Goal: Task Accomplishment & Management: Manage account settings

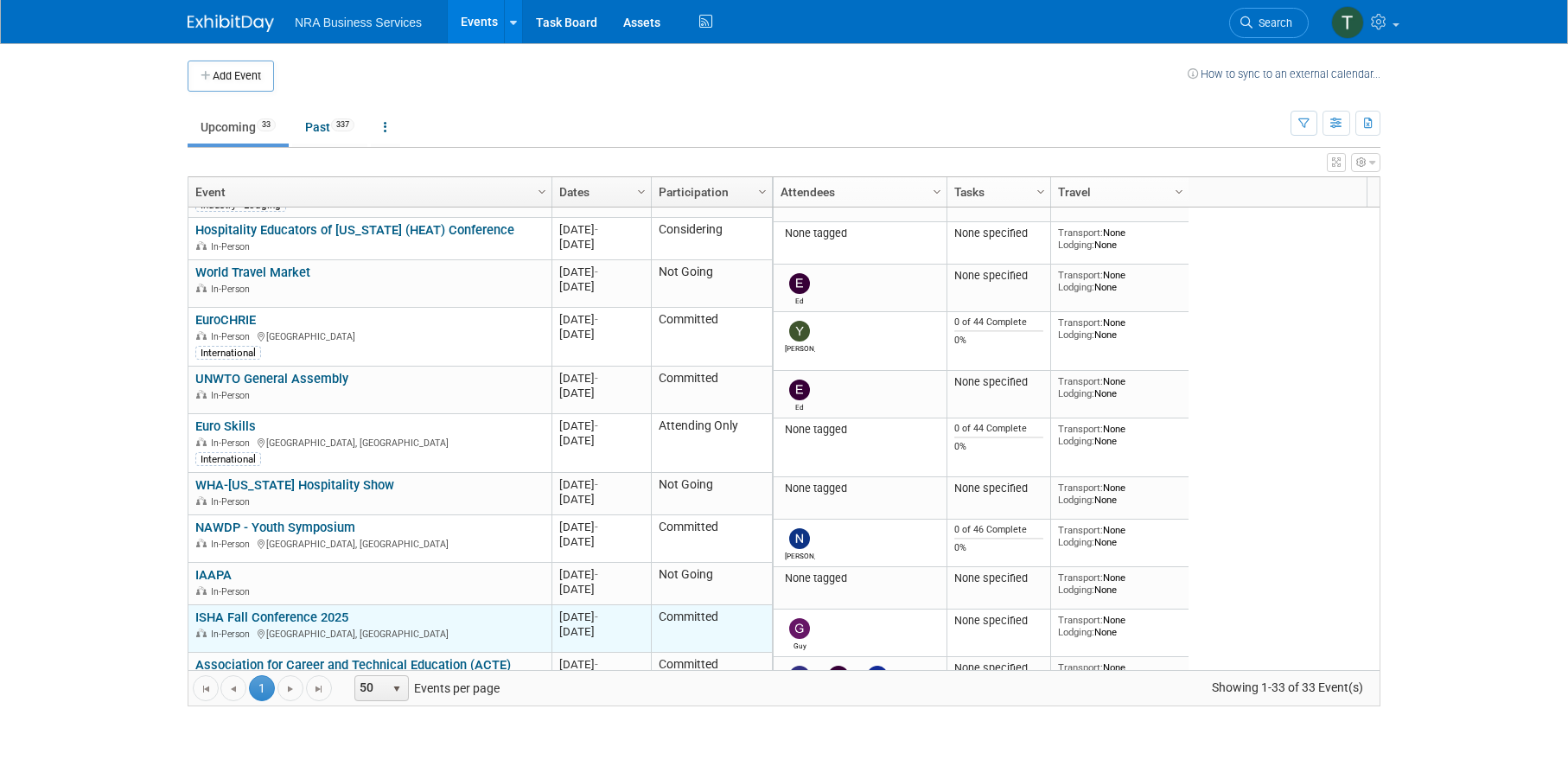
scroll to position [1037, 0]
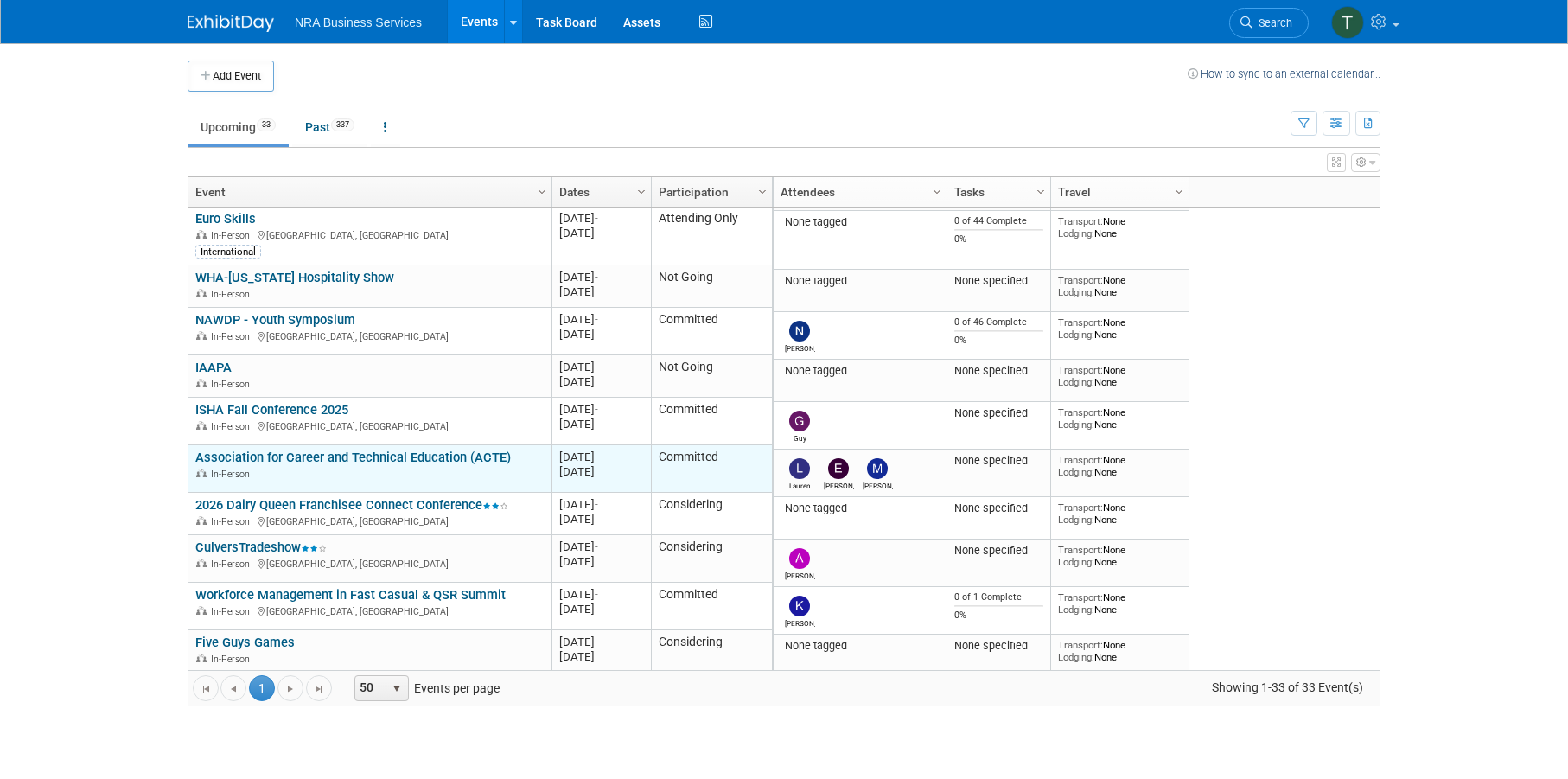
click at [388, 449] on link "Association for Career and Technical Education (ACTE)" at bounding box center [352, 457] width 315 height 15
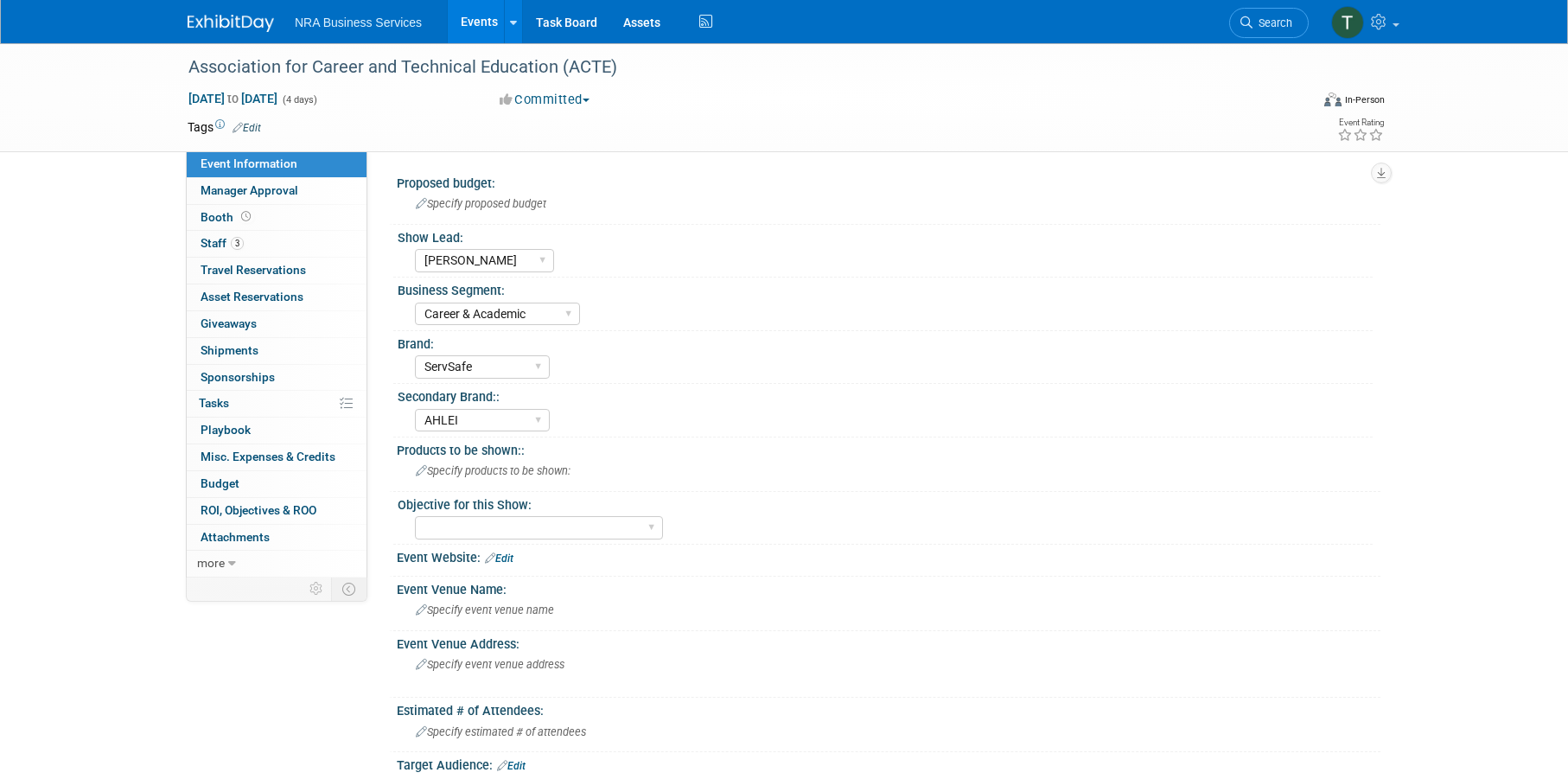
select select "[PERSON_NAME]"
select select "Career & Academic"
select select "ServSafe"
select select "AHLEI"
click at [219, 216] on span "Booth" at bounding box center [227, 216] width 54 height 14
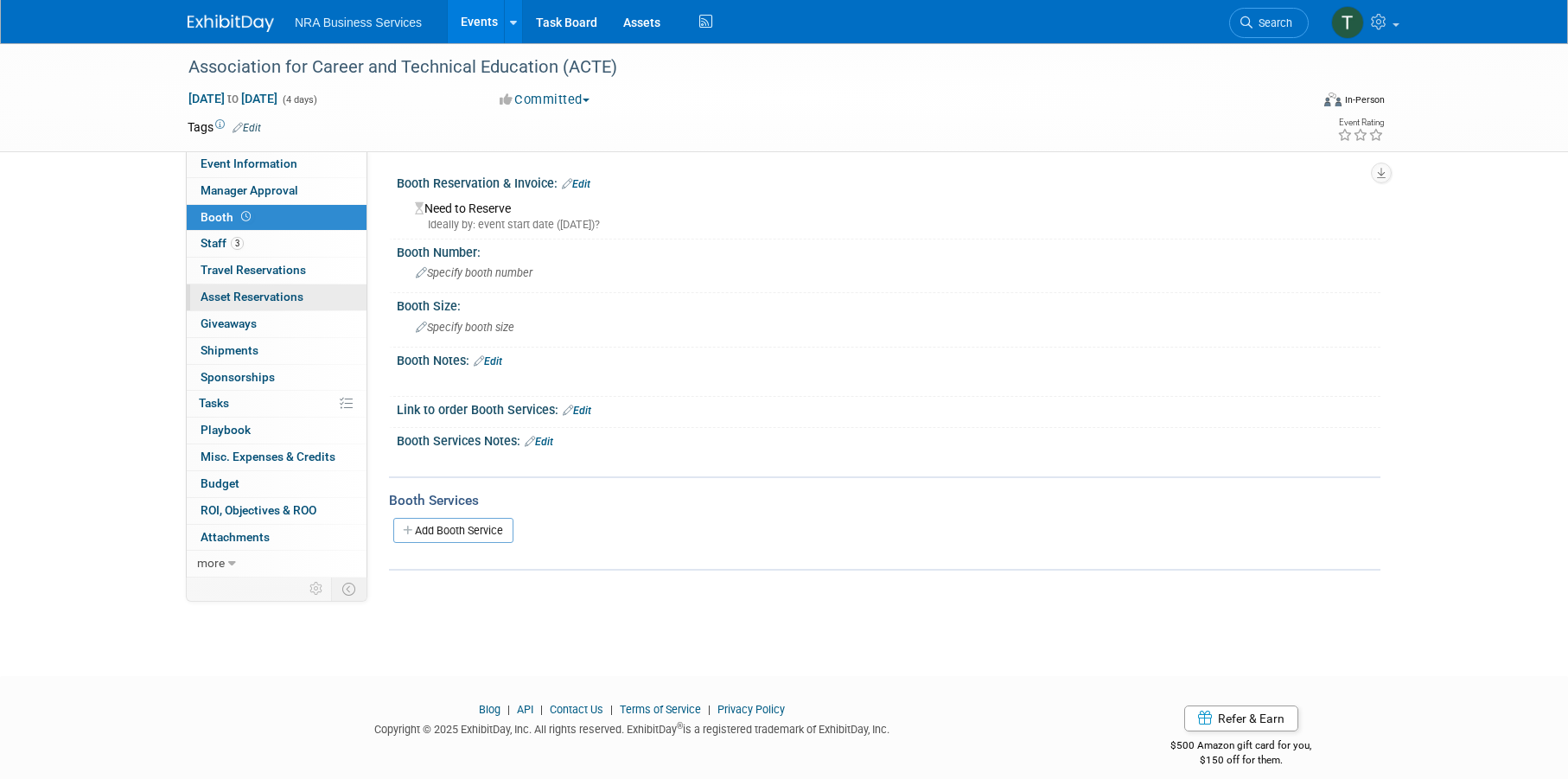
click at [264, 295] on span "Asset Reservations 0" at bounding box center [251, 296] width 103 height 14
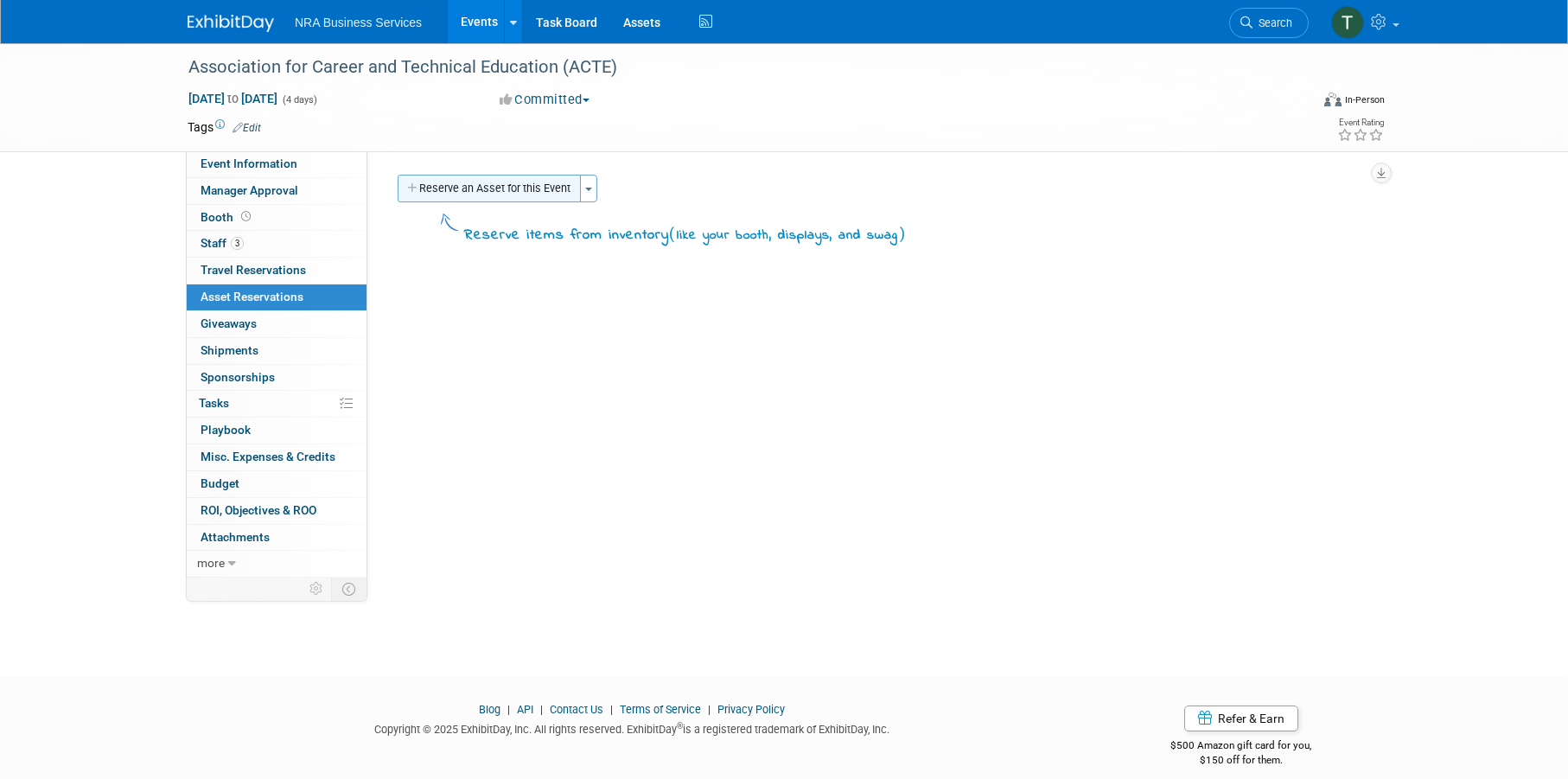
click at [478, 192] on button "Reserve an Asset for this Event" at bounding box center [489, 188] width 183 height 27
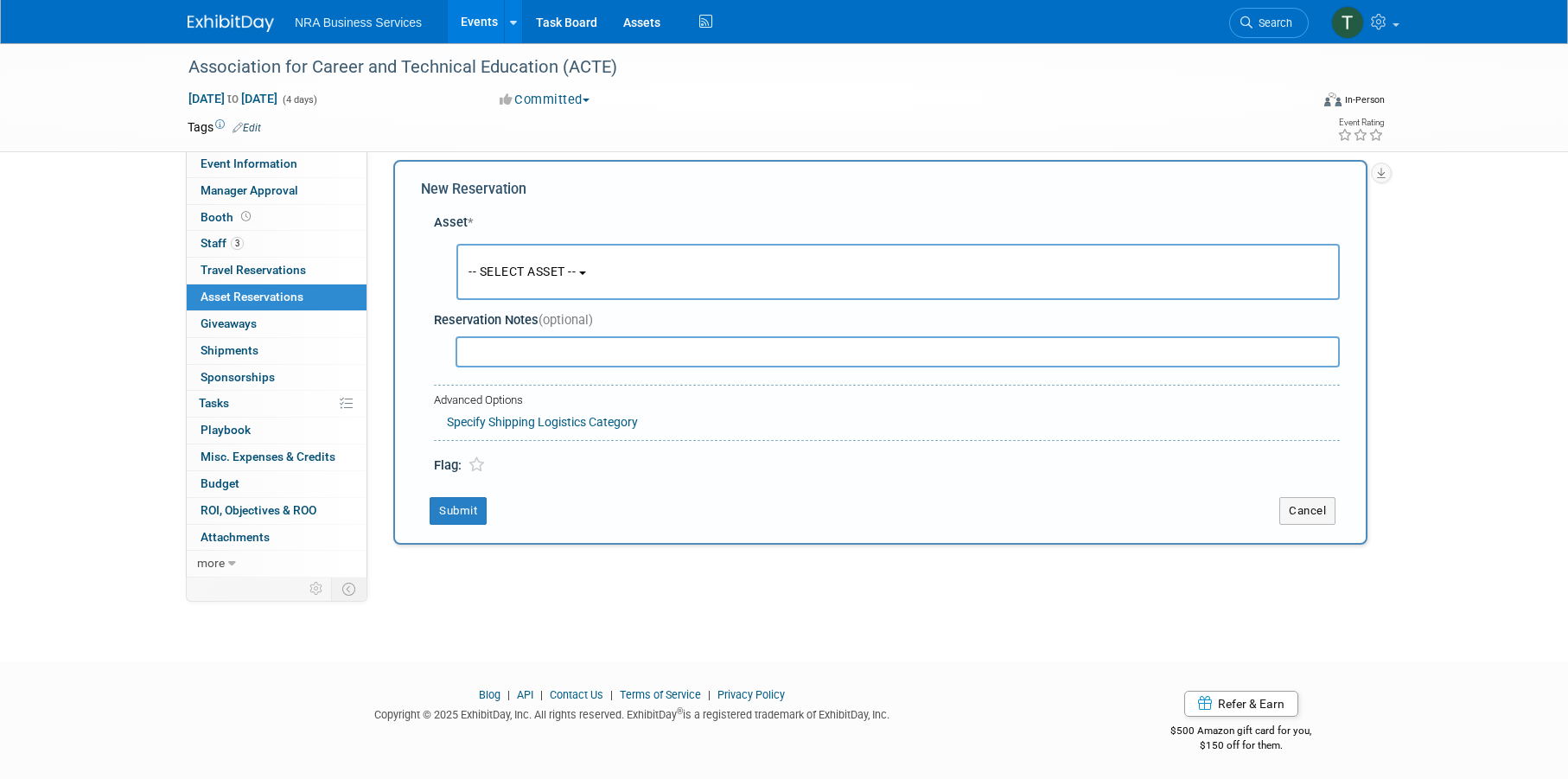
scroll to position [16, 0]
click at [595, 266] on button "-- SELECT ASSET --" at bounding box center [898, 271] width 883 height 56
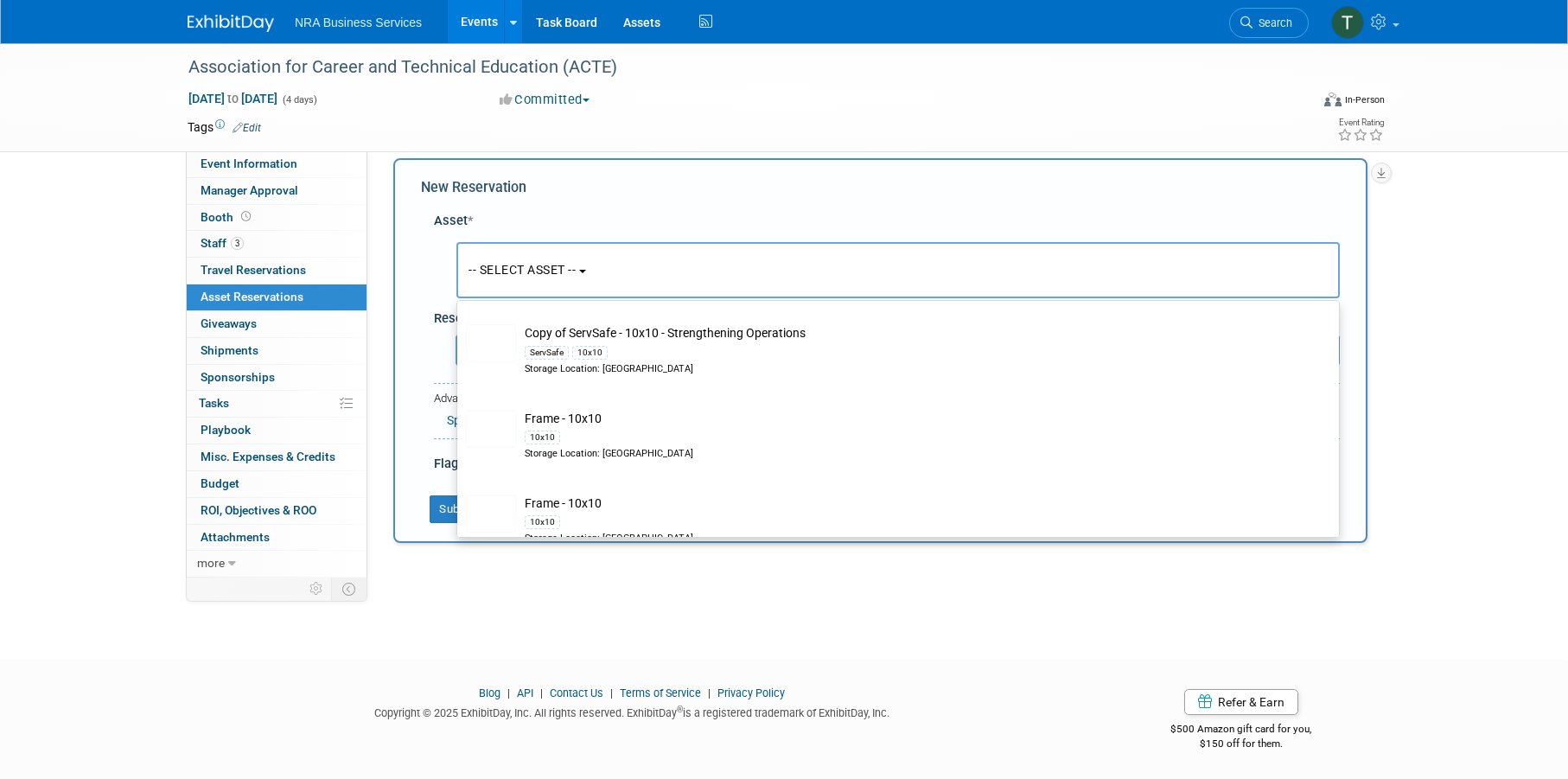
scroll to position [864, 0]
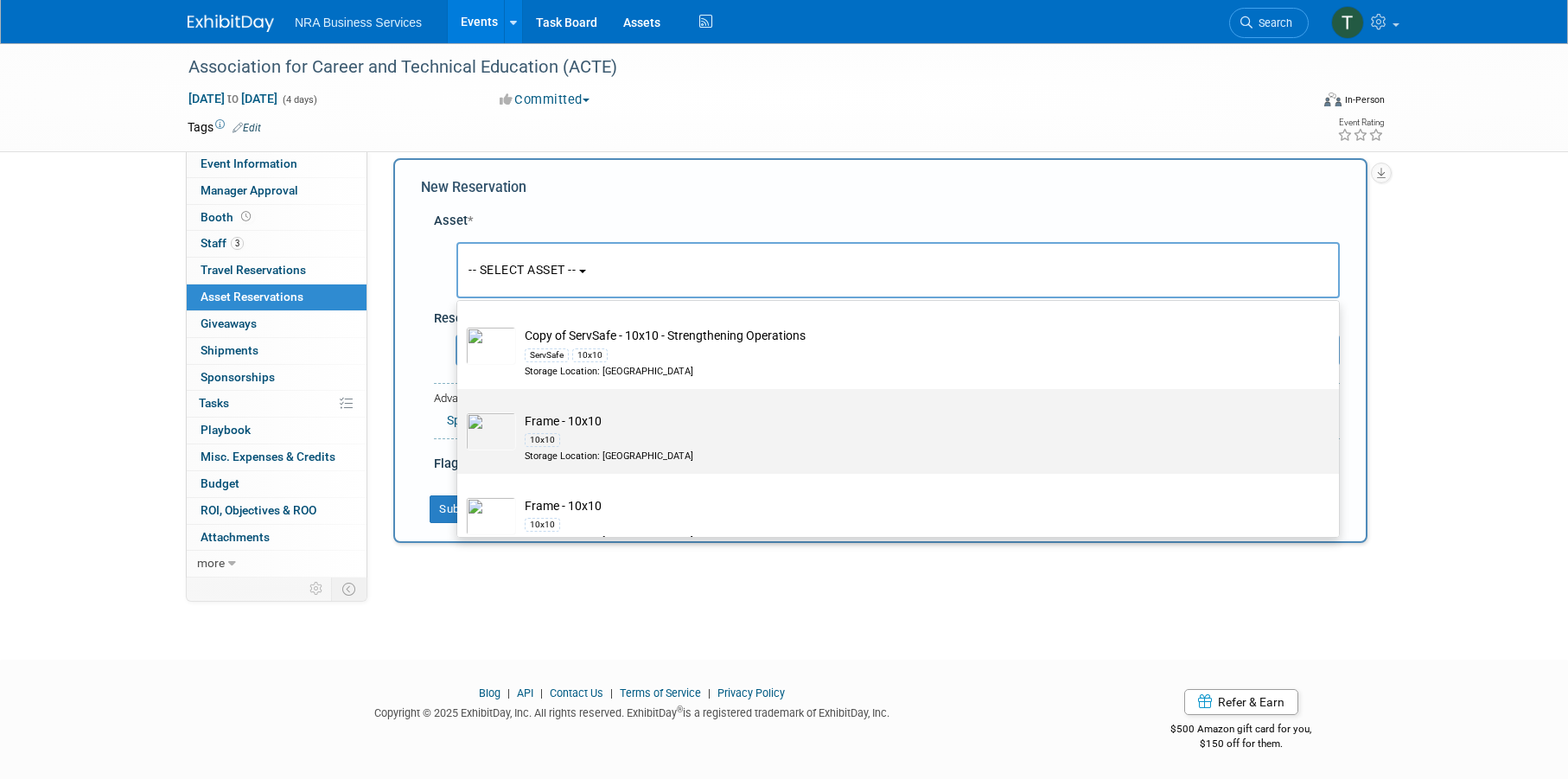
click at [616, 437] on div "10x10" at bounding box center [914, 439] width 780 height 20
click at [459, 409] on input "Frame - 10x10 10x10 Storage Location: Lansing Warehouse" at bounding box center [454, 404] width 11 height 11
select select "10713724"
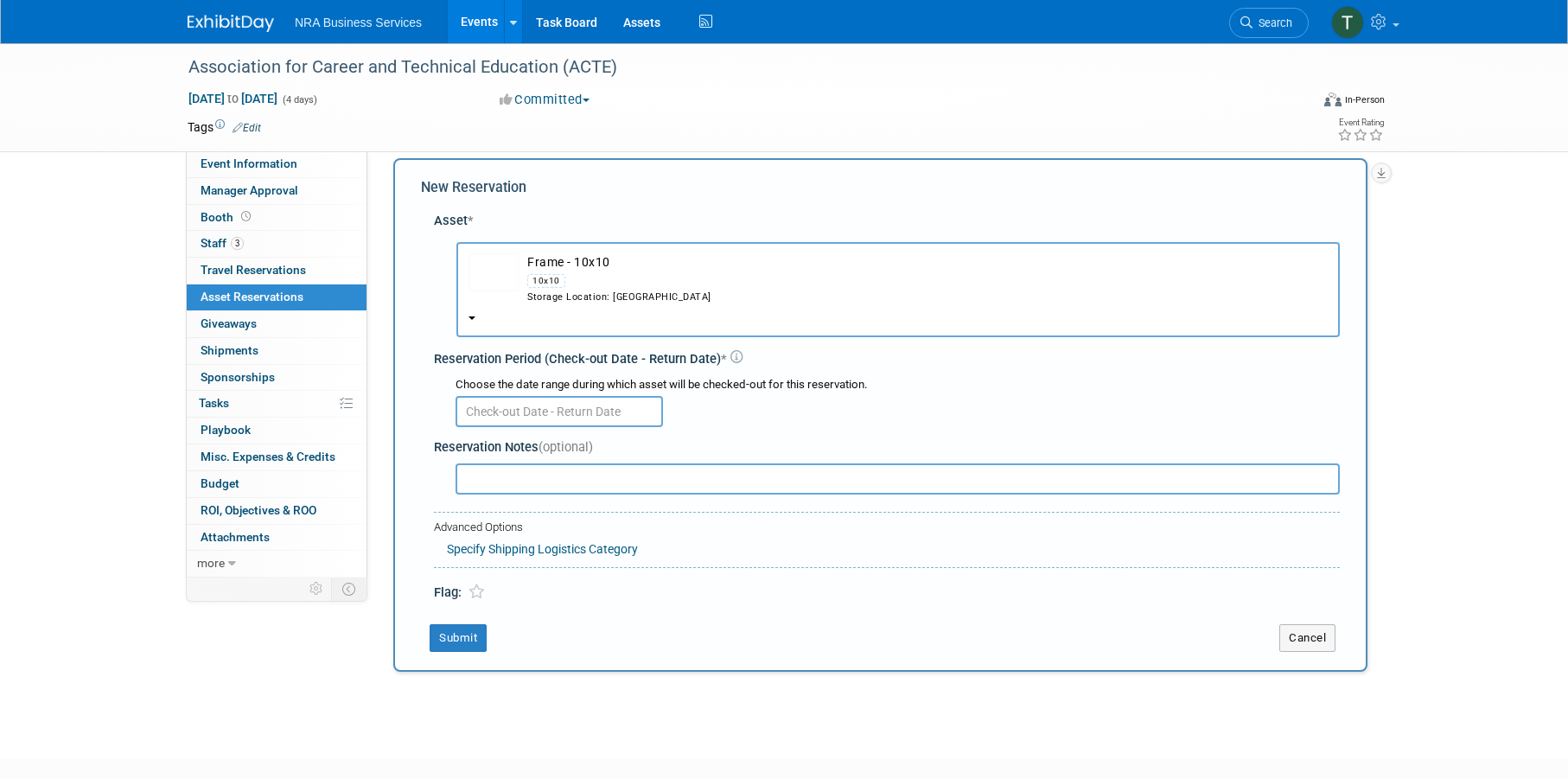
click at [603, 409] on input "text" at bounding box center [559, 411] width 207 height 31
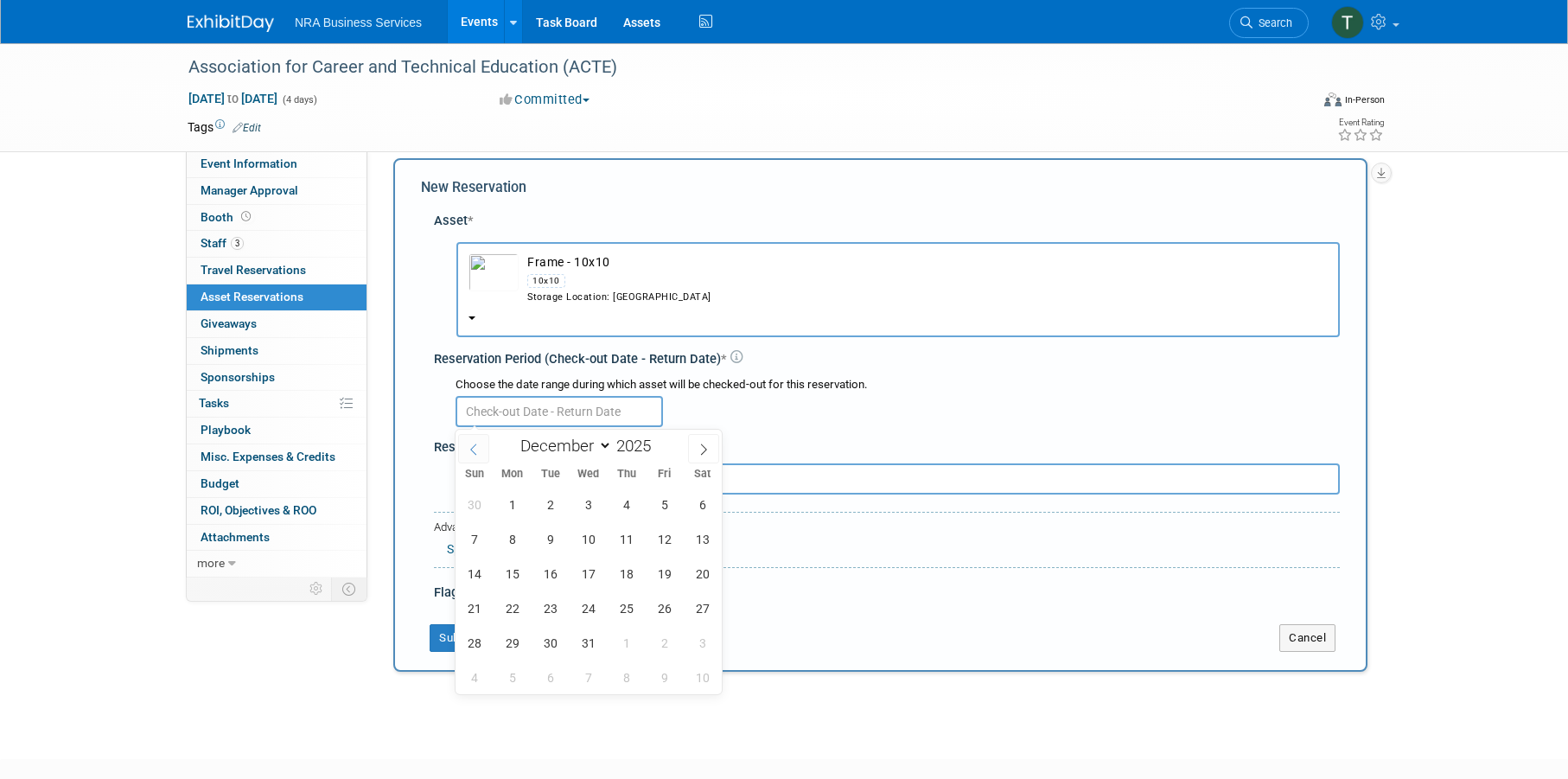
click at [472, 445] on icon at bounding box center [473, 449] width 12 height 12
select select "10"
click at [507, 645] on span "24" at bounding box center [511, 642] width 34 height 34
type input "Nov 24, 2025"
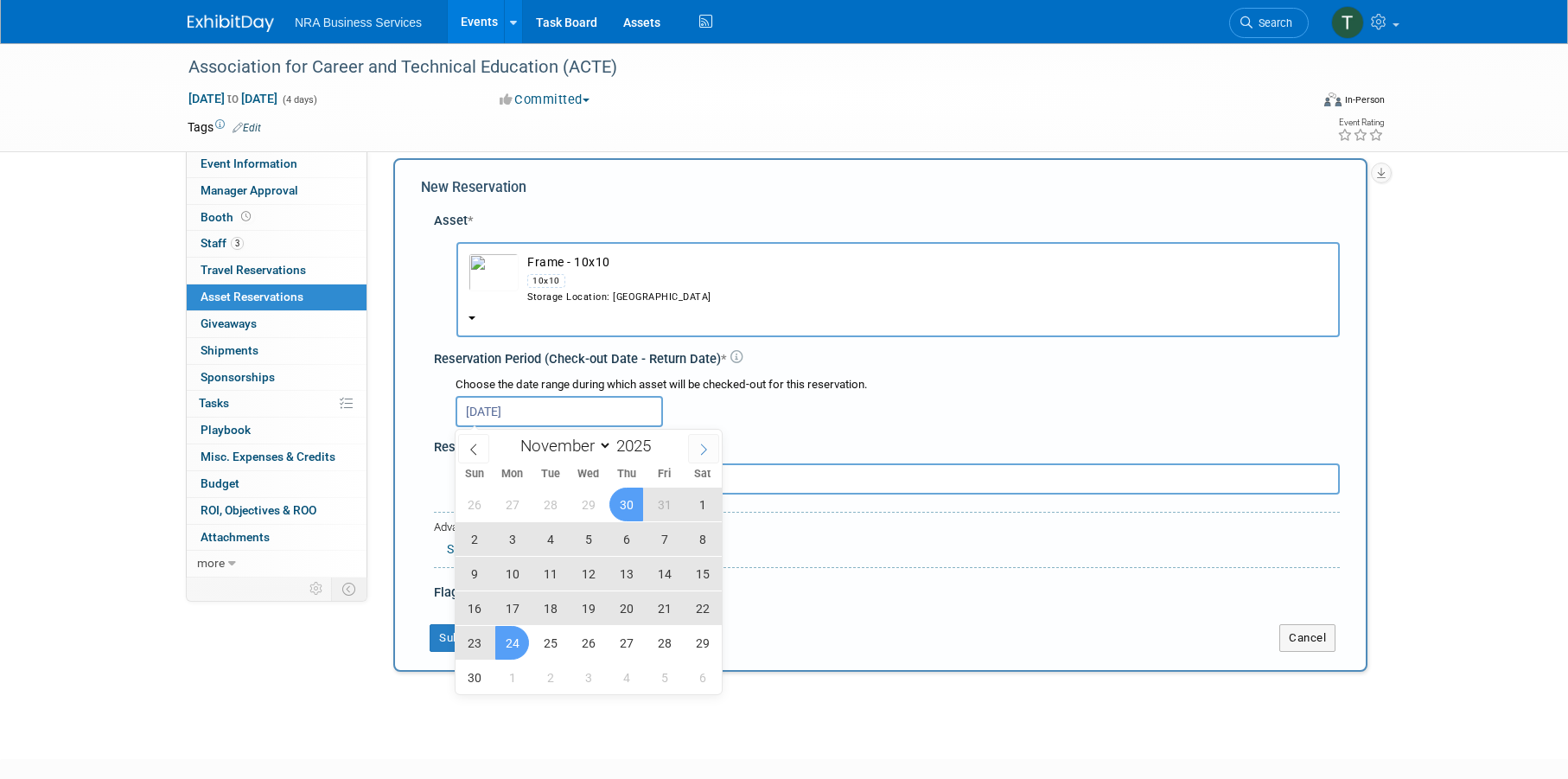
click at [705, 448] on icon at bounding box center [703, 449] width 12 height 12
select select "11"
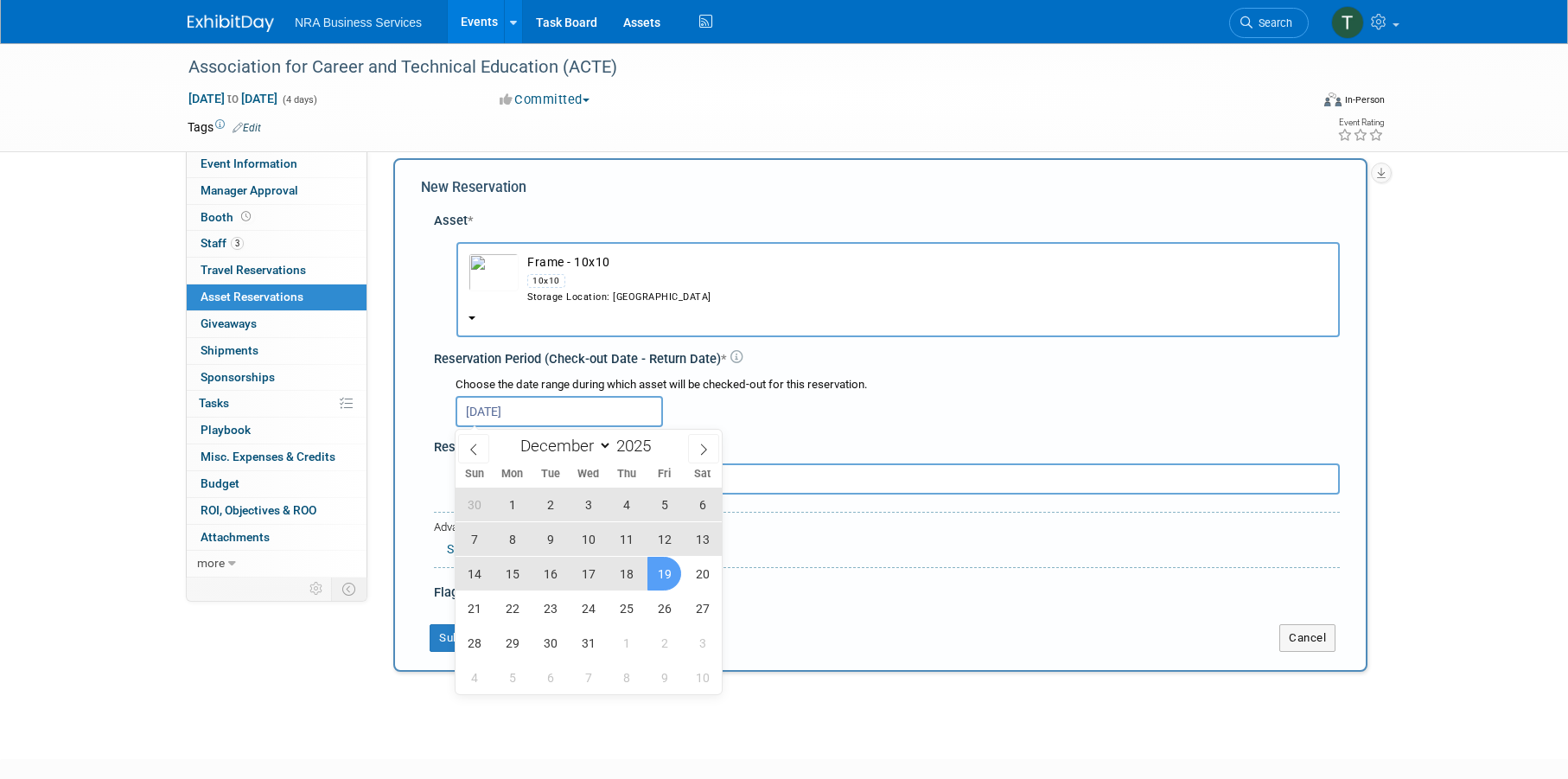
click at [661, 567] on span "19" at bounding box center [664, 573] width 34 height 34
type input "Nov 24, 2025 to Dec 19, 2025"
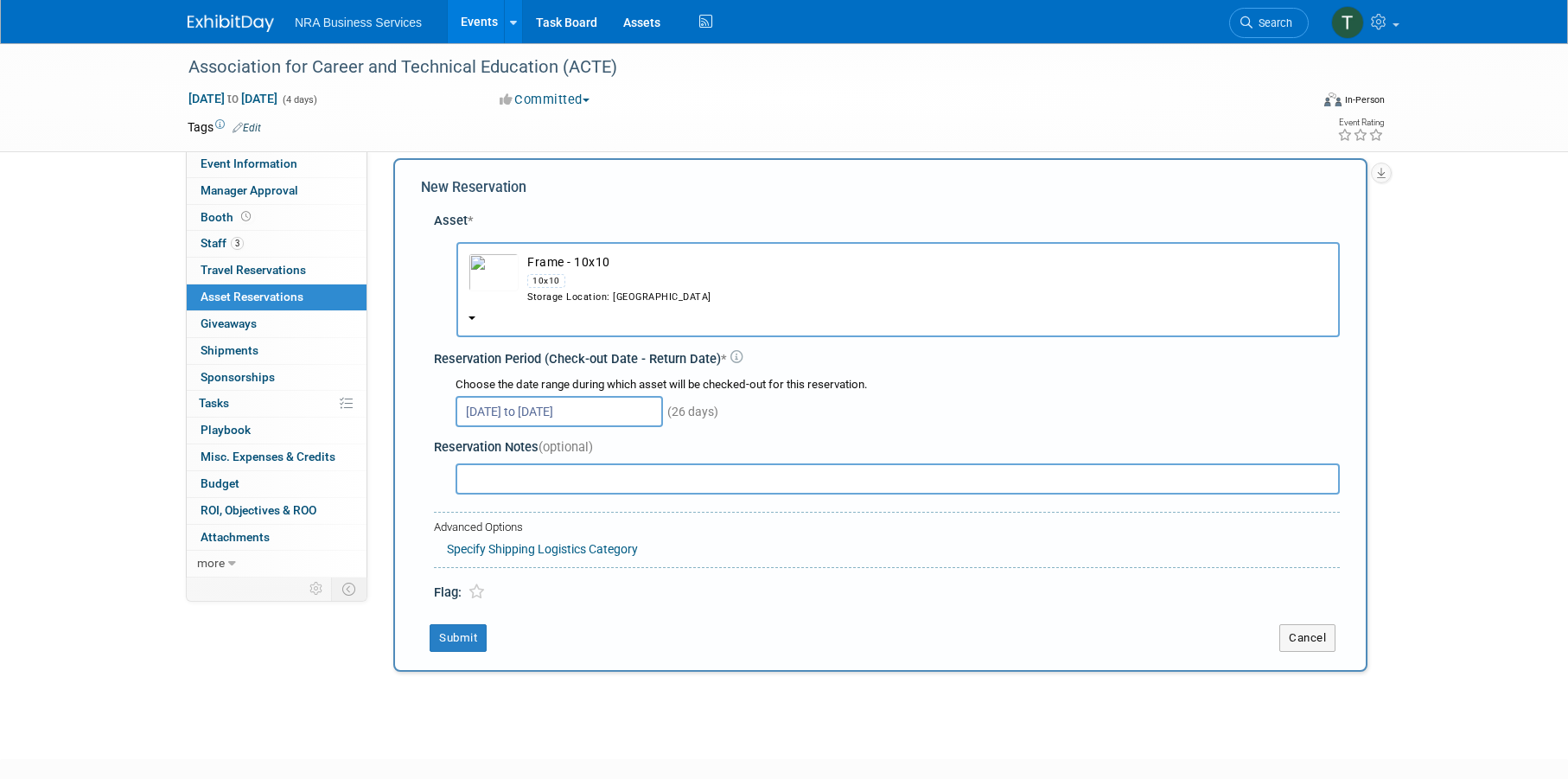
click at [857, 418] on div "Nov 24, 2025 to Dec 19, 2025 (26 days)" at bounding box center [898, 409] width 884 height 34
click at [473, 635] on button "Submit" at bounding box center [458, 637] width 57 height 27
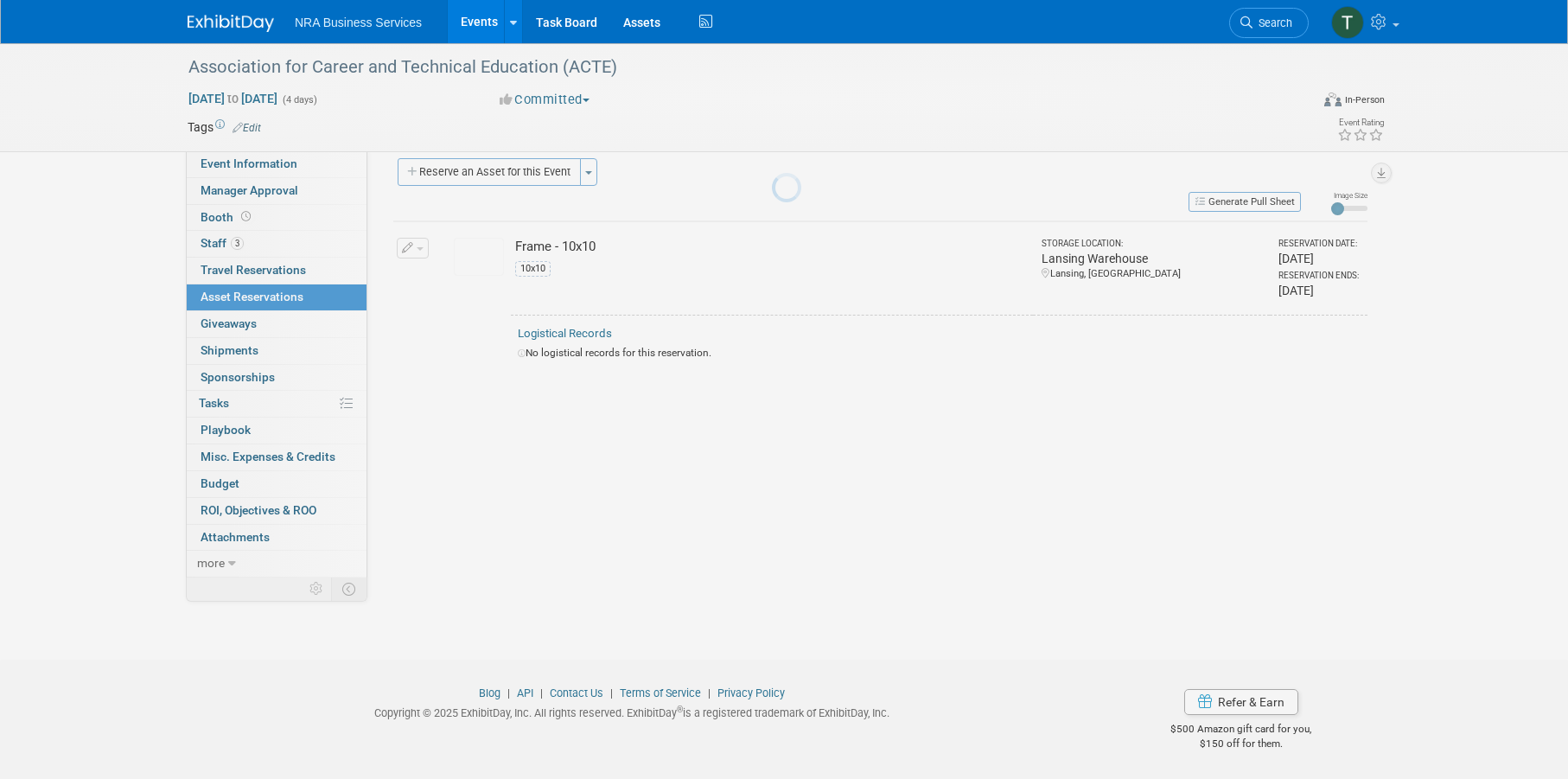
scroll to position [18, 0]
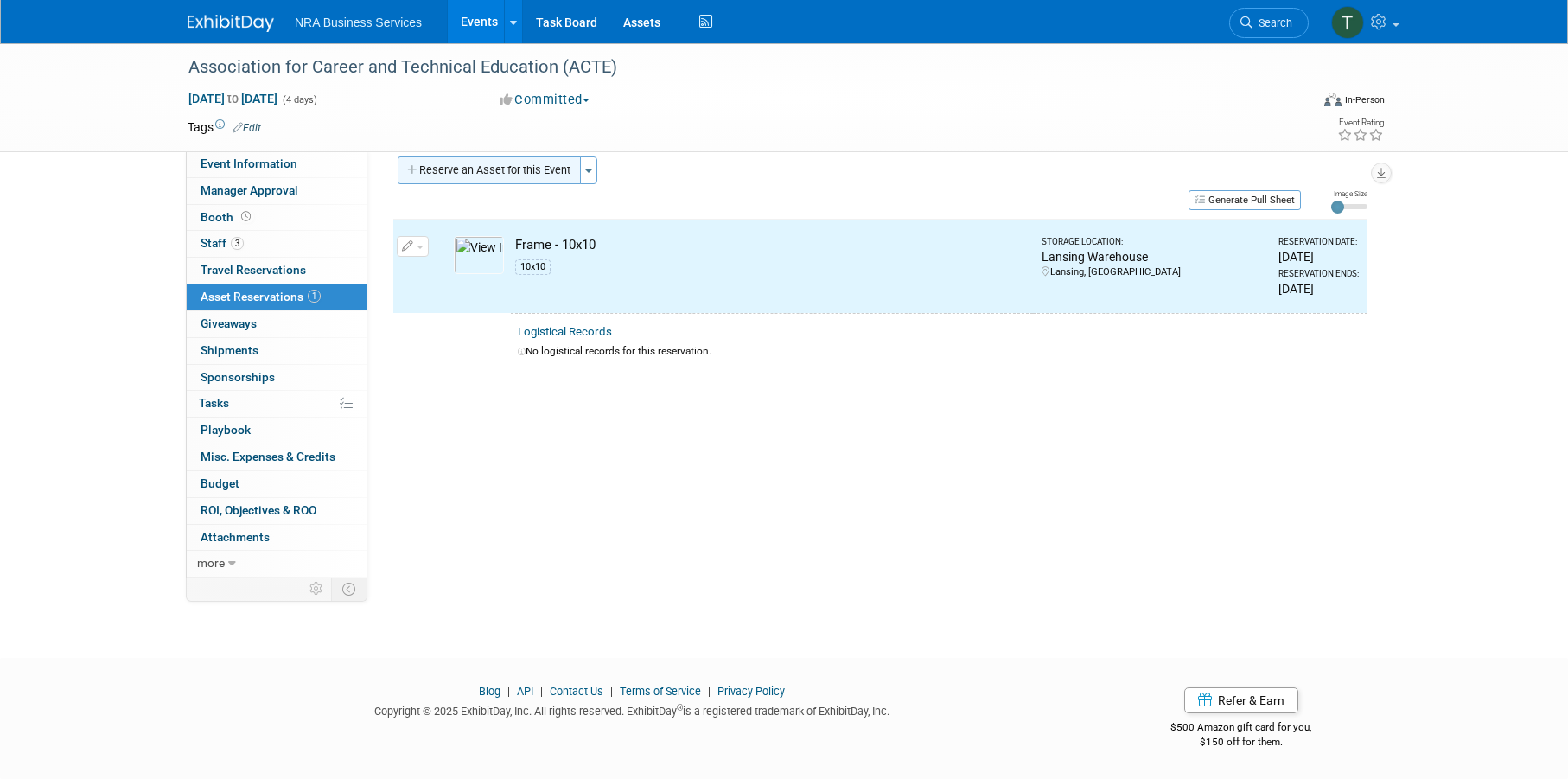
click at [528, 172] on button "Reserve an Asset for this Event" at bounding box center [489, 170] width 183 height 27
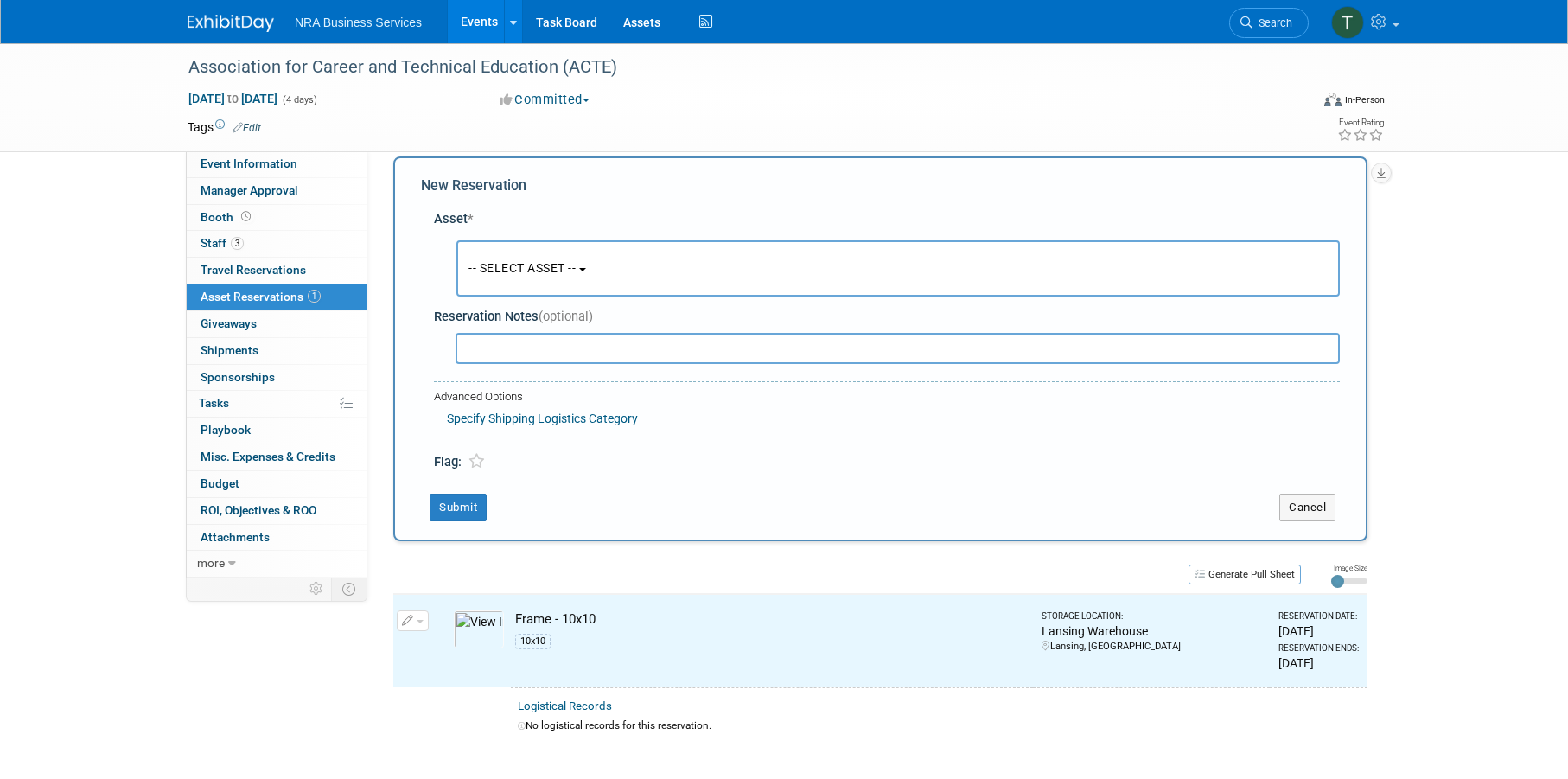
scroll to position [16, 0]
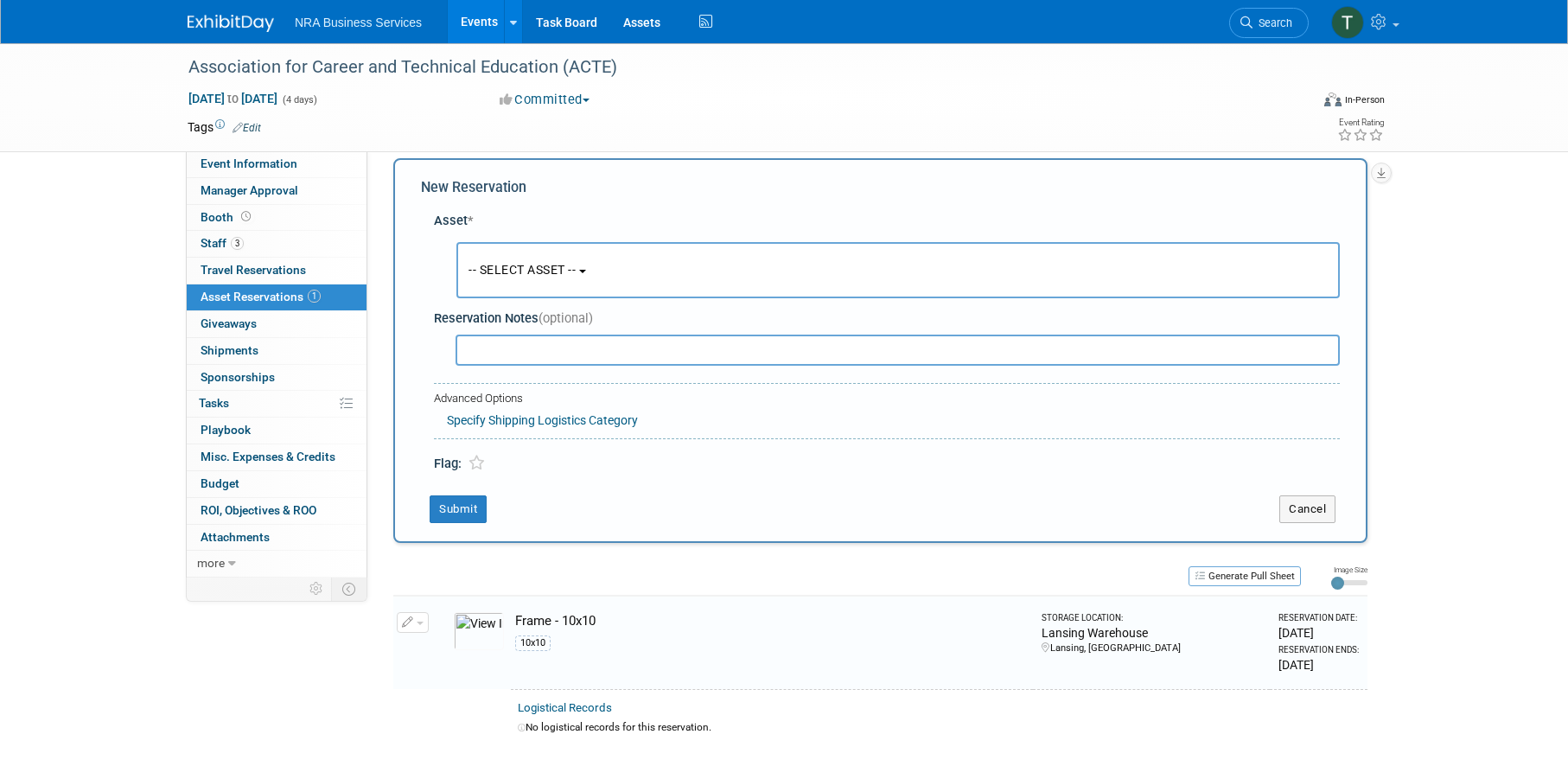
click at [576, 273] on span "-- SELECT ASSET --" at bounding box center [522, 269] width 107 height 14
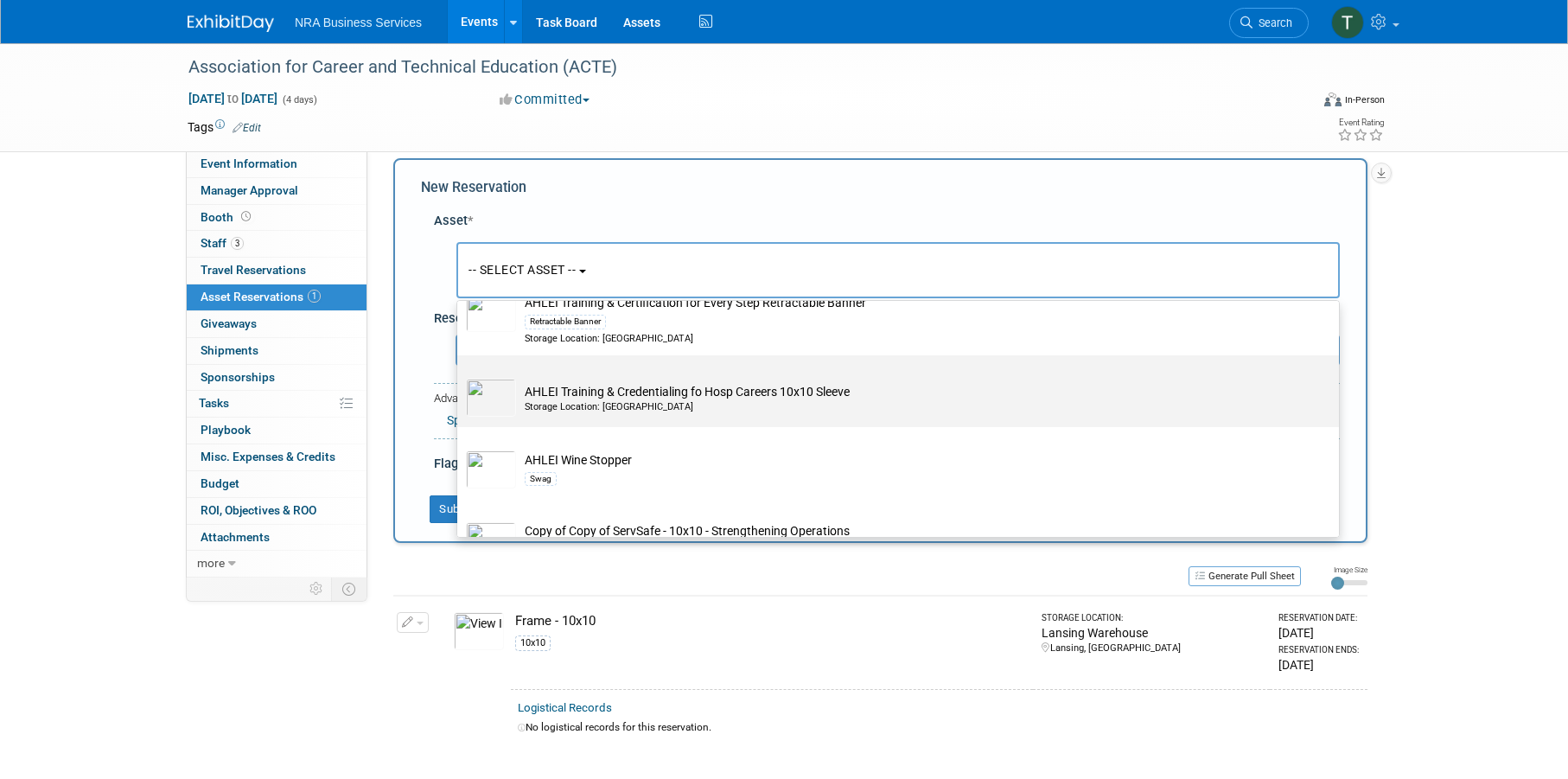
scroll to position [692, 0]
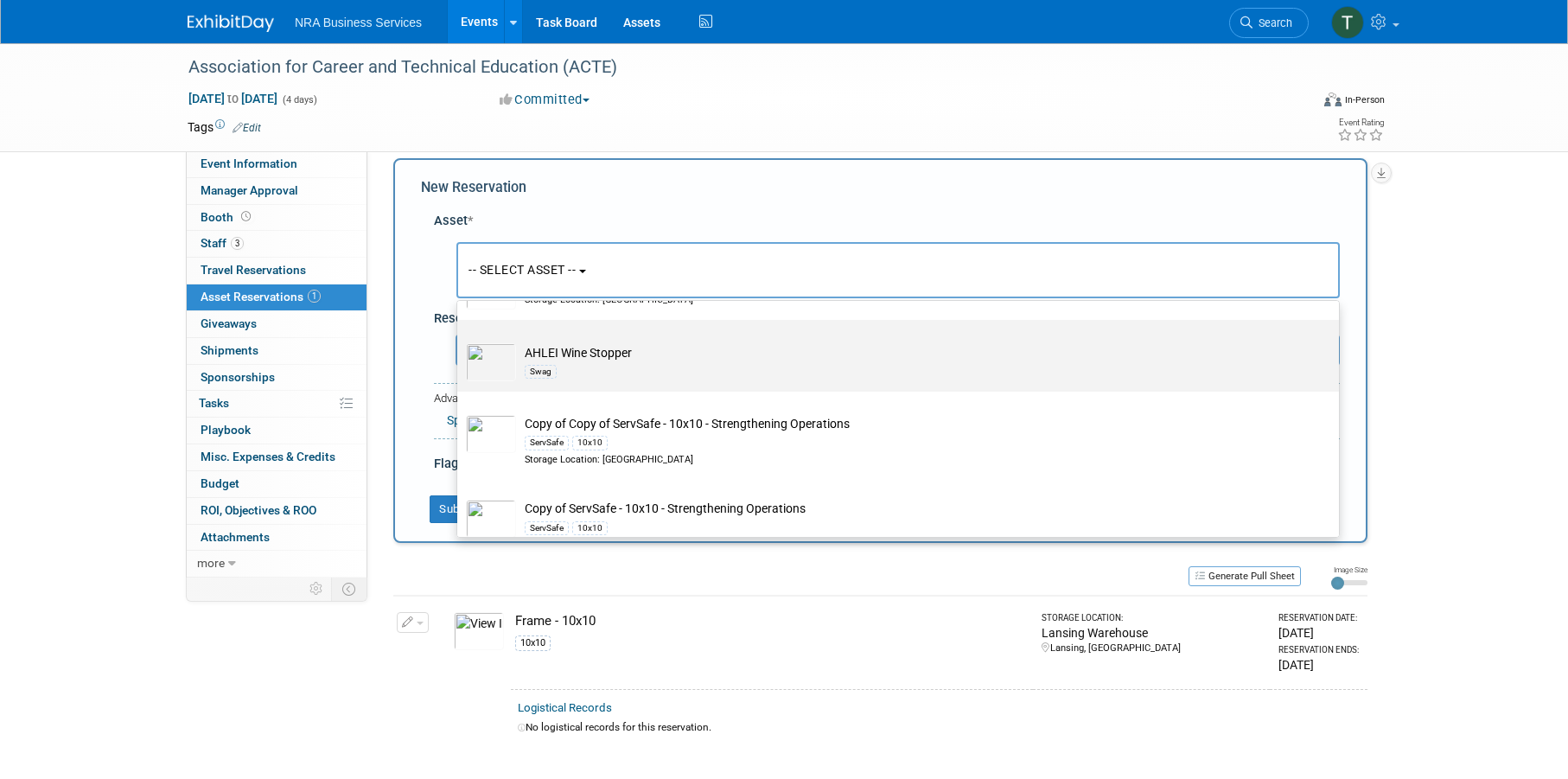
click at [623, 378] on div "Swag" at bounding box center [914, 371] width 780 height 20
click at [459, 340] on input "AHLEI Wine Stopper Swag" at bounding box center [454, 335] width 11 height 11
select select "10729038"
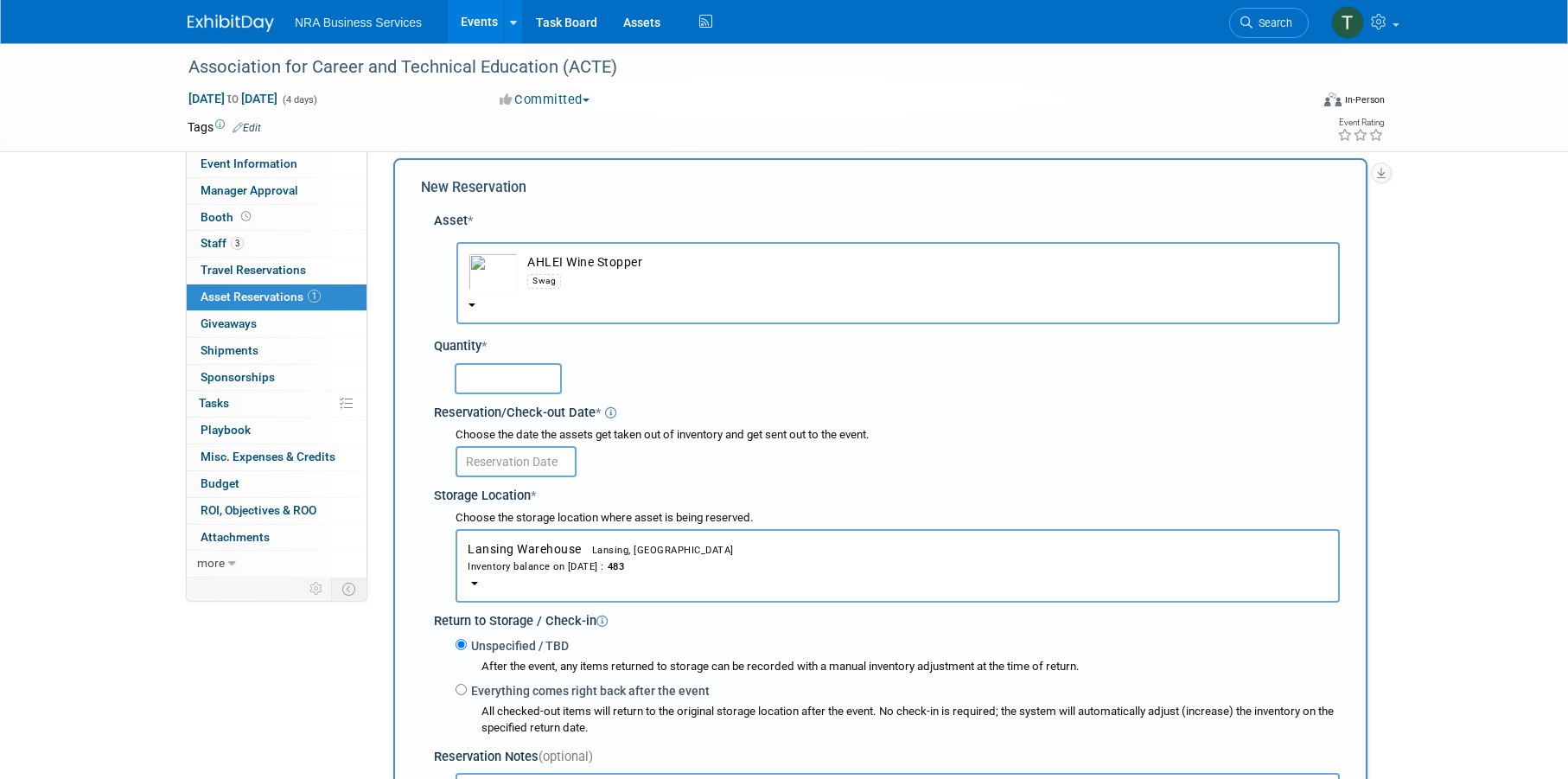
click at [514, 382] on input "text" at bounding box center [508, 379] width 107 height 31
type input "200"
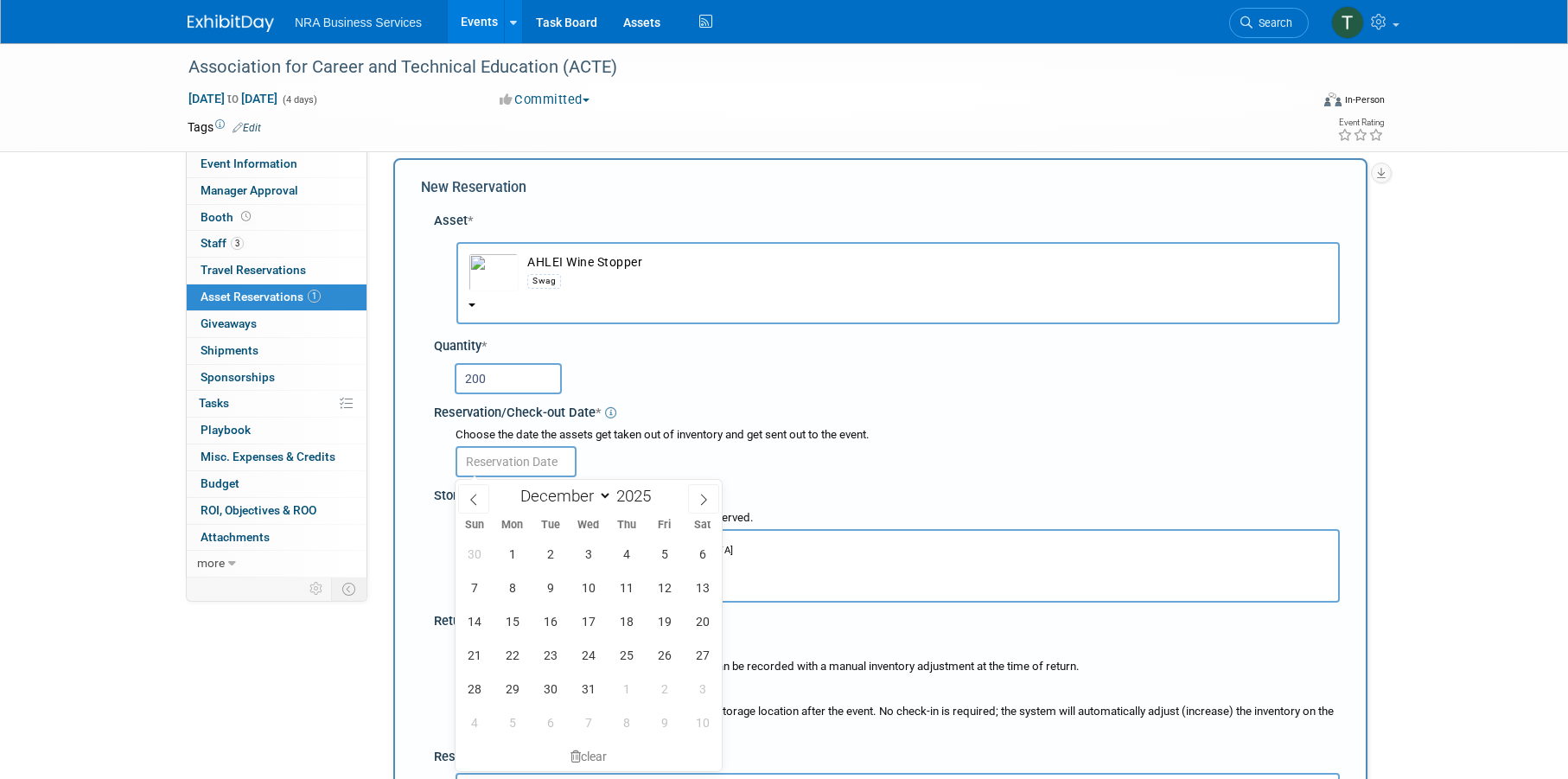
click at [528, 462] on input "text" at bounding box center [516, 461] width 121 height 31
click at [471, 501] on icon at bounding box center [473, 499] width 12 height 12
select select "10"
click at [518, 689] on span "24" at bounding box center [511, 688] width 34 height 34
type input "Nov 24, 2025"
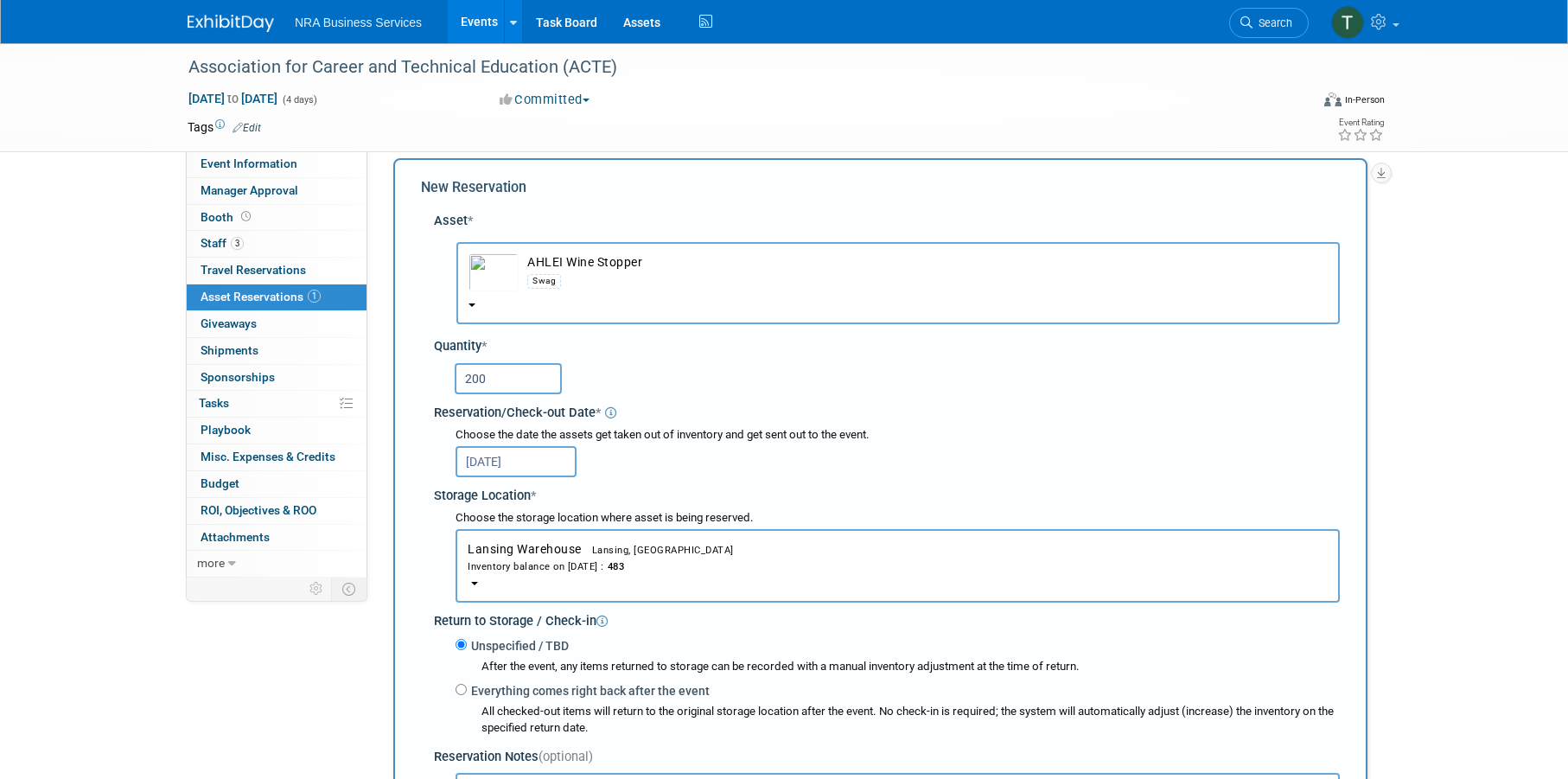
click at [963, 449] on div "Nov 24, 2025" at bounding box center [898, 459] width 884 height 34
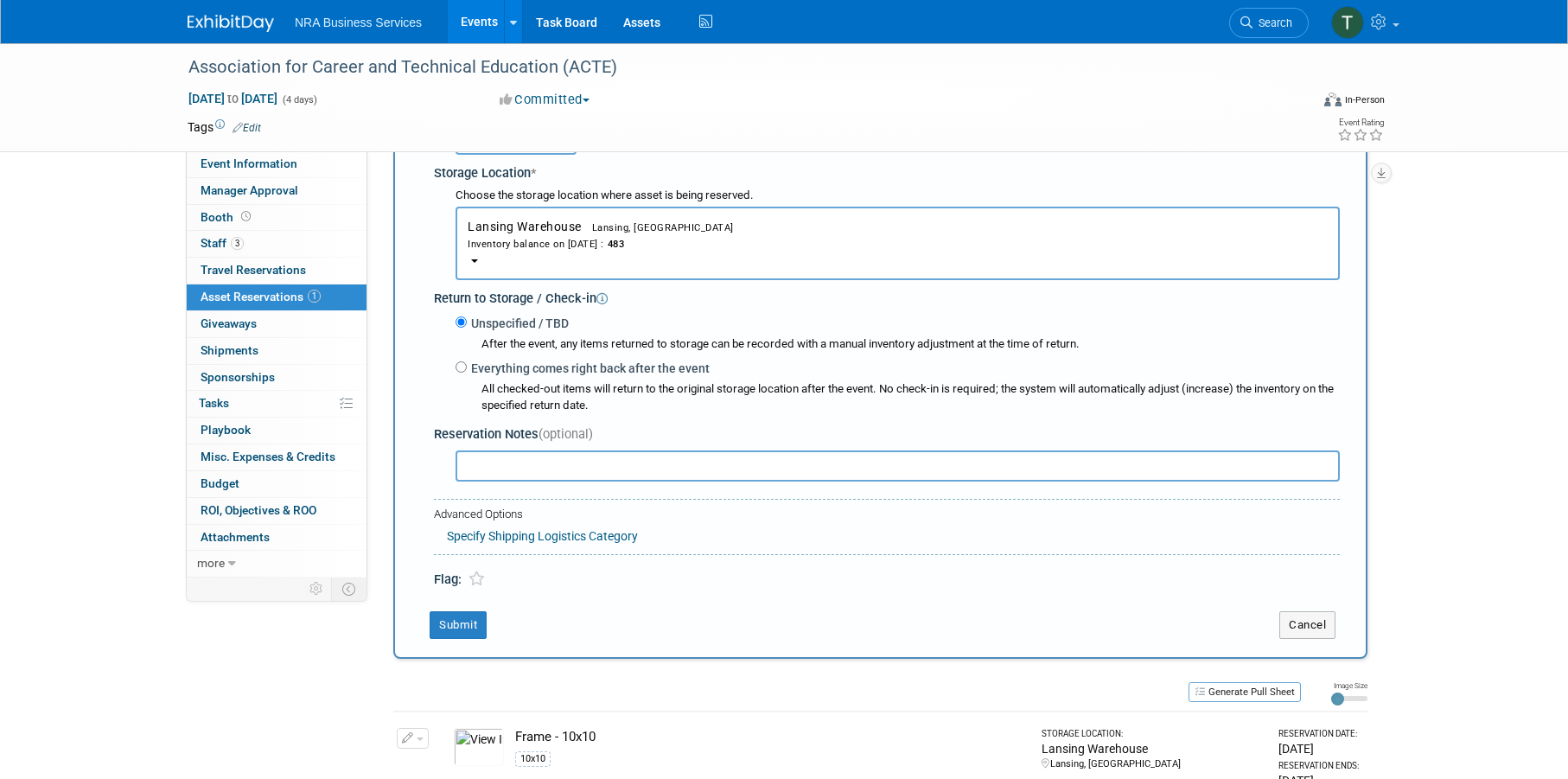
scroll to position [362, 0]
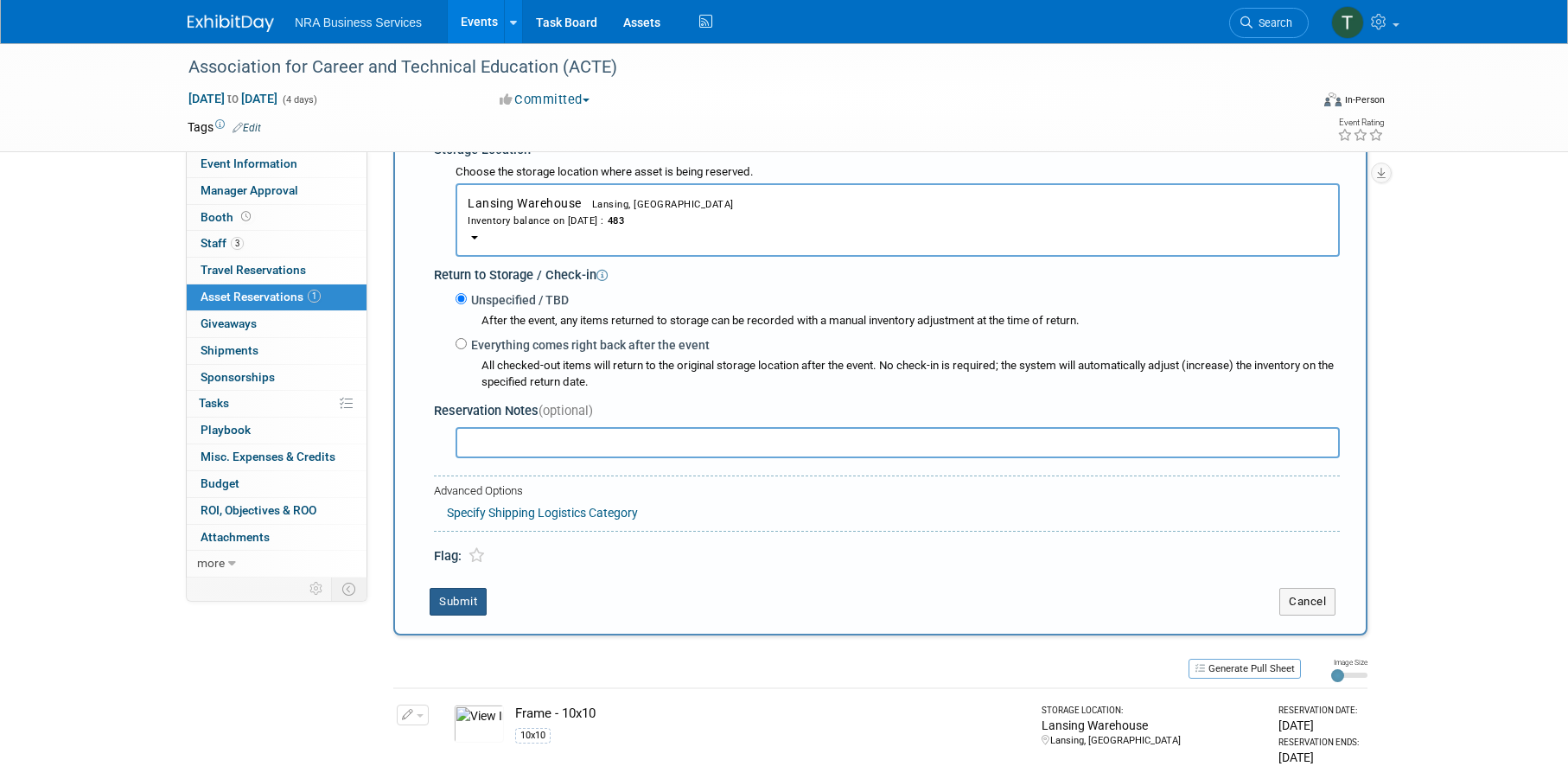
click at [451, 603] on button "Submit" at bounding box center [458, 601] width 57 height 27
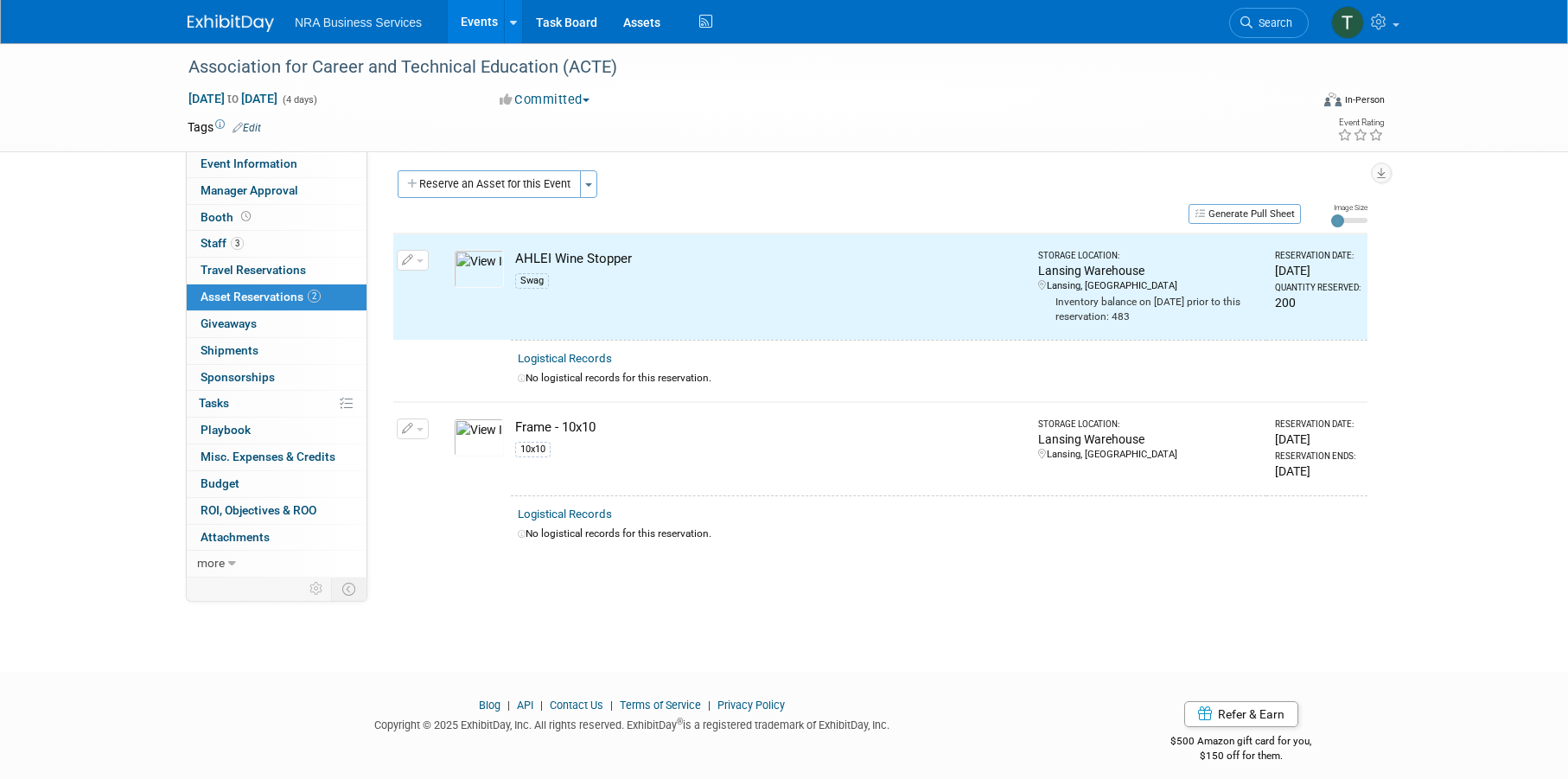
scroll to position [0, 0]
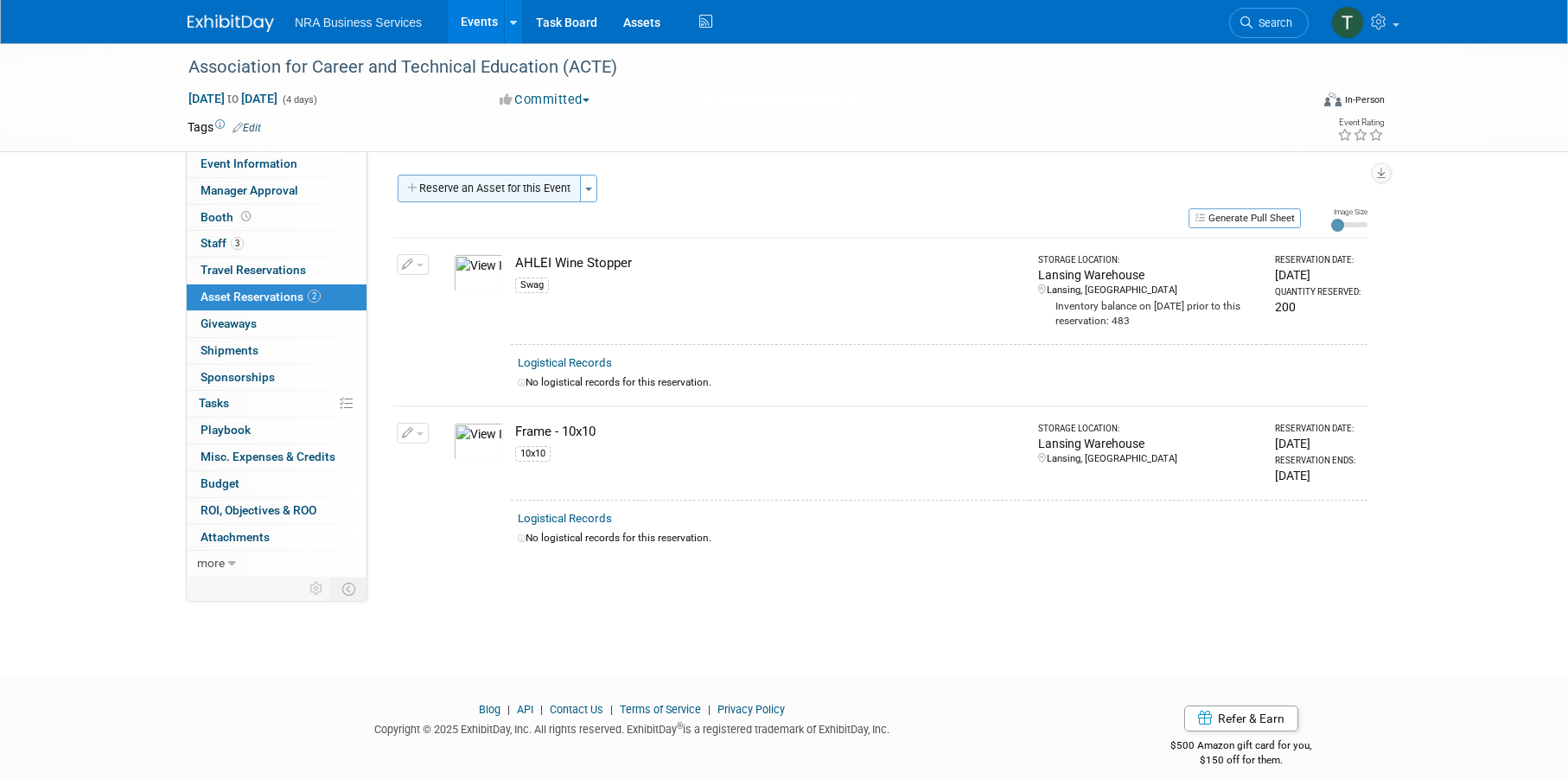
click at [519, 188] on button "Reserve an Asset for this Event" at bounding box center [489, 188] width 183 height 27
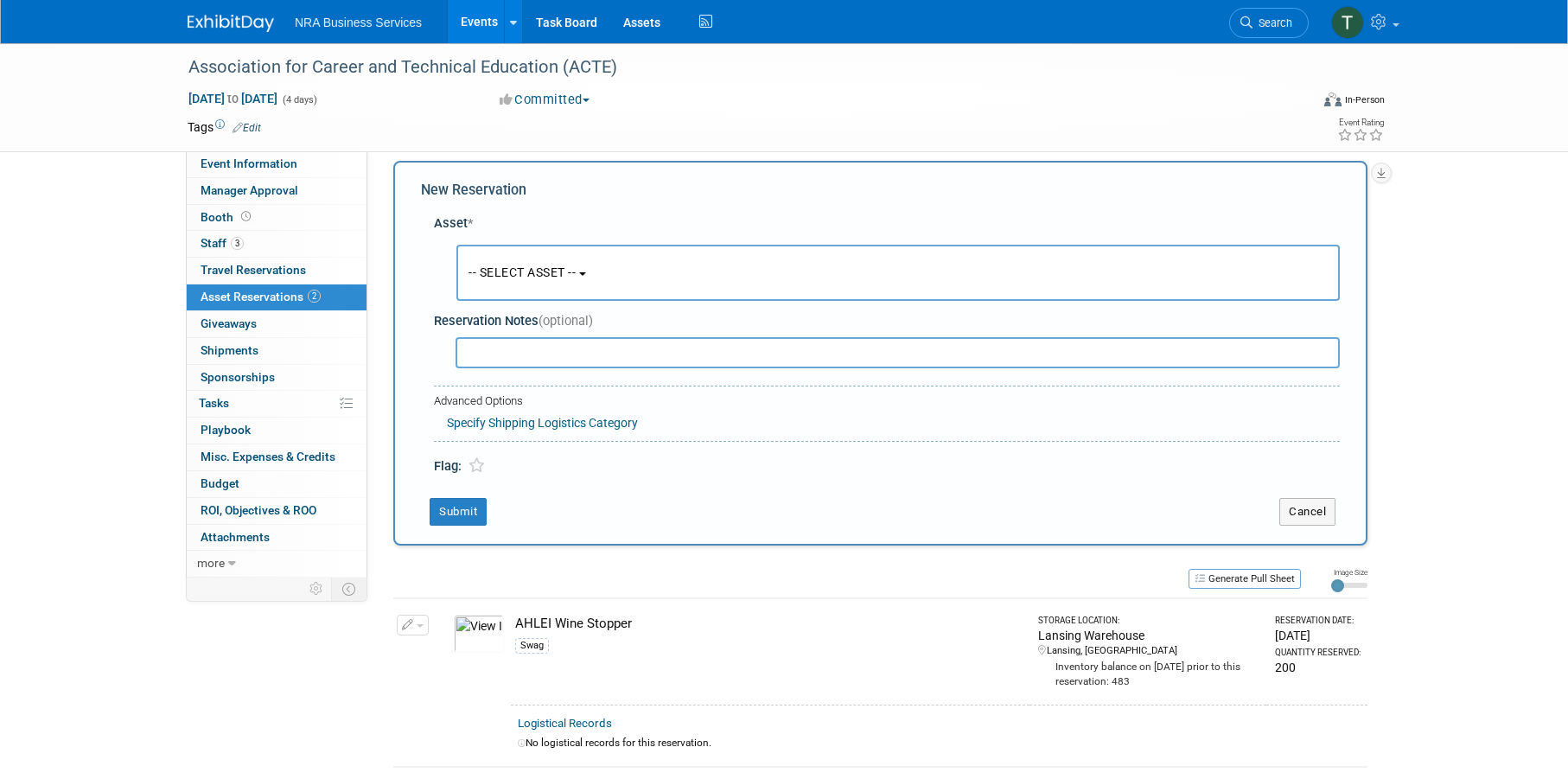
scroll to position [16, 0]
click at [548, 271] on span "-- SELECT ASSET --" at bounding box center [522, 269] width 107 height 14
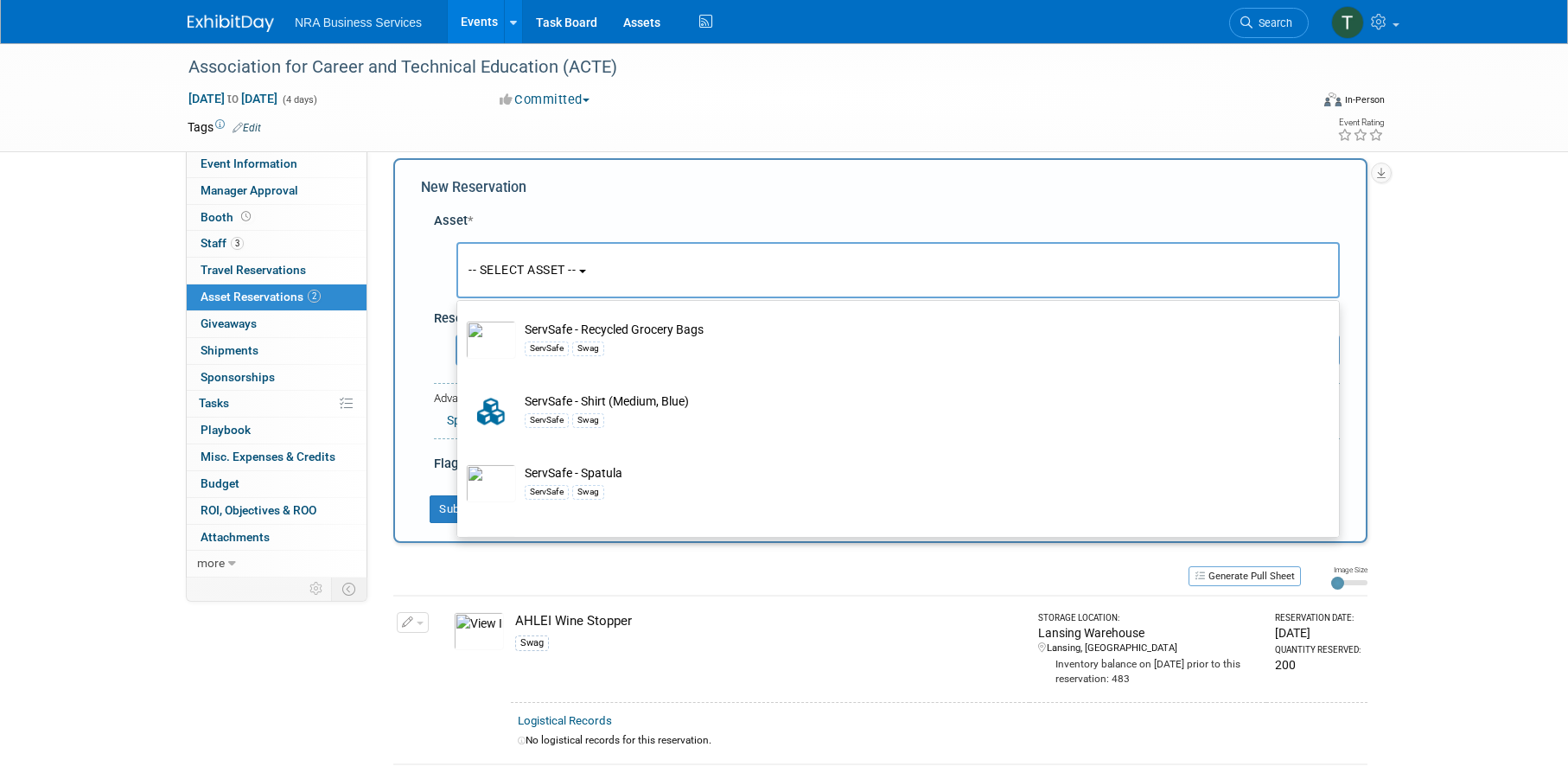
scroll to position [2420, 0]
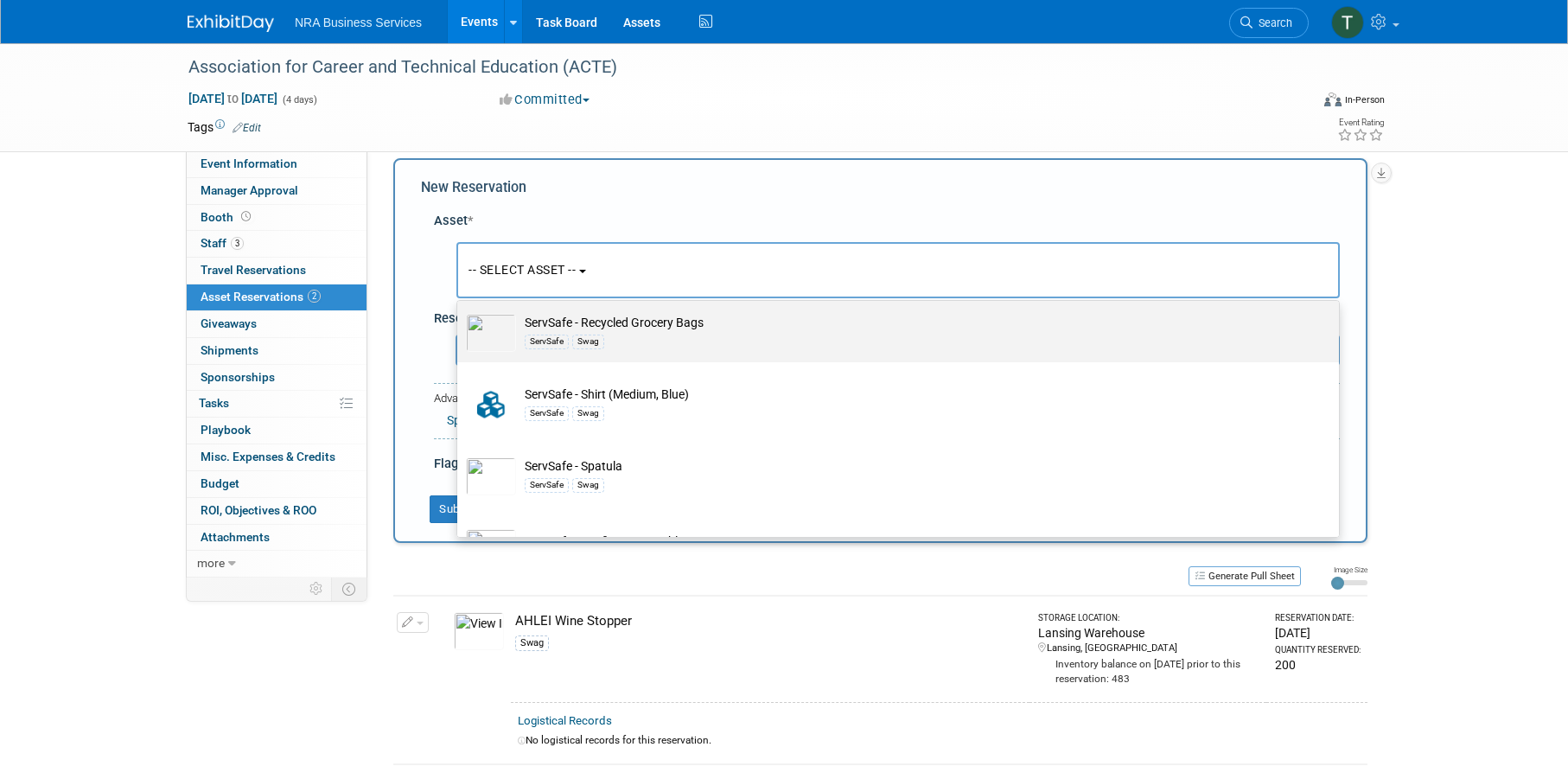
click at [645, 347] on td "ServSafe - Recycled Grocery Bags ServSafe Swag" at bounding box center [910, 333] width 788 height 38
click at [459, 311] on input "ServSafe - Recycled Grocery Bags ServSafe Swag" at bounding box center [454, 305] width 11 height 11
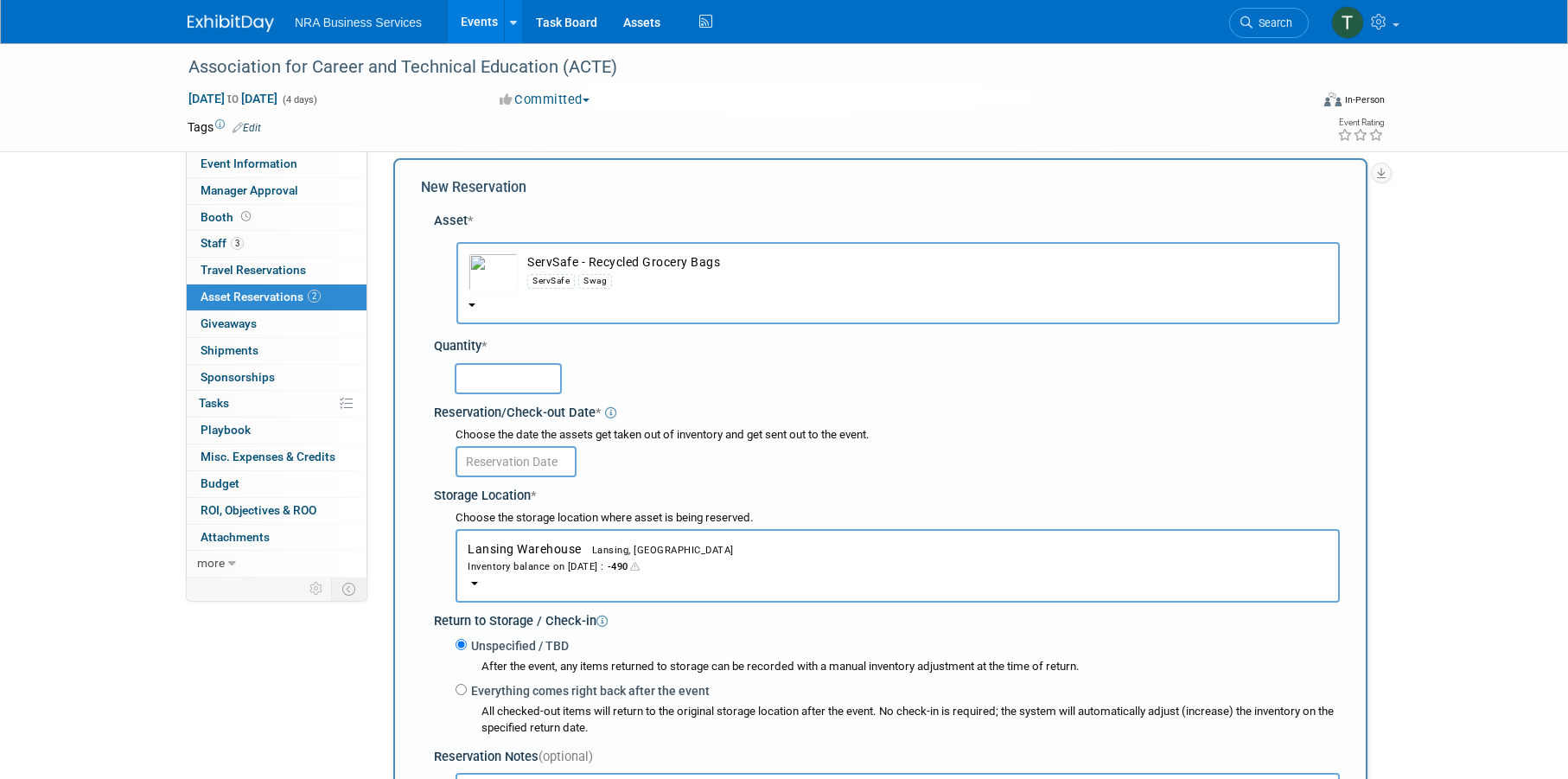
click at [641, 263] on td "ServSafe - Recycled Grocery Bags ServSafe Swag" at bounding box center [922, 272] width 809 height 38
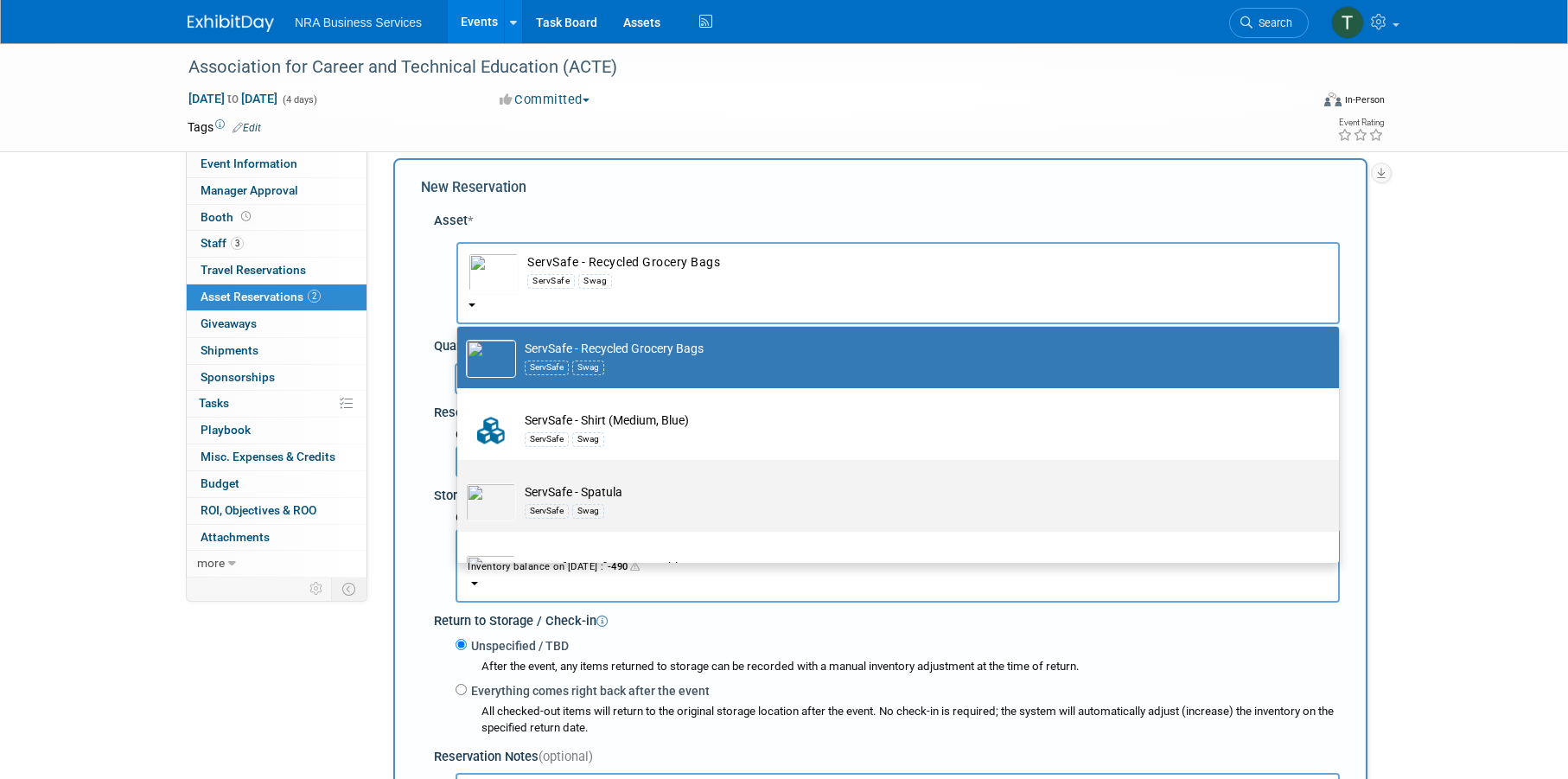
click at [611, 512] on td "ServSafe - Spatula ServSafe Swag" at bounding box center [910, 502] width 788 height 38
click at [459, 480] on input "ServSafe - Spatula ServSafe Swag" at bounding box center [454, 475] width 11 height 11
select select "10713693"
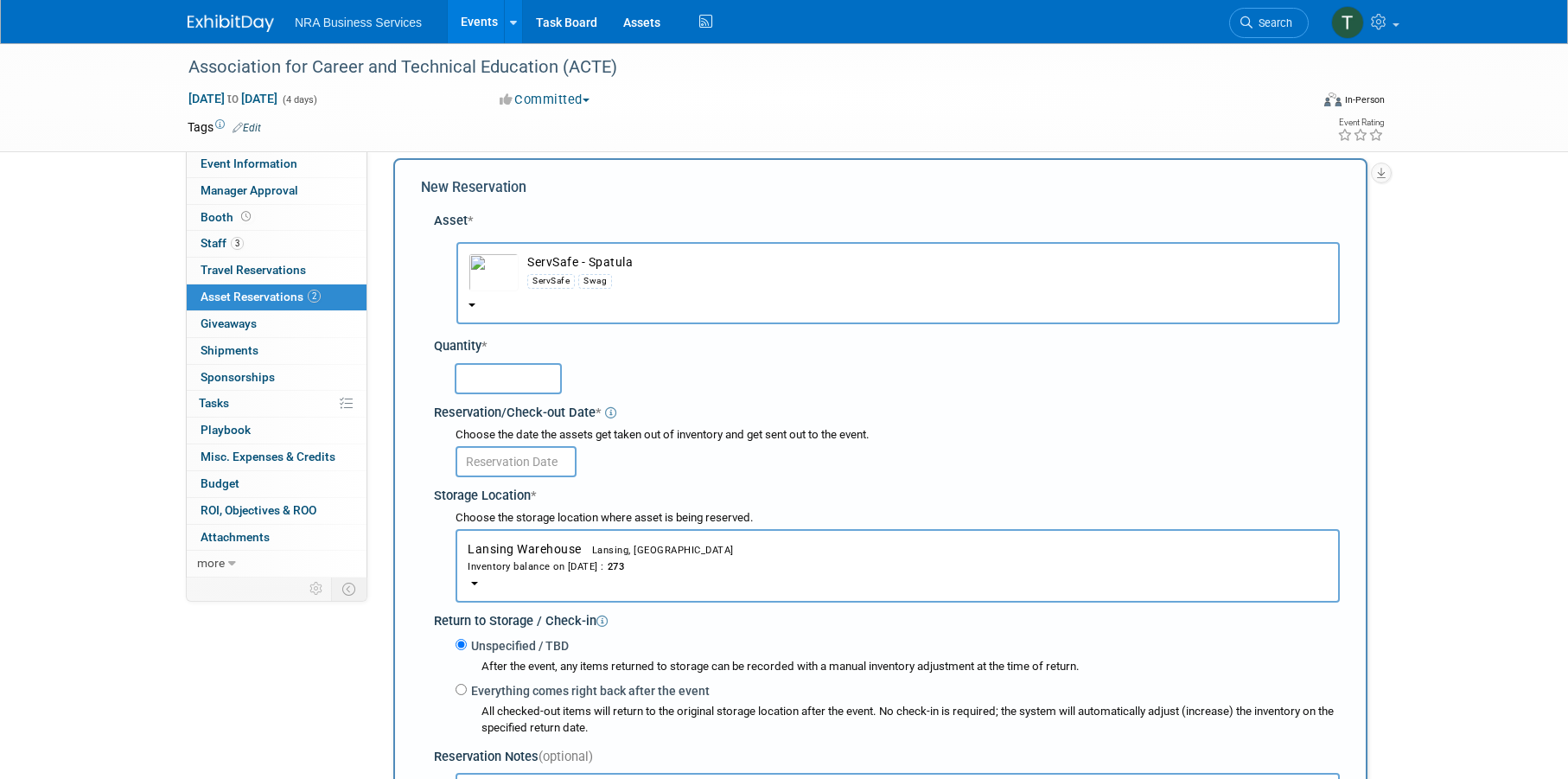
click at [530, 383] on input "text" at bounding box center [508, 379] width 107 height 31
type input "100"
click at [547, 465] on input "text" at bounding box center [516, 461] width 121 height 31
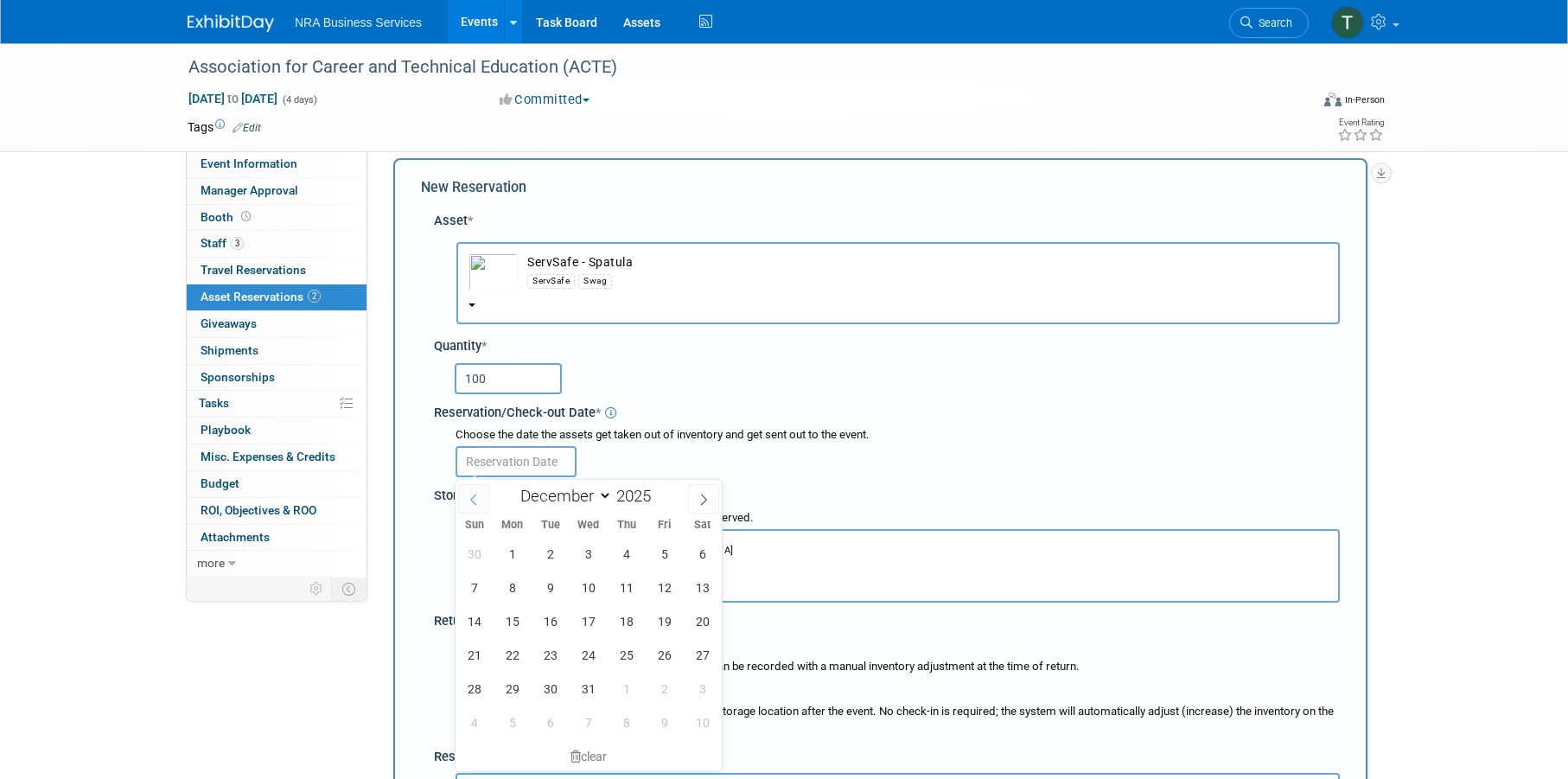
click at [474, 497] on icon at bounding box center [473, 499] width 12 height 12
select select "10"
click at [514, 688] on span "24" at bounding box center [511, 688] width 34 height 34
type input "Nov 24, 2025"
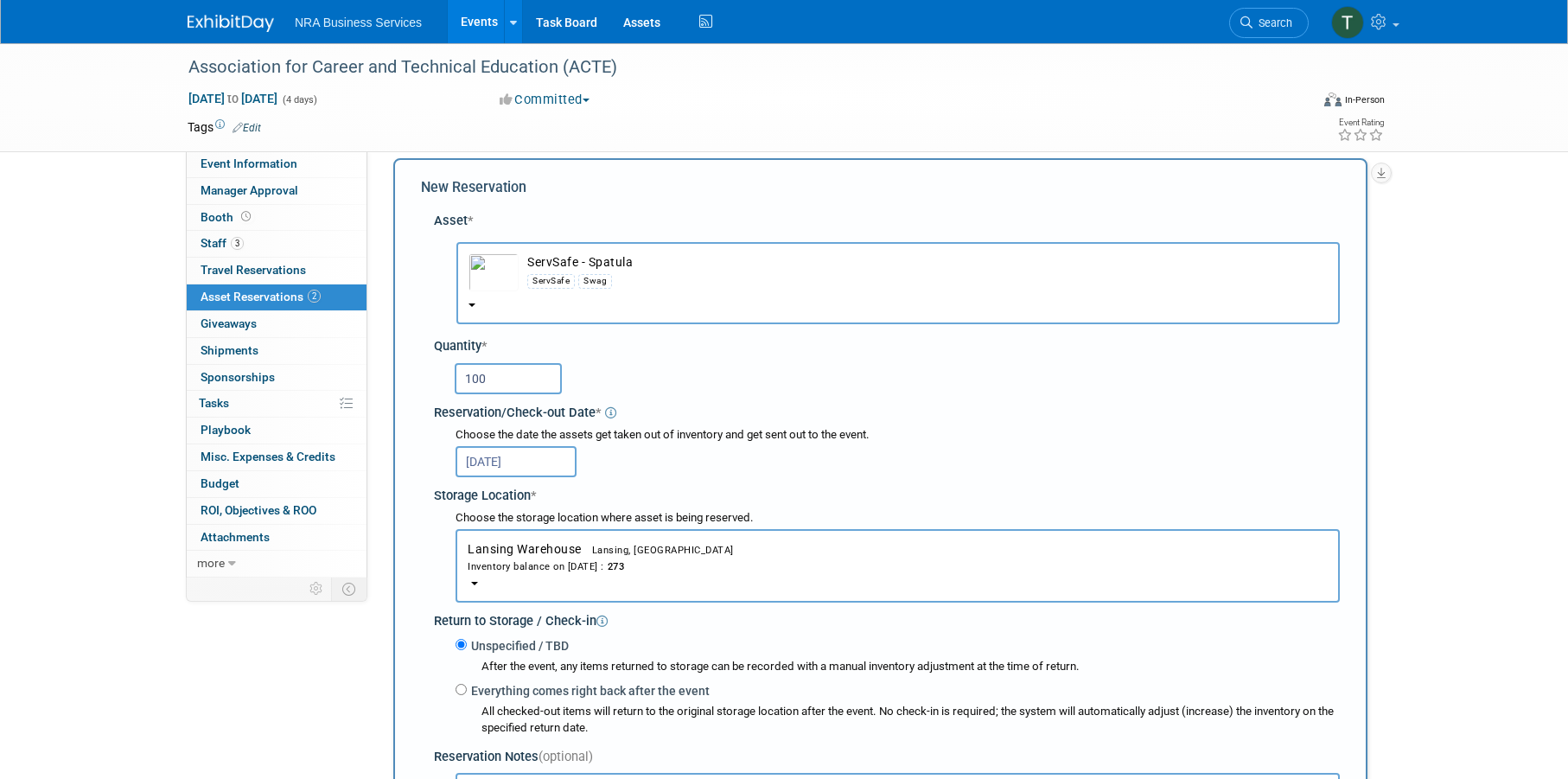
click at [858, 419] on div "Reservation/Check-out Date *" at bounding box center [887, 410] width 906 height 24
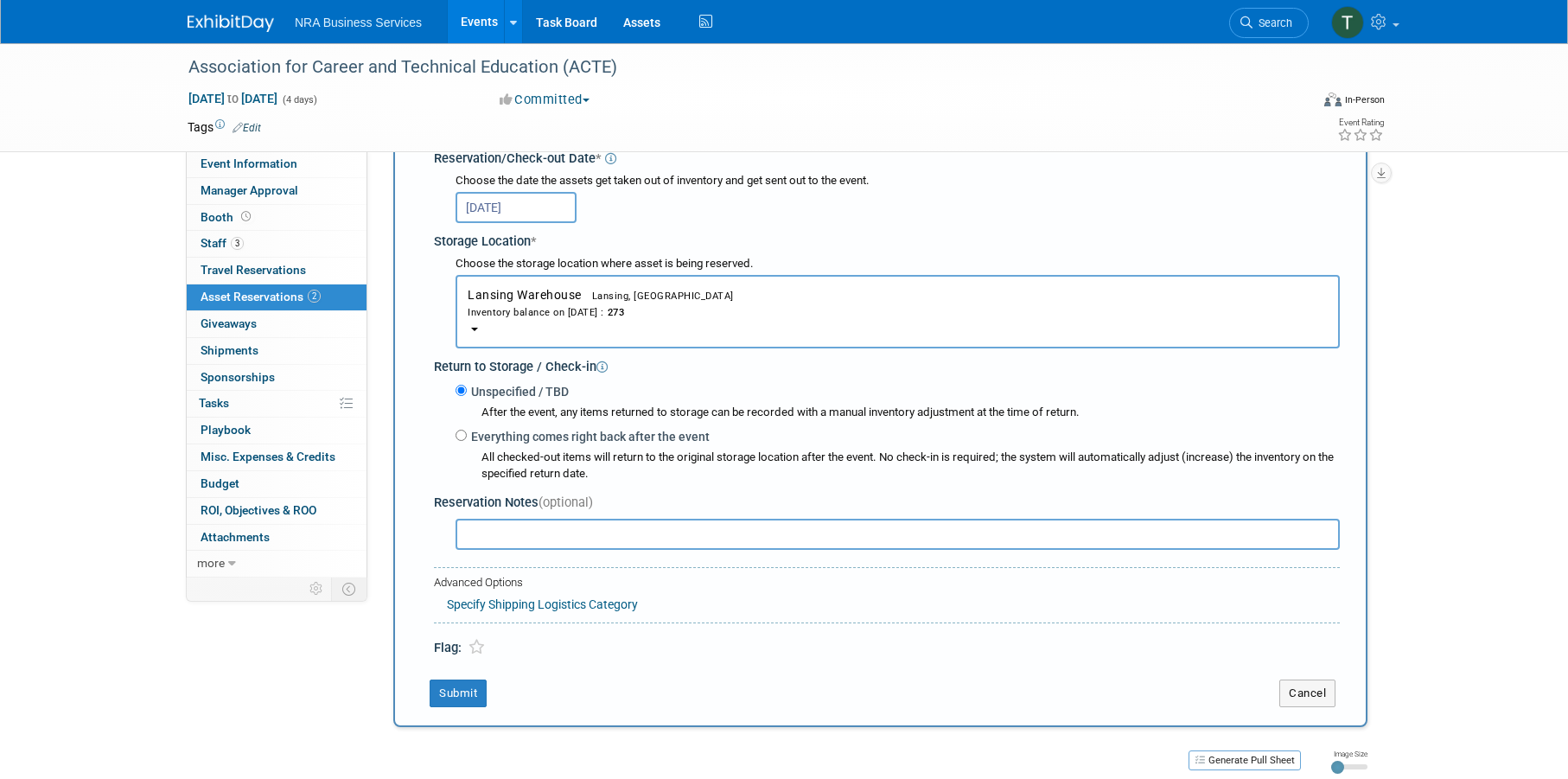
scroll to position [276, 0]
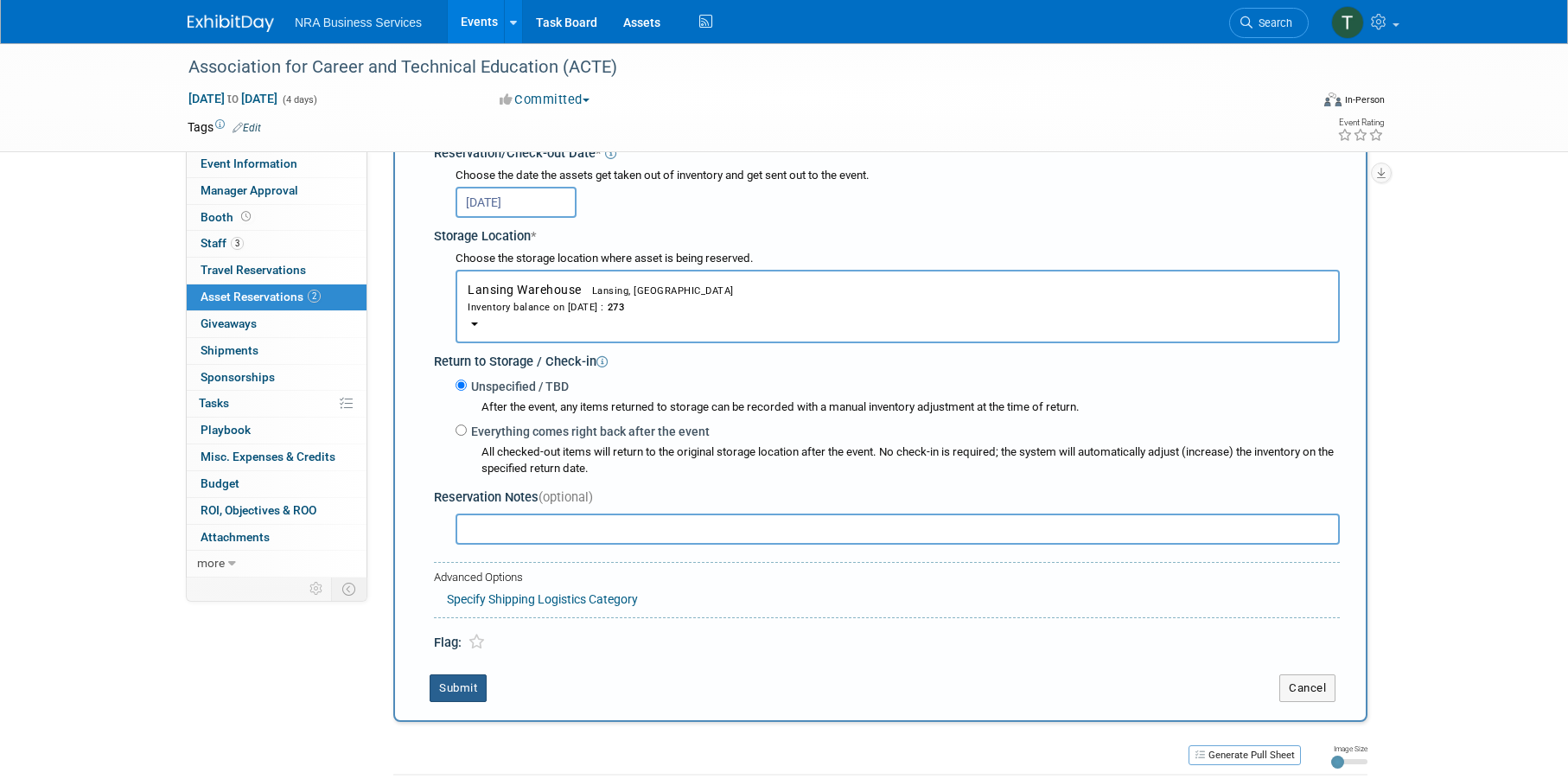
click at [467, 693] on button "Submit" at bounding box center [458, 688] width 57 height 27
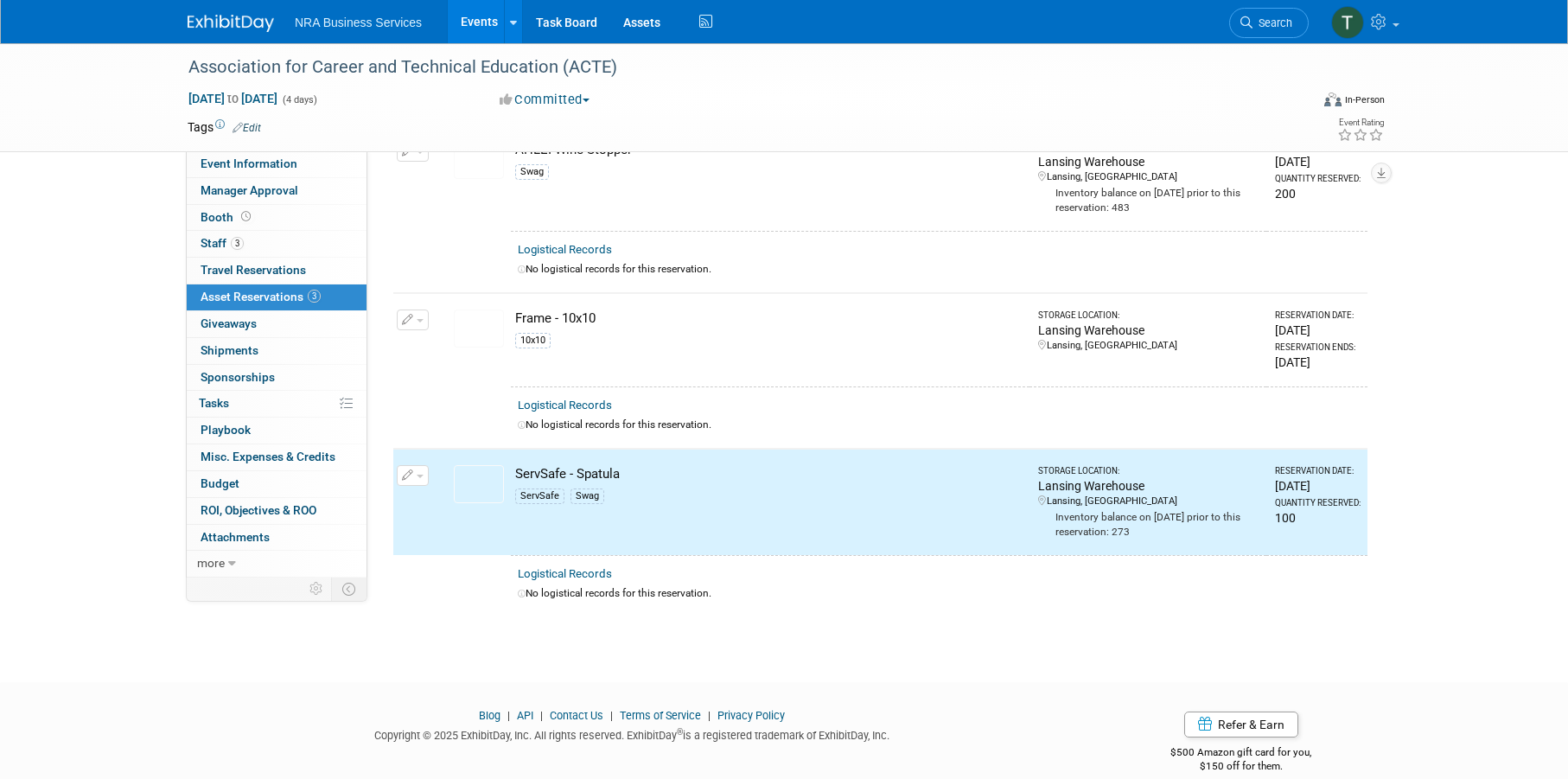
scroll to position [0, 0]
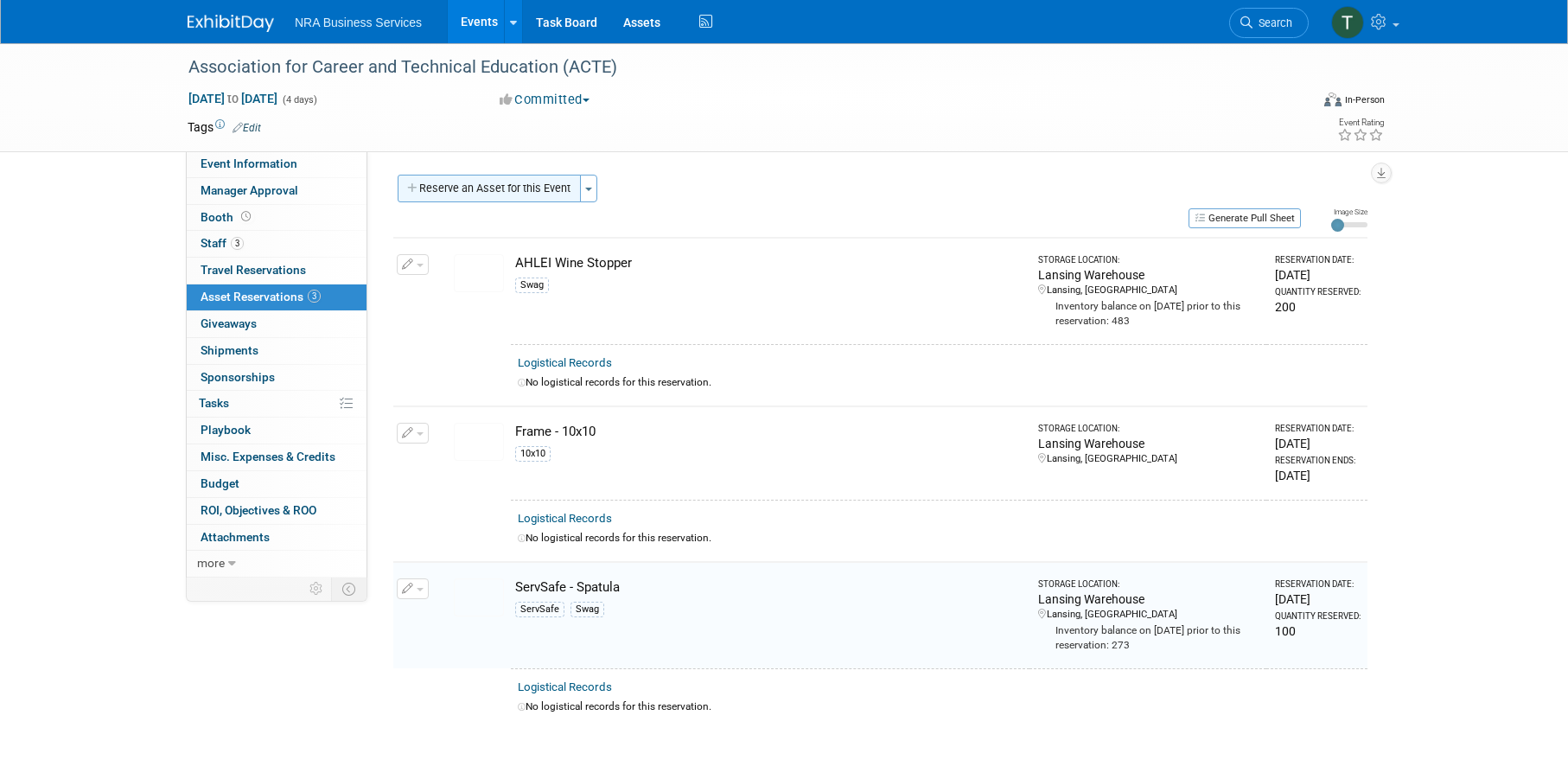
click at [539, 183] on button "Reserve an Asset for this Event" at bounding box center [489, 188] width 183 height 27
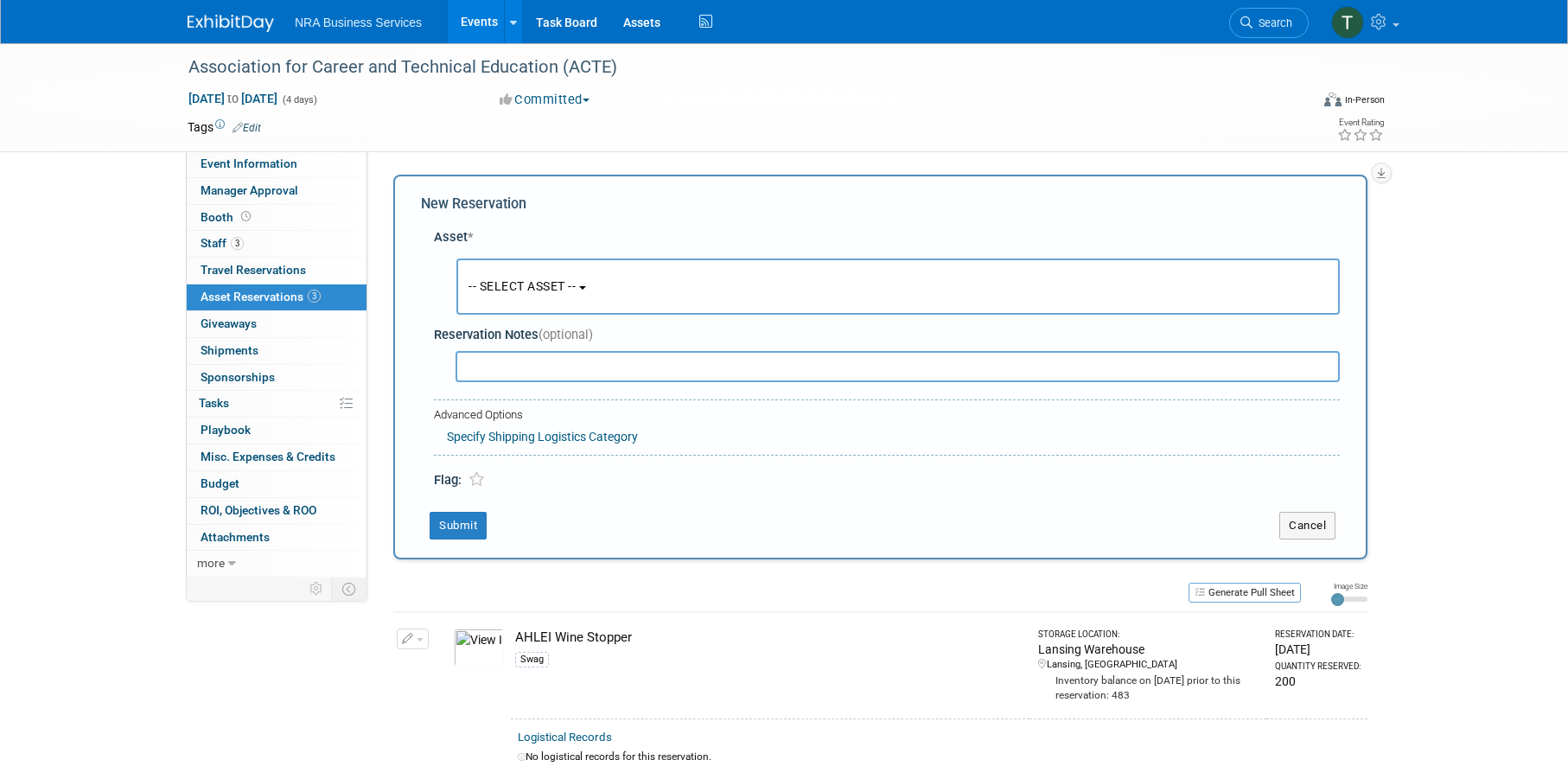
scroll to position [16, 0]
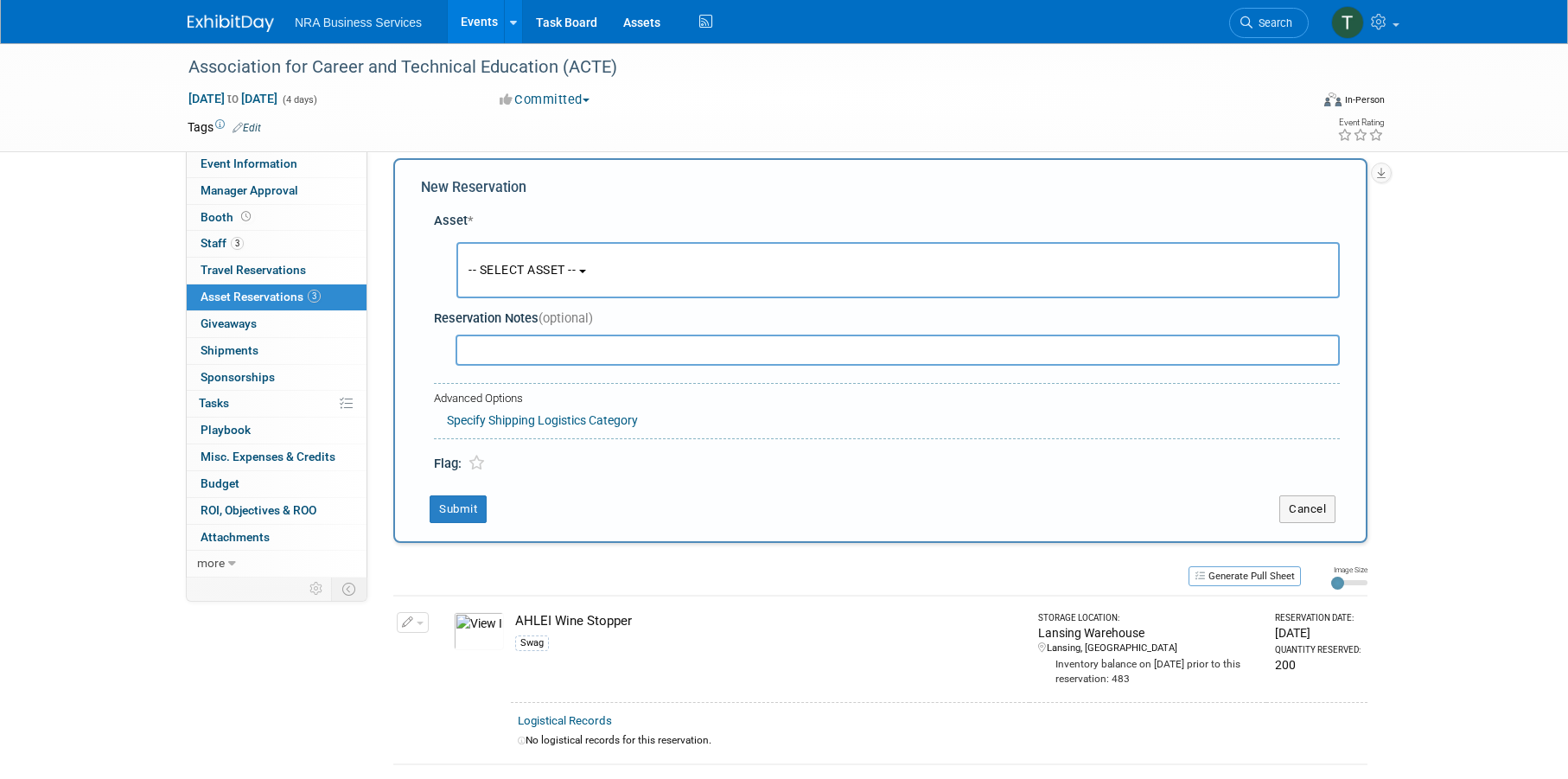
click at [576, 270] on span "-- SELECT ASSET --" at bounding box center [522, 269] width 107 height 14
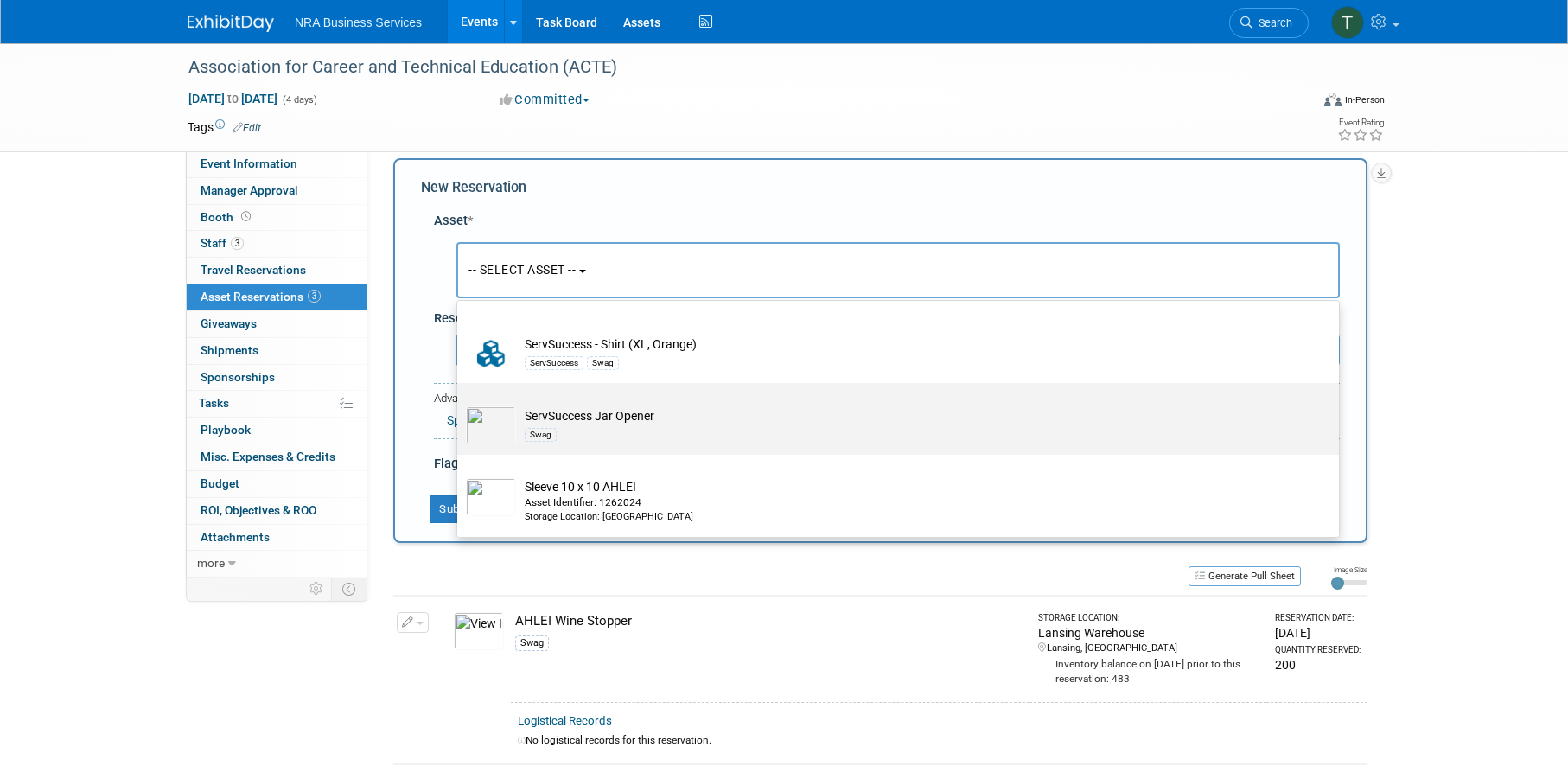
scroll to position [2966, 0]
click at [668, 428] on div "Swag" at bounding box center [914, 433] width 780 height 20
click at [459, 402] on input "ServSuccess Jar Opener Swag" at bounding box center [454, 396] width 11 height 11
select select "10729039"
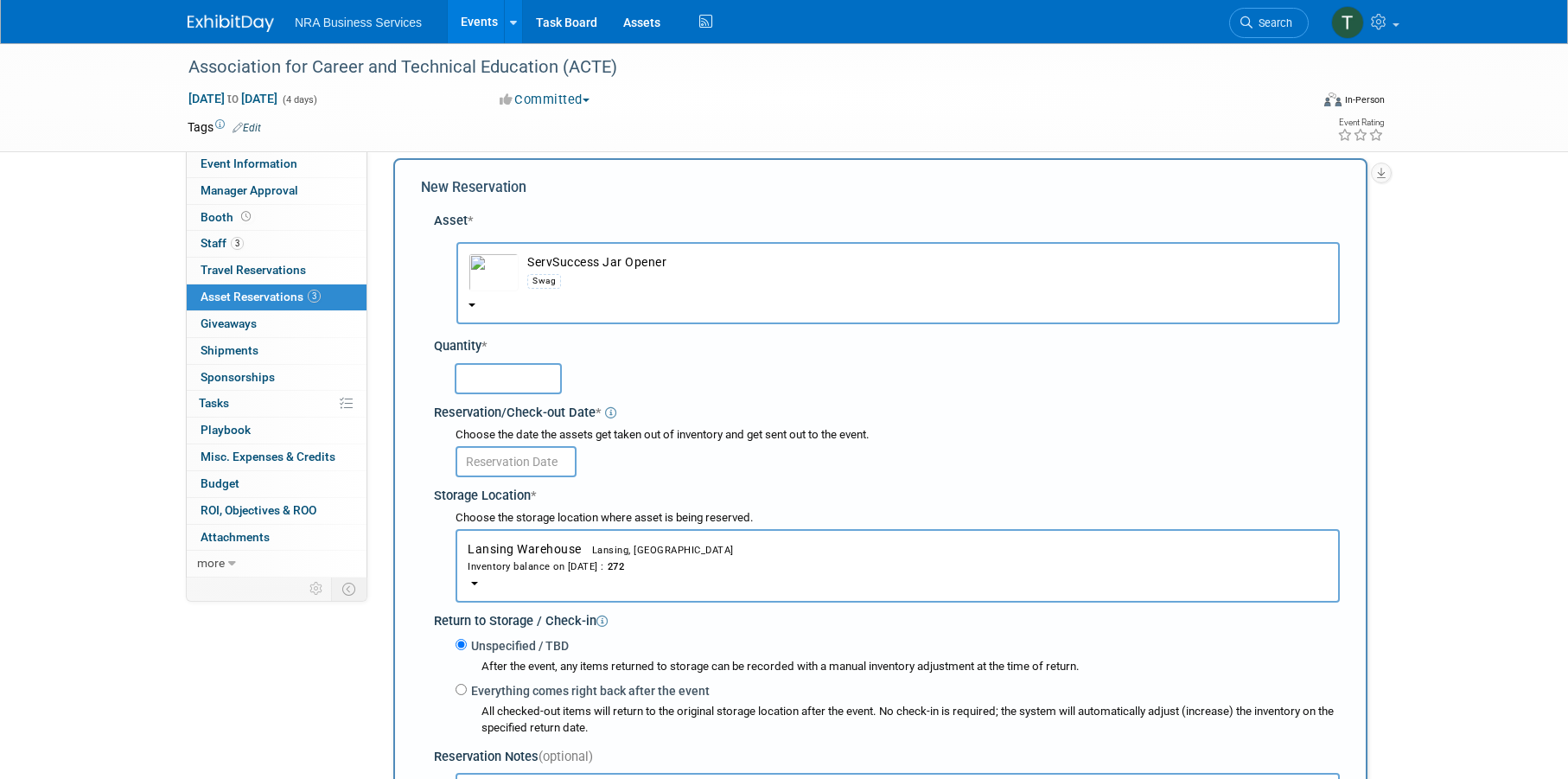
click at [498, 385] on input "text" at bounding box center [508, 379] width 107 height 31
click at [504, 380] on input "100" at bounding box center [508, 379] width 107 height 31
type input "1"
type input "200"
click at [540, 463] on input "text" at bounding box center [516, 461] width 121 height 31
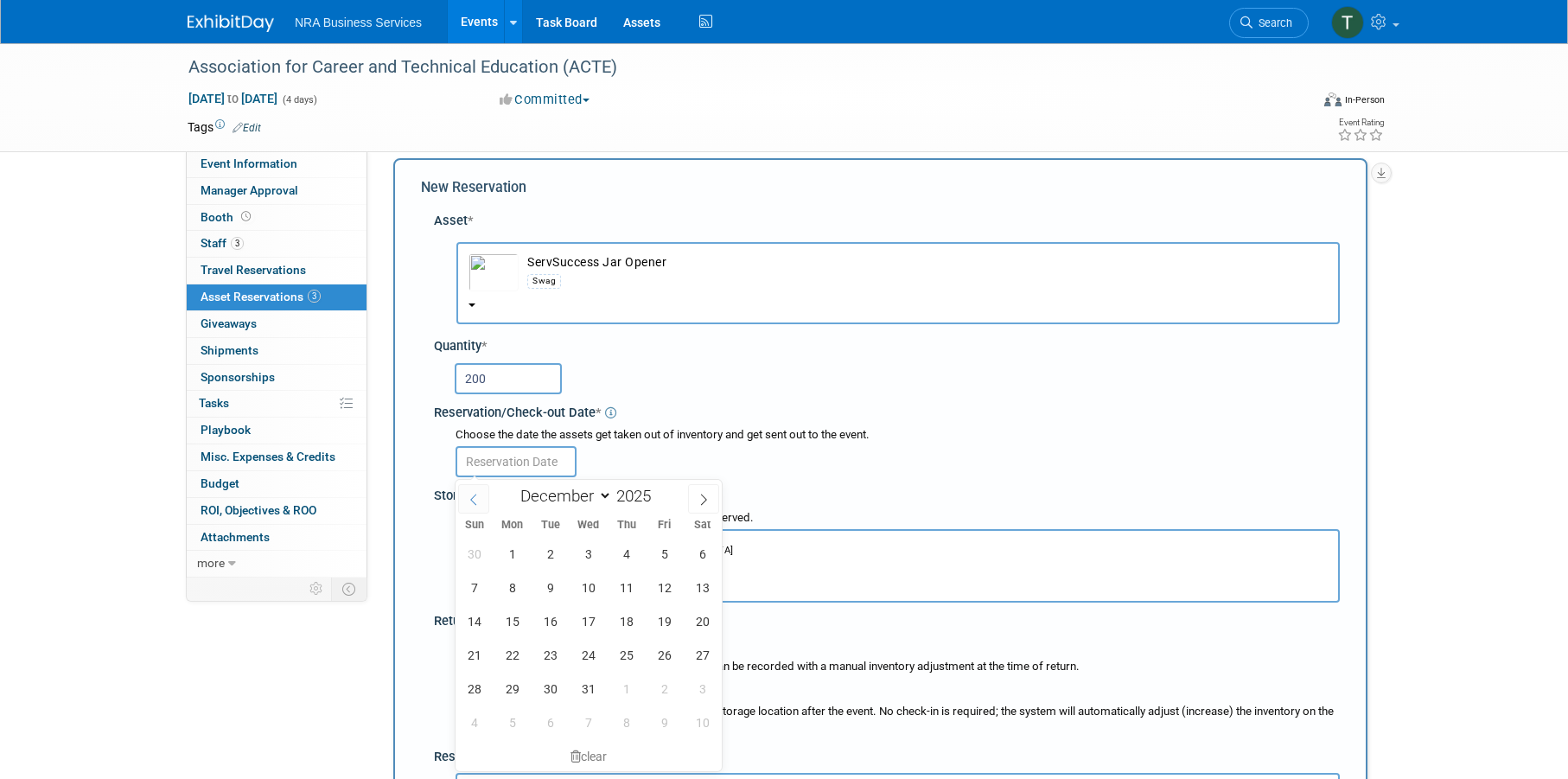
click at [471, 499] on icon at bounding box center [473, 499] width 12 height 12
select select "10"
click at [513, 692] on span "24" at bounding box center [511, 688] width 34 height 34
type input "Nov 24, 2025"
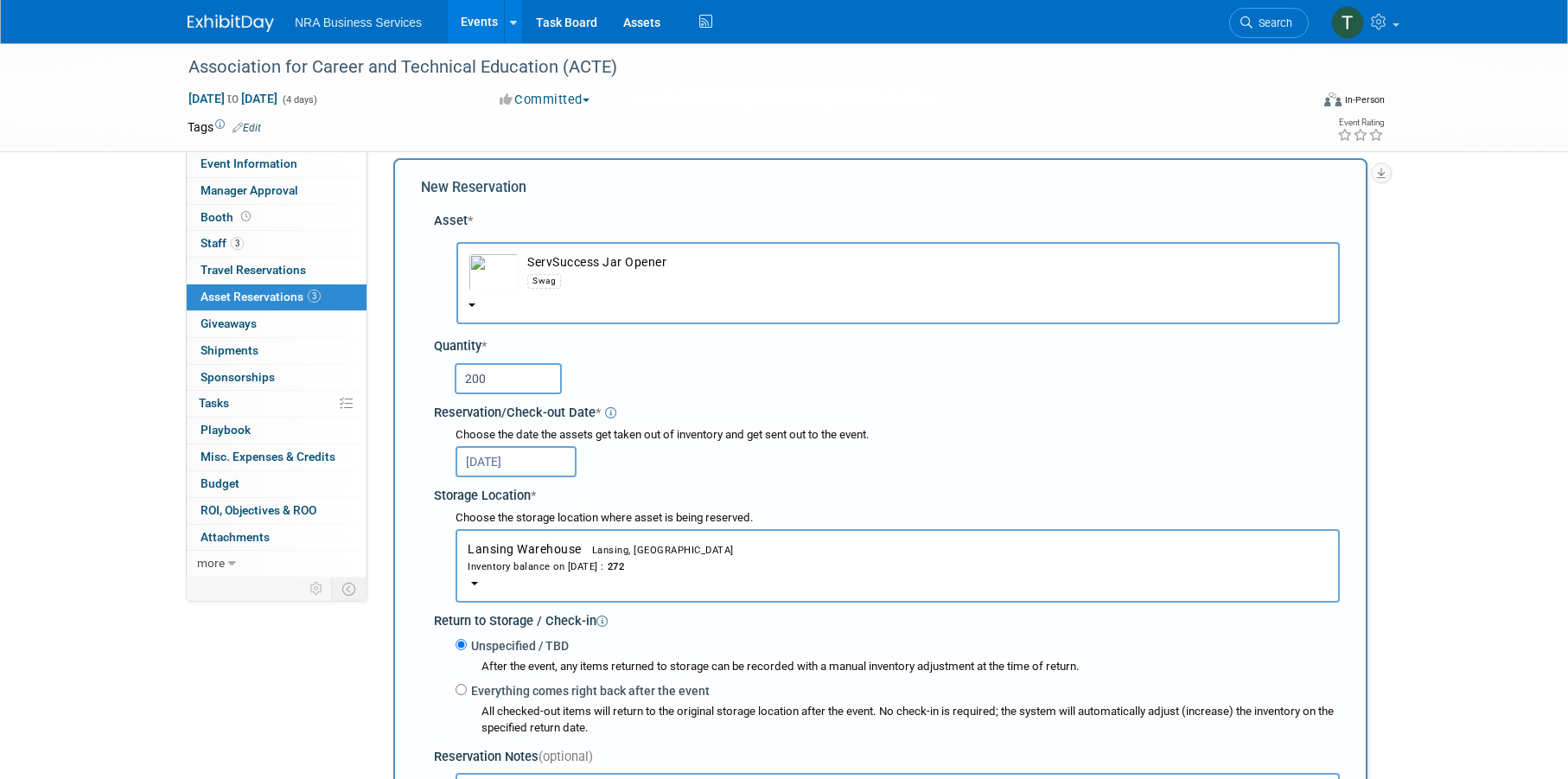
click at [891, 397] on div "200" at bounding box center [890, 378] width 900 height 41
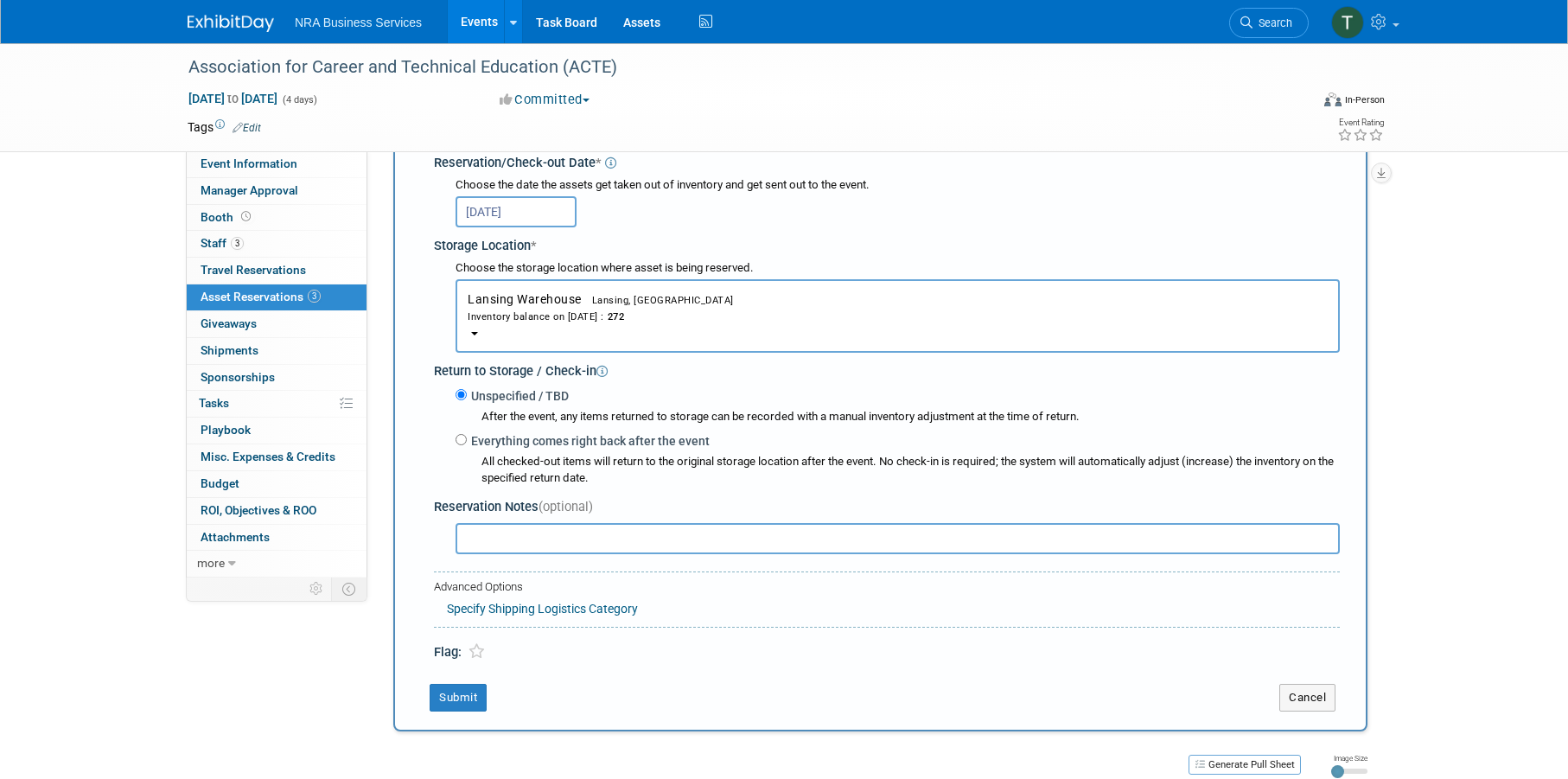
scroll to position [276, 0]
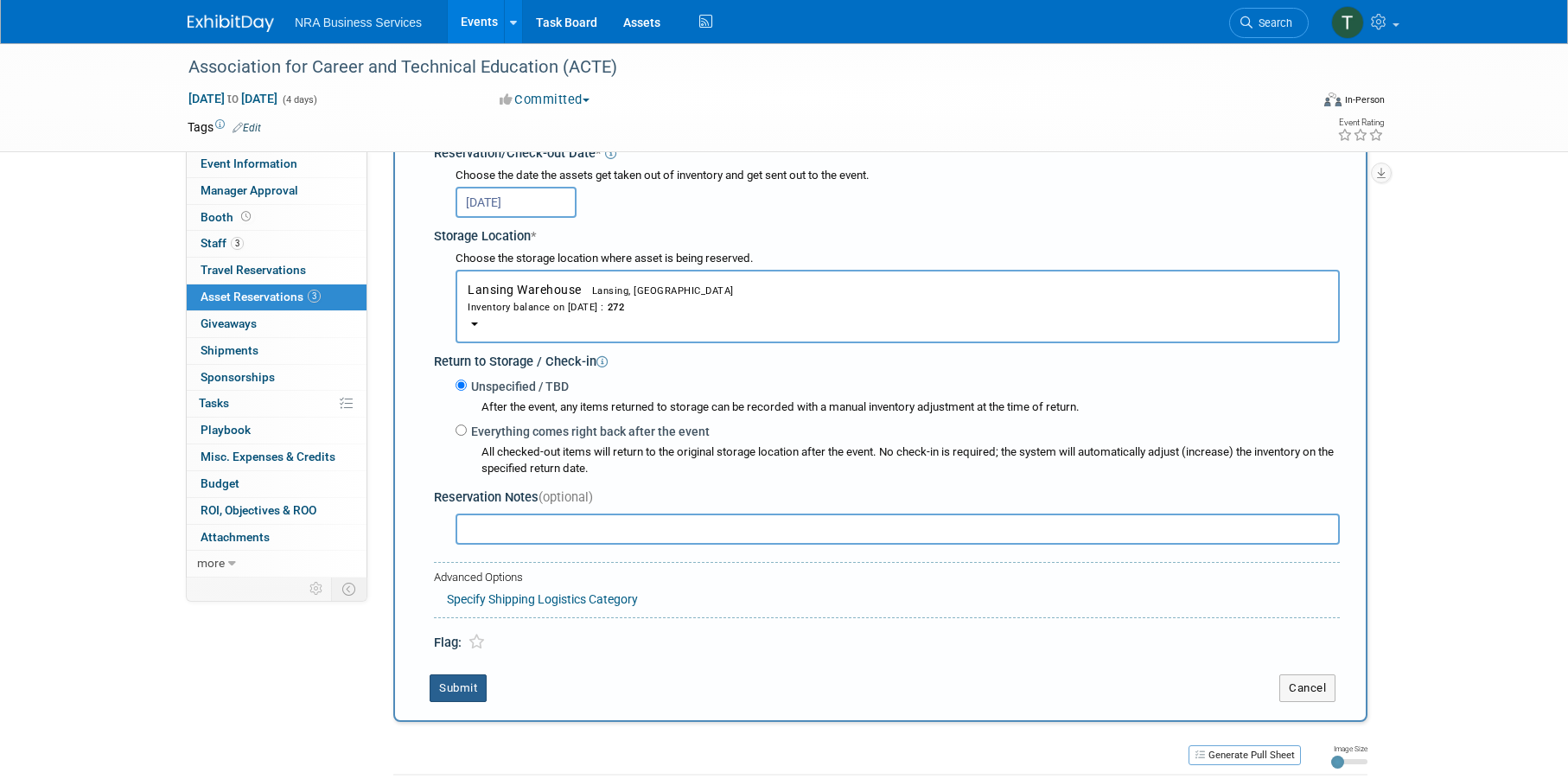
click at [464, 685] on button "Submit" at bounding box center [458, 688] width 57 height 27
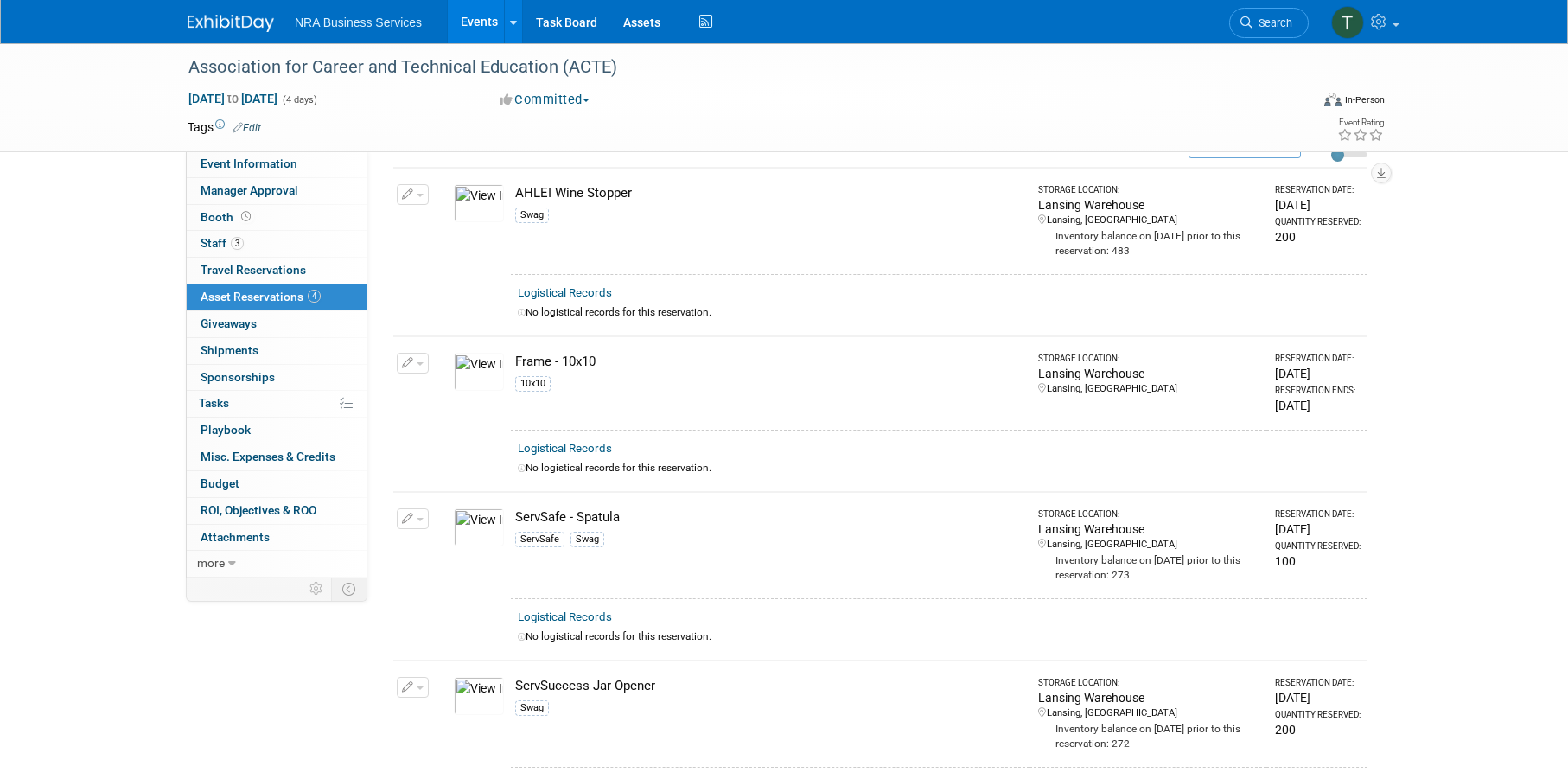
scroll to position [173, 0]
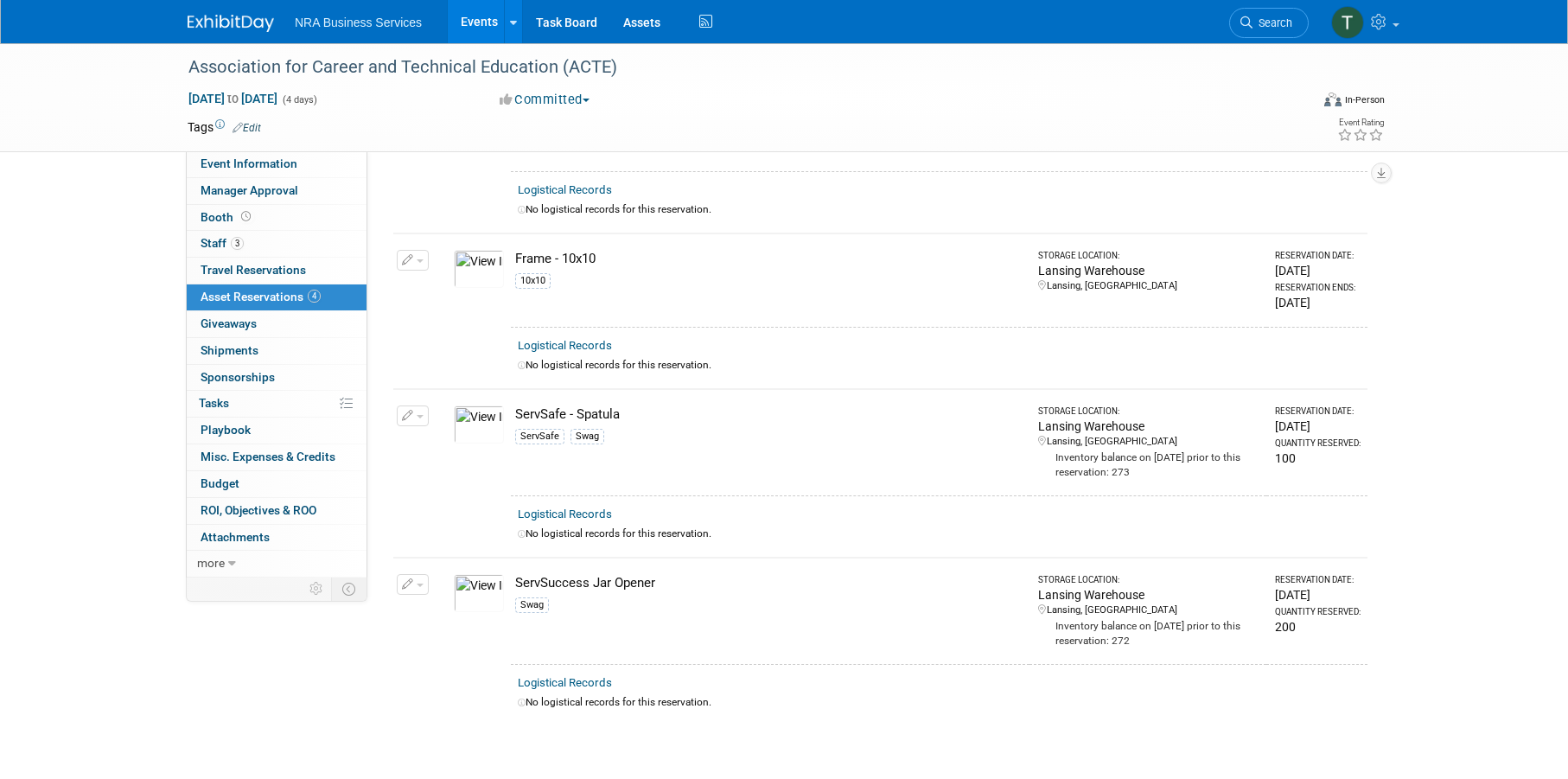
click at [419, 417] on button "button" at bounding box center [412, 415] width 32 height 21
click at [542, 449] on button "Change Reservation" at bounding box center [478, 444] width 146 height 24
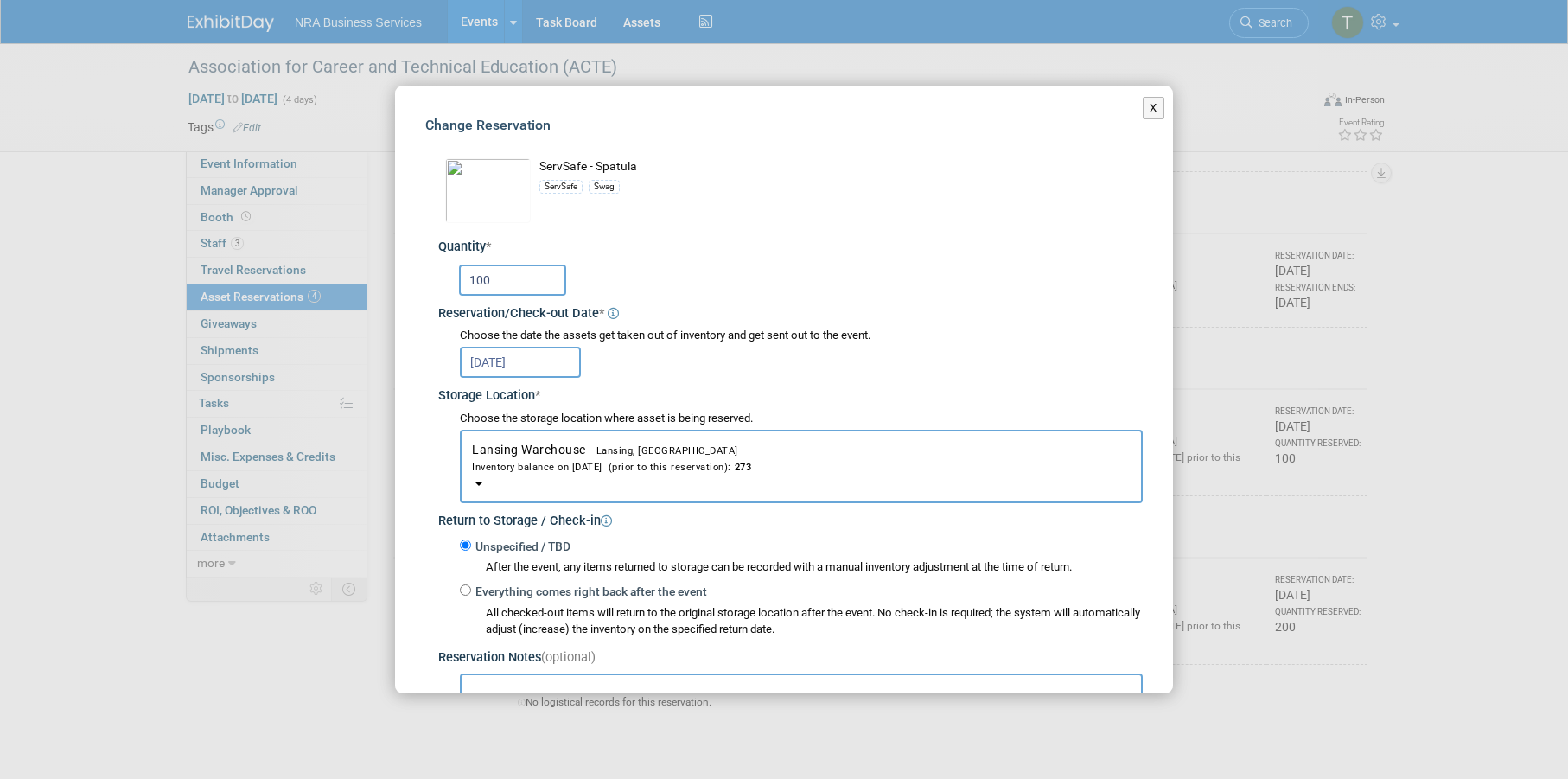
click at [513, 281] on input "100" at bounding box center [512, 280] width 107 height 31
type input "1"
type input "200"
click at [847, 257] on div "200" at bounding box center [793, 279] width 698 height 44
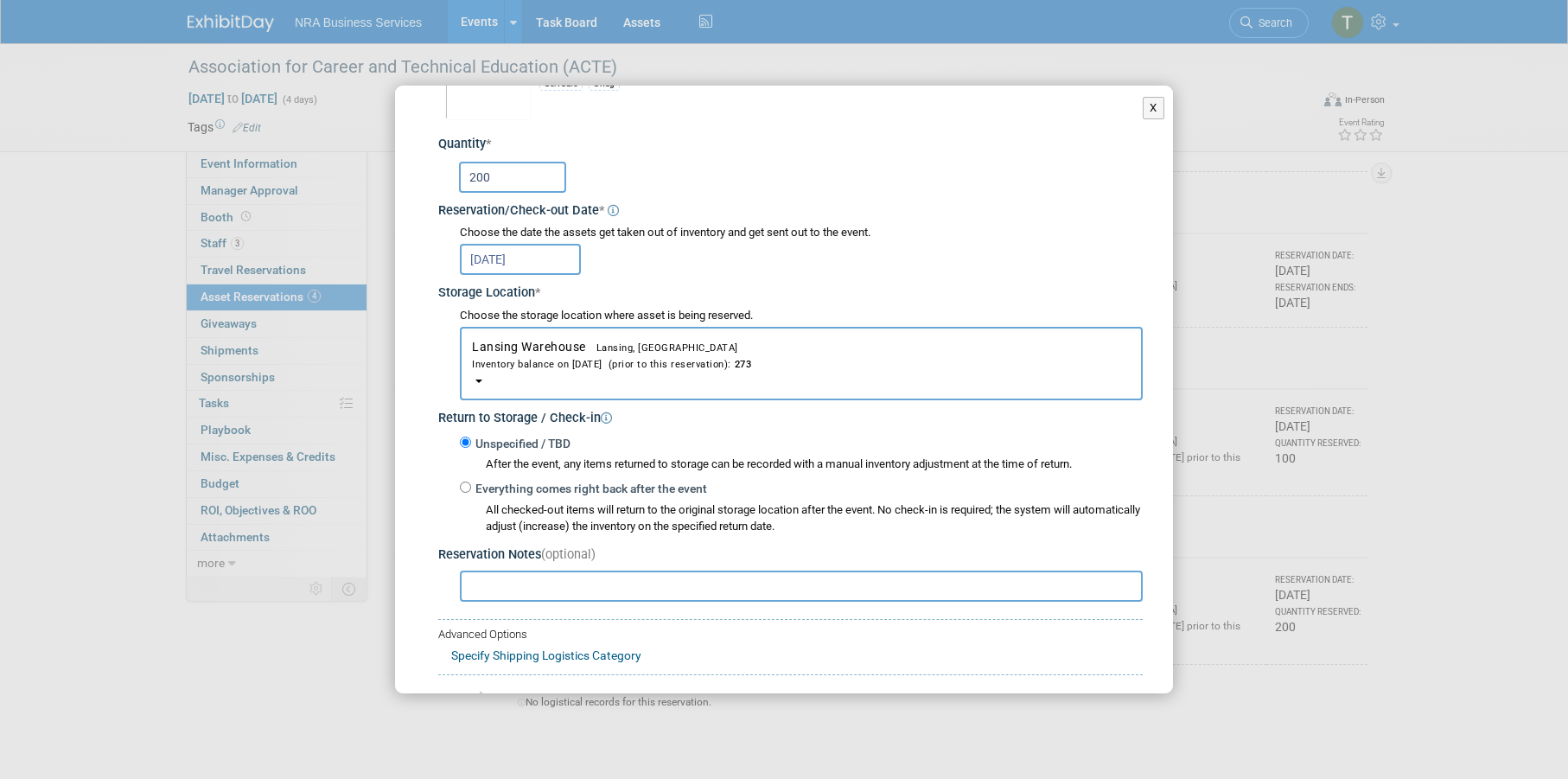
scroll to position [198, 0]
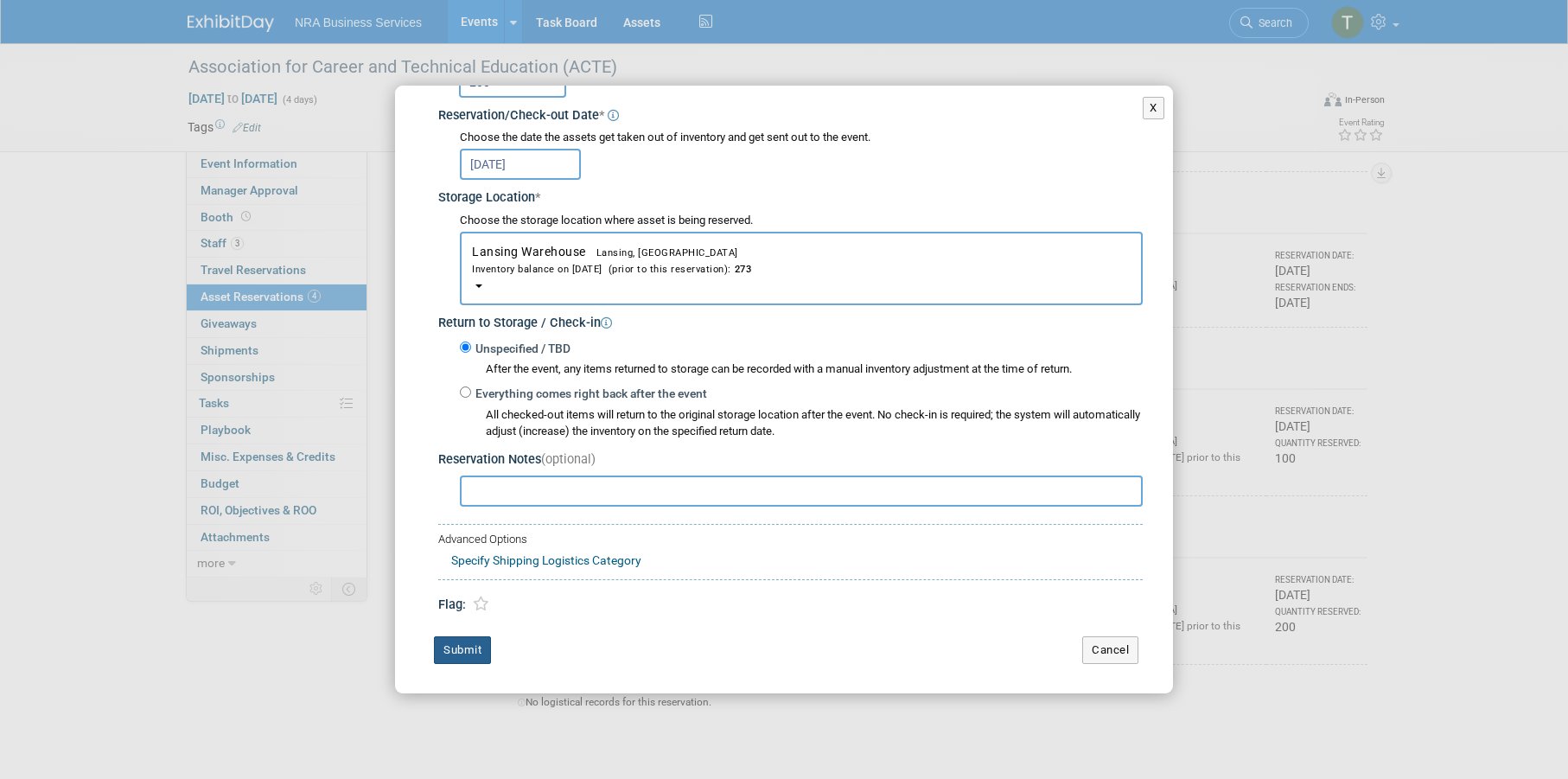
click at [468, 654] on button "Submit" at bounding box center [462, 650] width 57 height 27
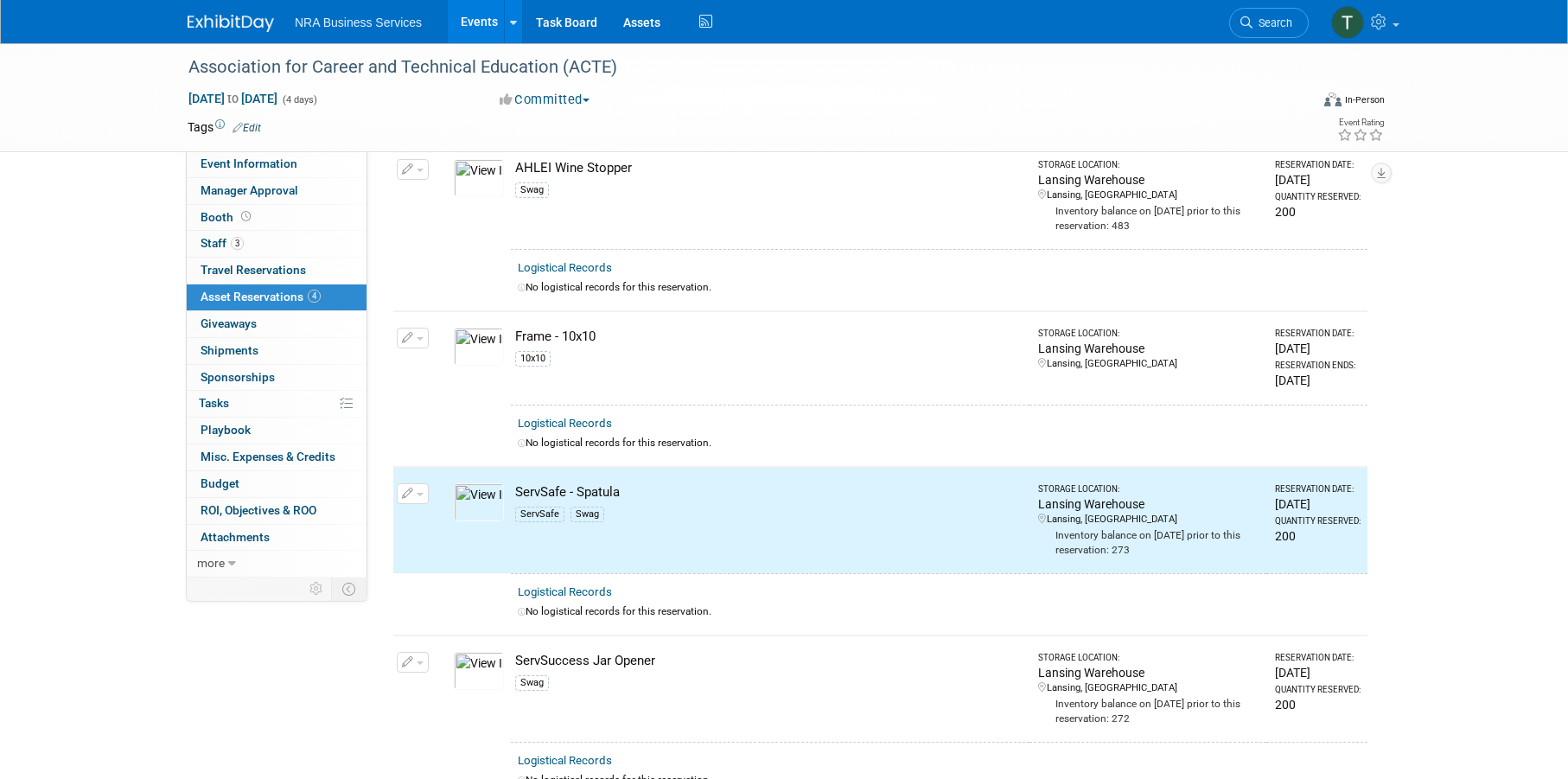
scroll to position [0, 0]
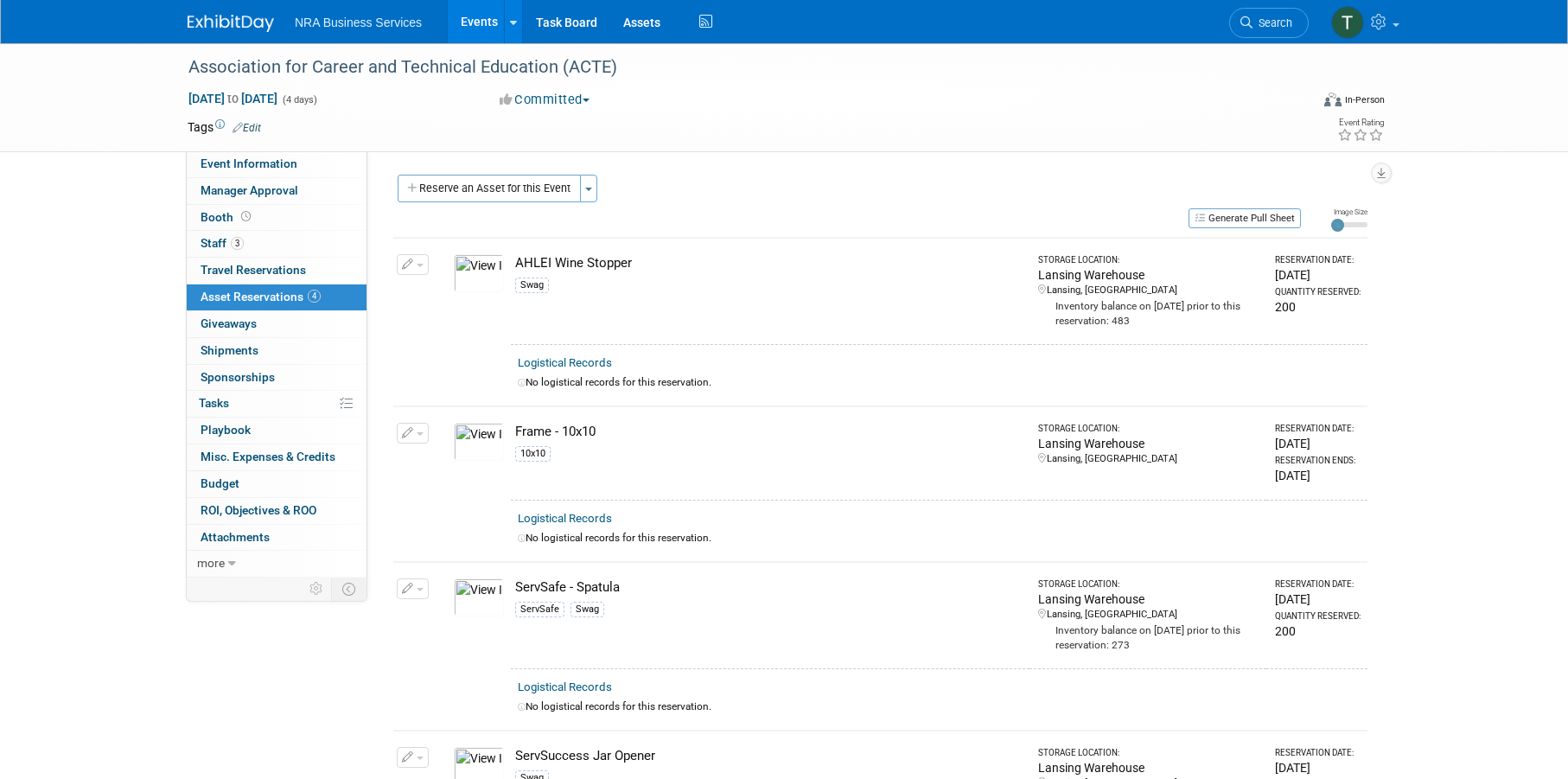
click at [499, 268] on img at bounding box center [478, 273] width 50 height 38
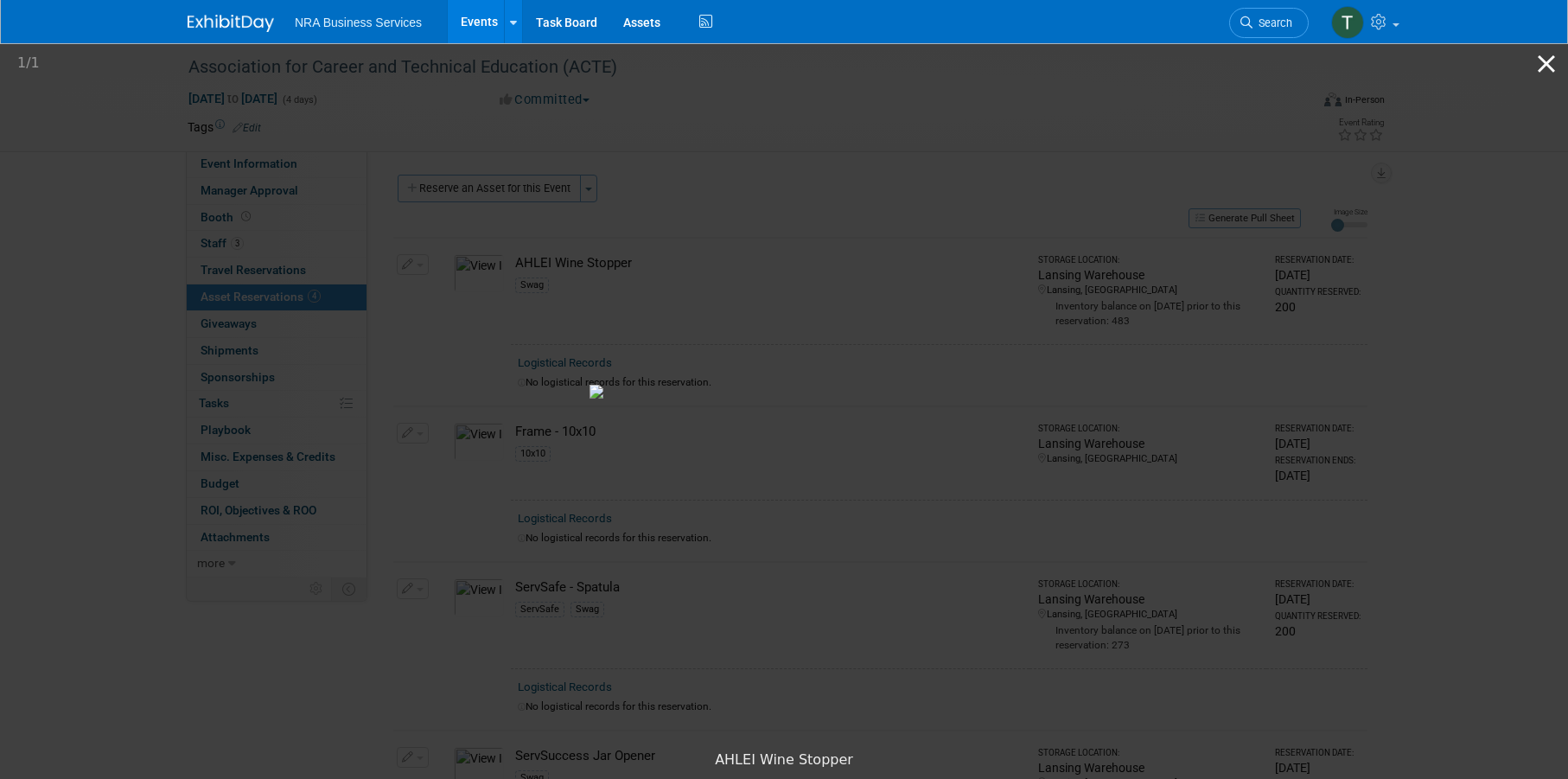
click at [1549, 62] on button "Close gallery" at bounding box center [1546, 64] width 44 height 41
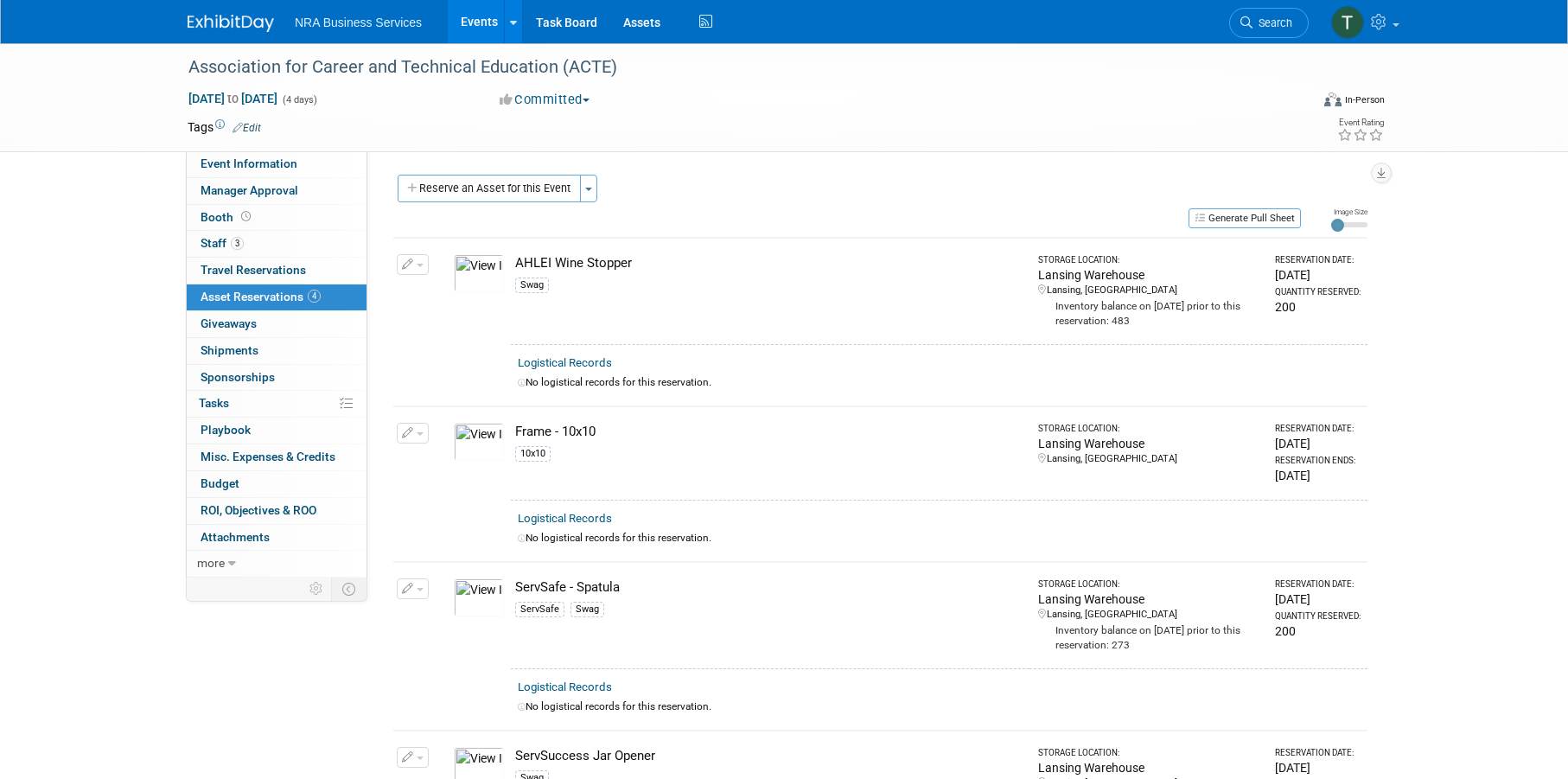
click at [418, 266] on span "button" at bounding box center [420, 265] width 7 height 4
click at [442, 291] on button "Change Reservation" at bounding box center [478, 292] width 146 height 24
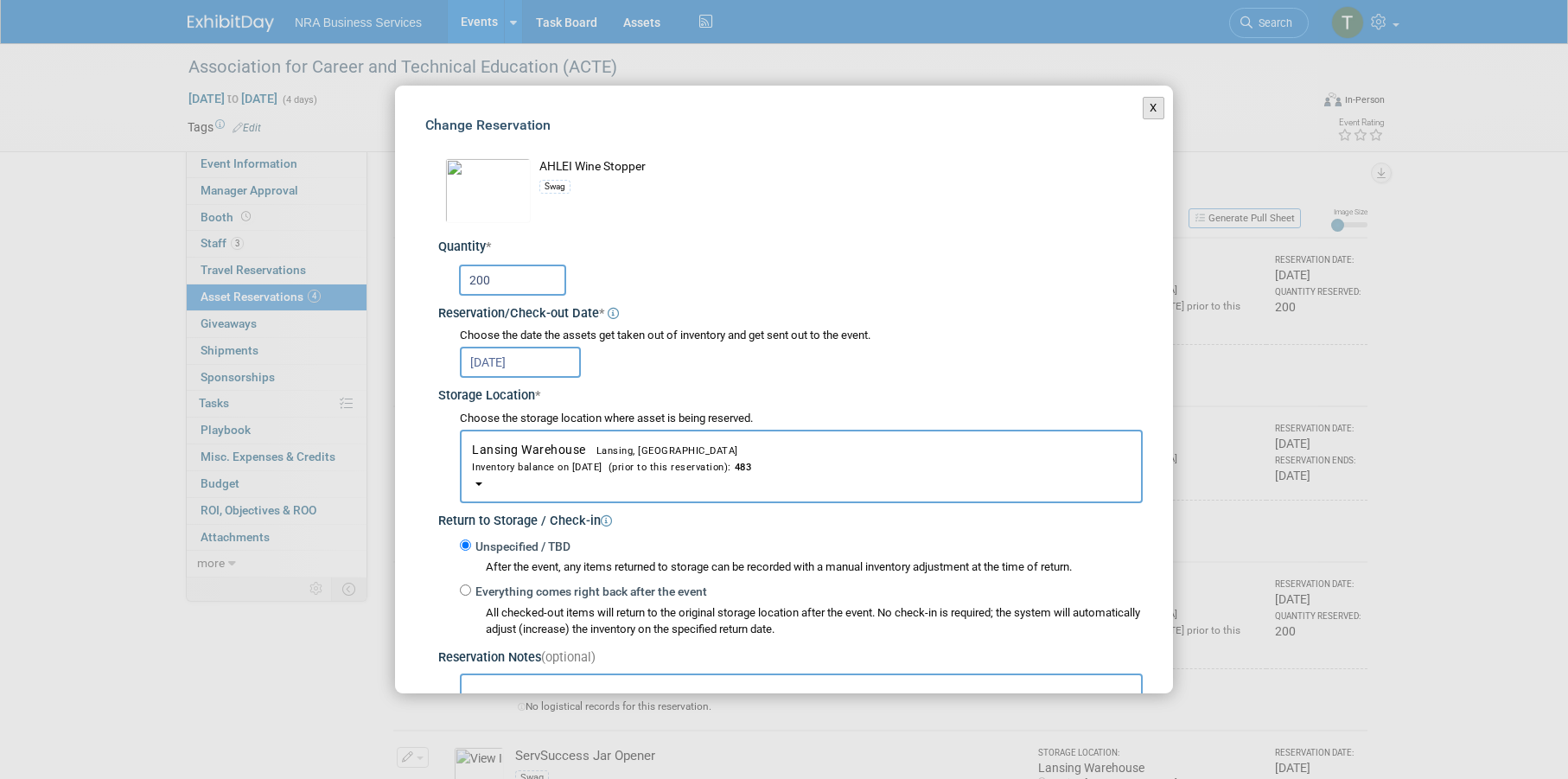
click at [1142, 103] on button "X" at bounding box center [1153, 108] width 22 height 23
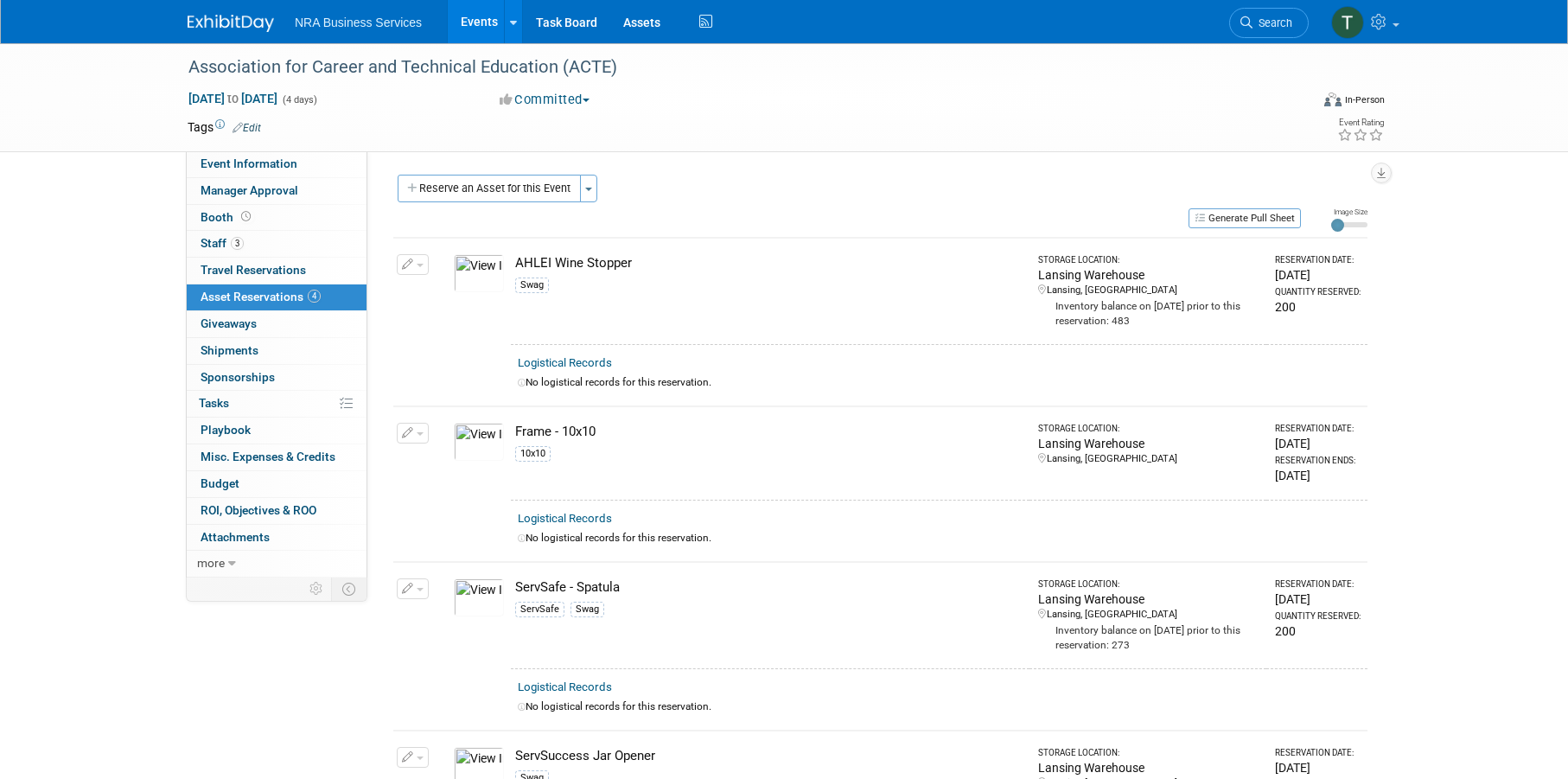
click at [152, 705] on div "Association for Career and Technical Education (ACTE) Dec 9, 2025 to Dec 12, 20…" at bounding box center [784, 488] width 1568 height 890
click at [273, 689] on div "Event Information Event Info Manager Approval Manager Approval Booth Booth 3 St…" at bounding box center [784, 470] width 1218 height 854
click at [244, 23] on img at bounding box center [231, 23] width 86 height 17
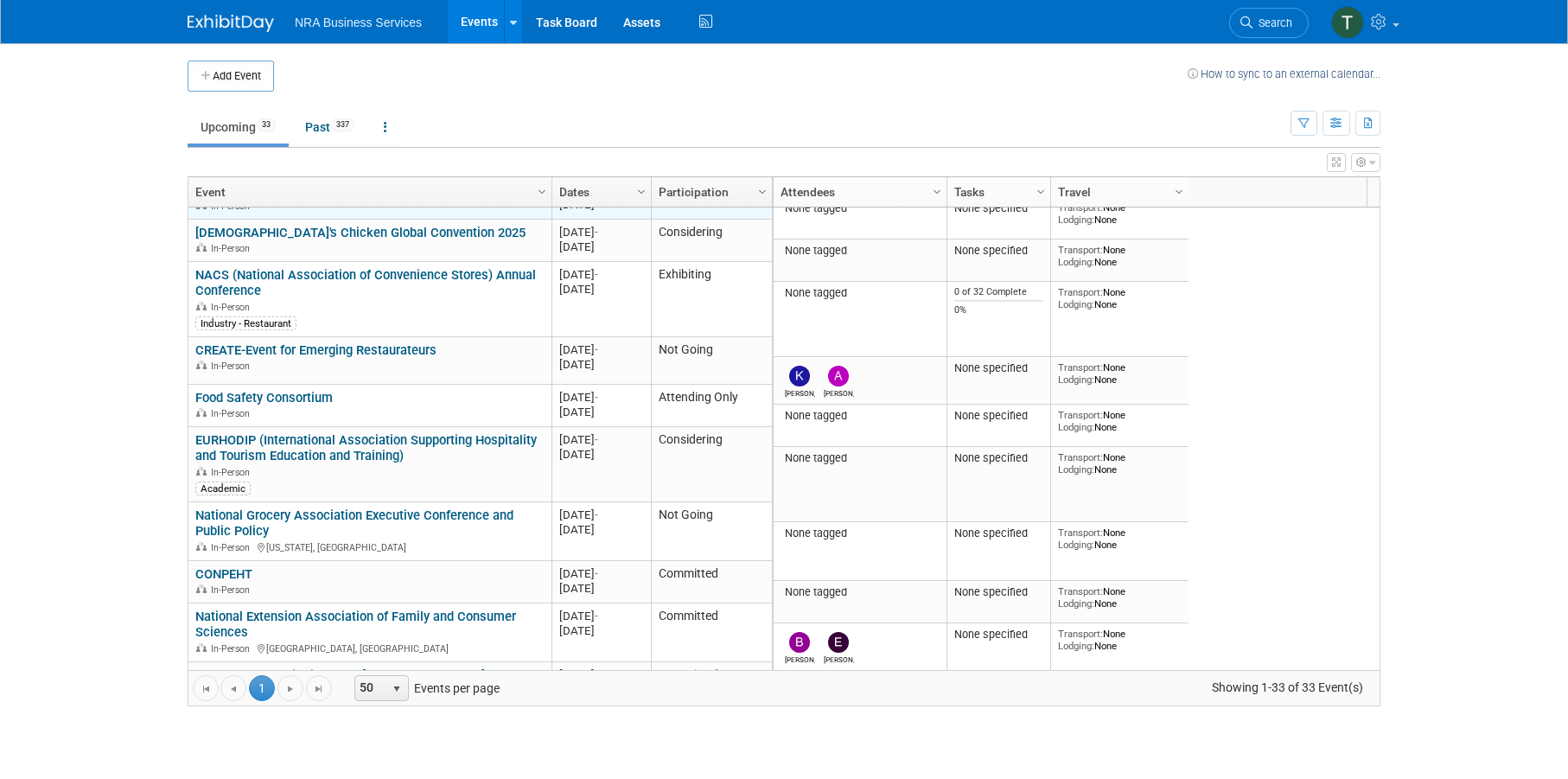
scroll to position [415, 0]
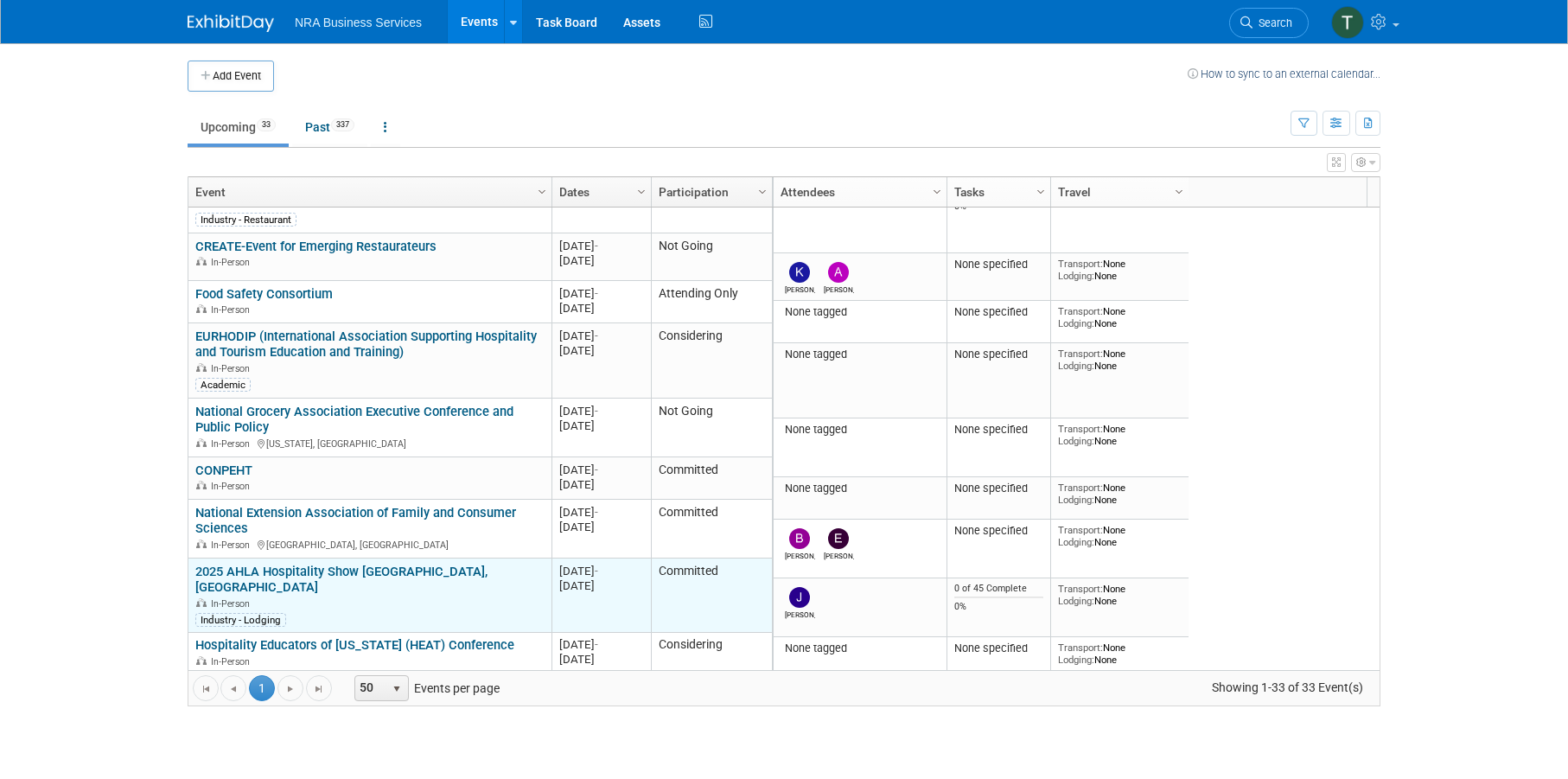
click at [374, 573] on link "2025 AHLA Hospitality Show [GEOGRAPHIC_DATA], [GEOGRAPHIC_DATA]" at bounding box center [341, 579] width 292 height 32
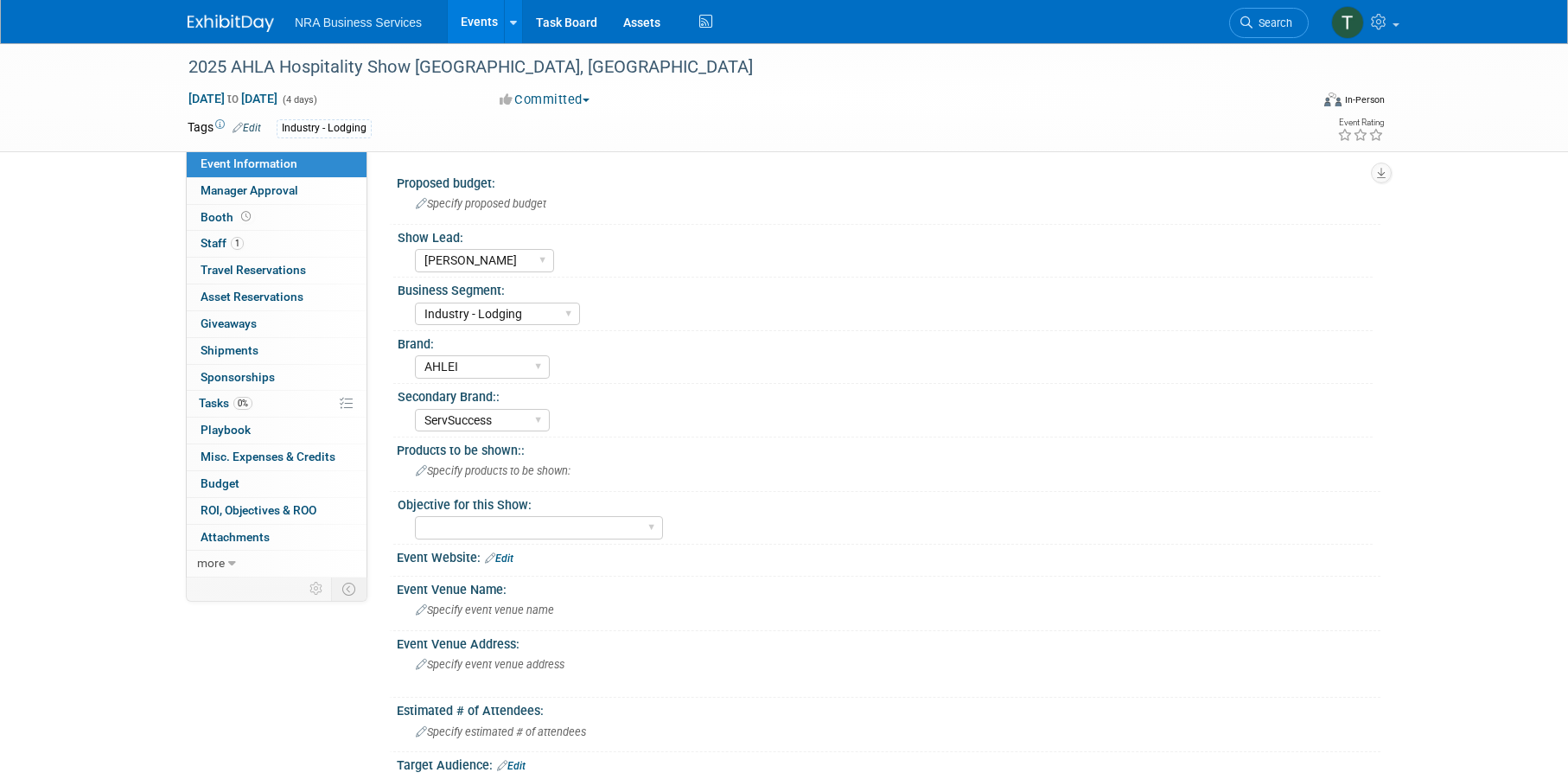
select select "Jennifer B"
select select "Industry - Lodging"
select select "AHLEI"
select select "ServSuccess"
click at [246, 291] on span "Asset Reservations 0" at bounding box center [251, 296] width 103 height 14
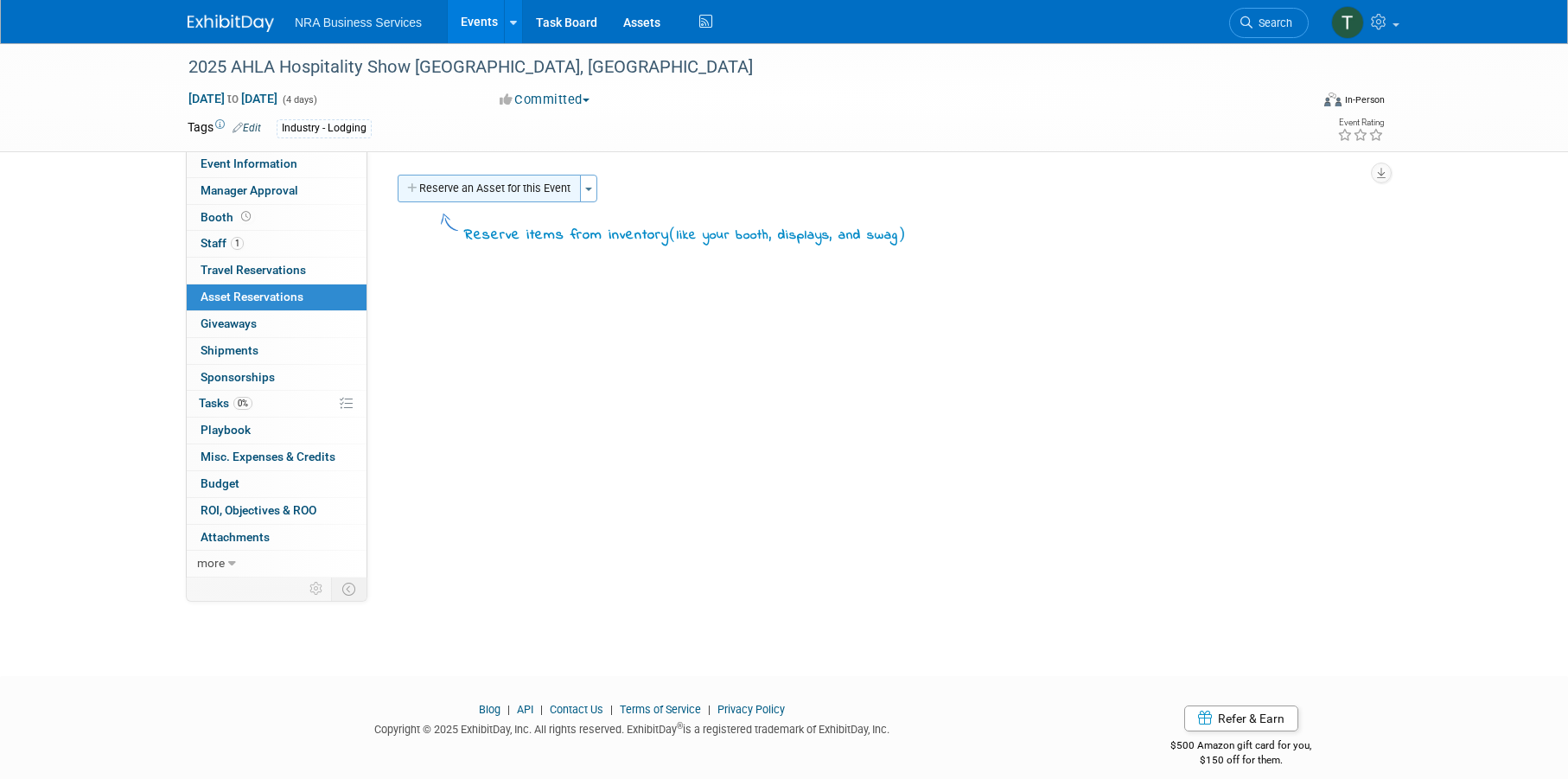
click at [503, 187] on button "Reserve an Asset for this Event" at bounding box center [489, 188] width 183 height 27
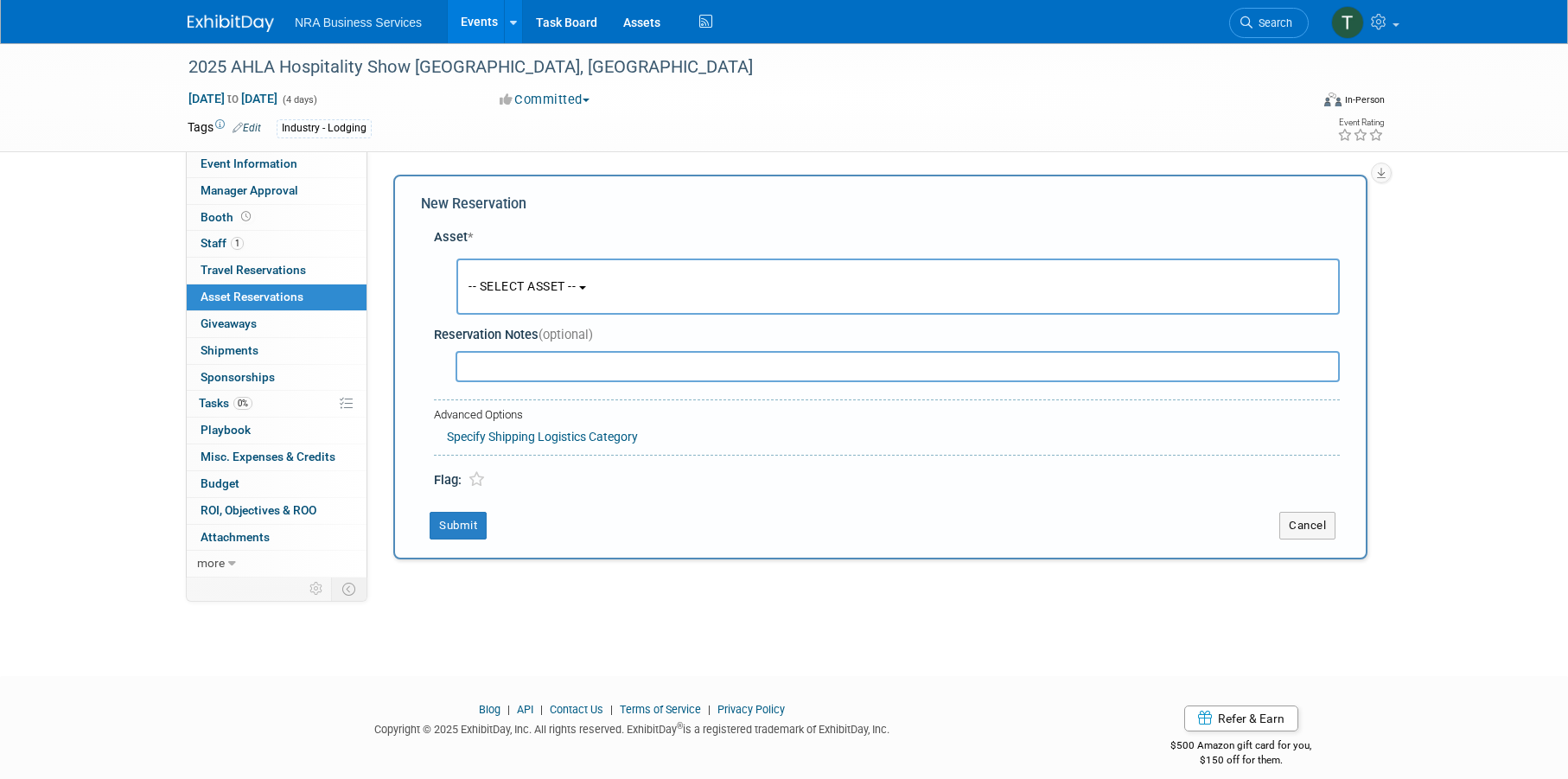
scroll to position [16, 0]
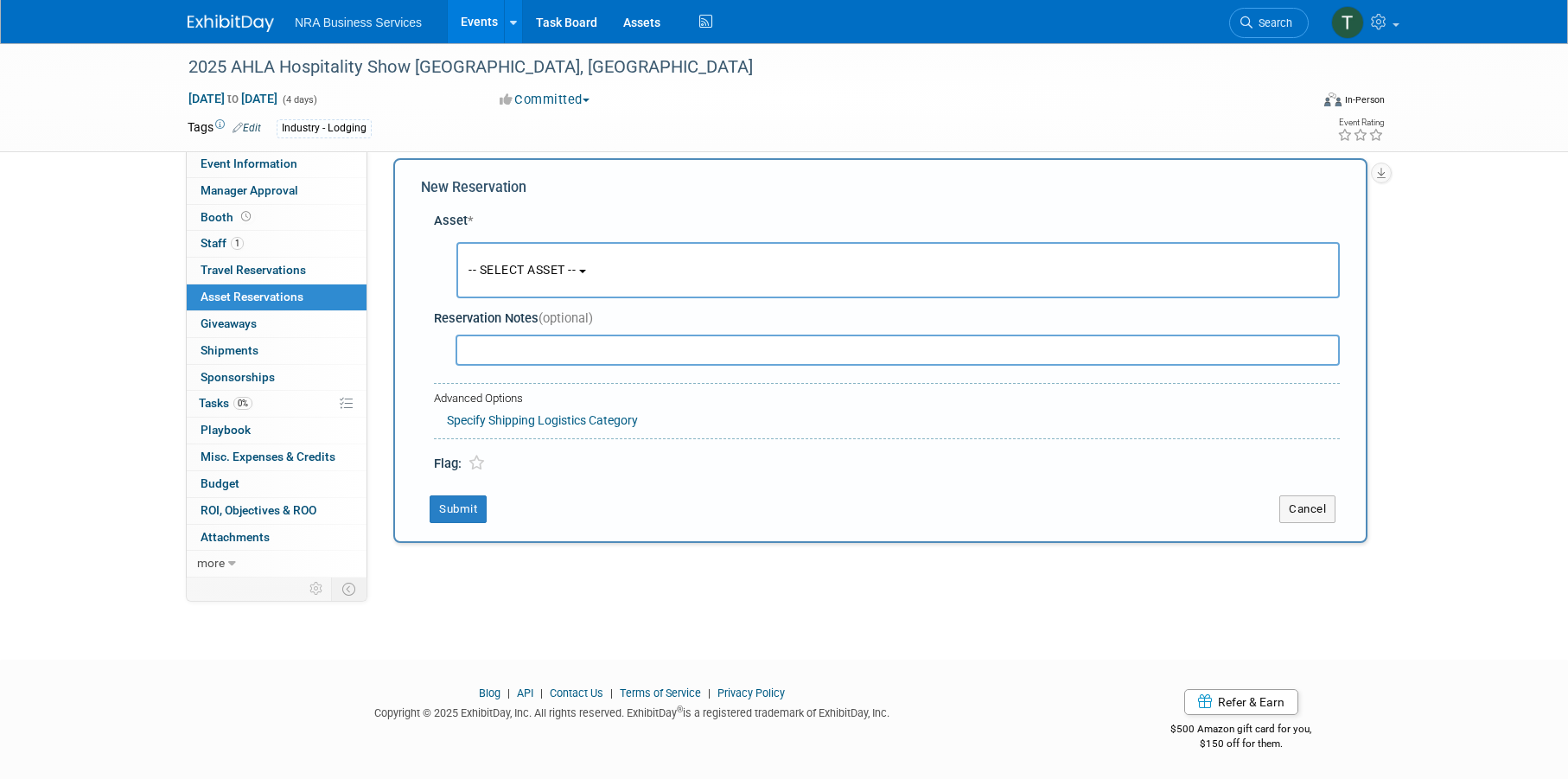
click at [537, 267] on span "-- SELECT ASSET --" at bounding box center [522, 269] width 107 height 14
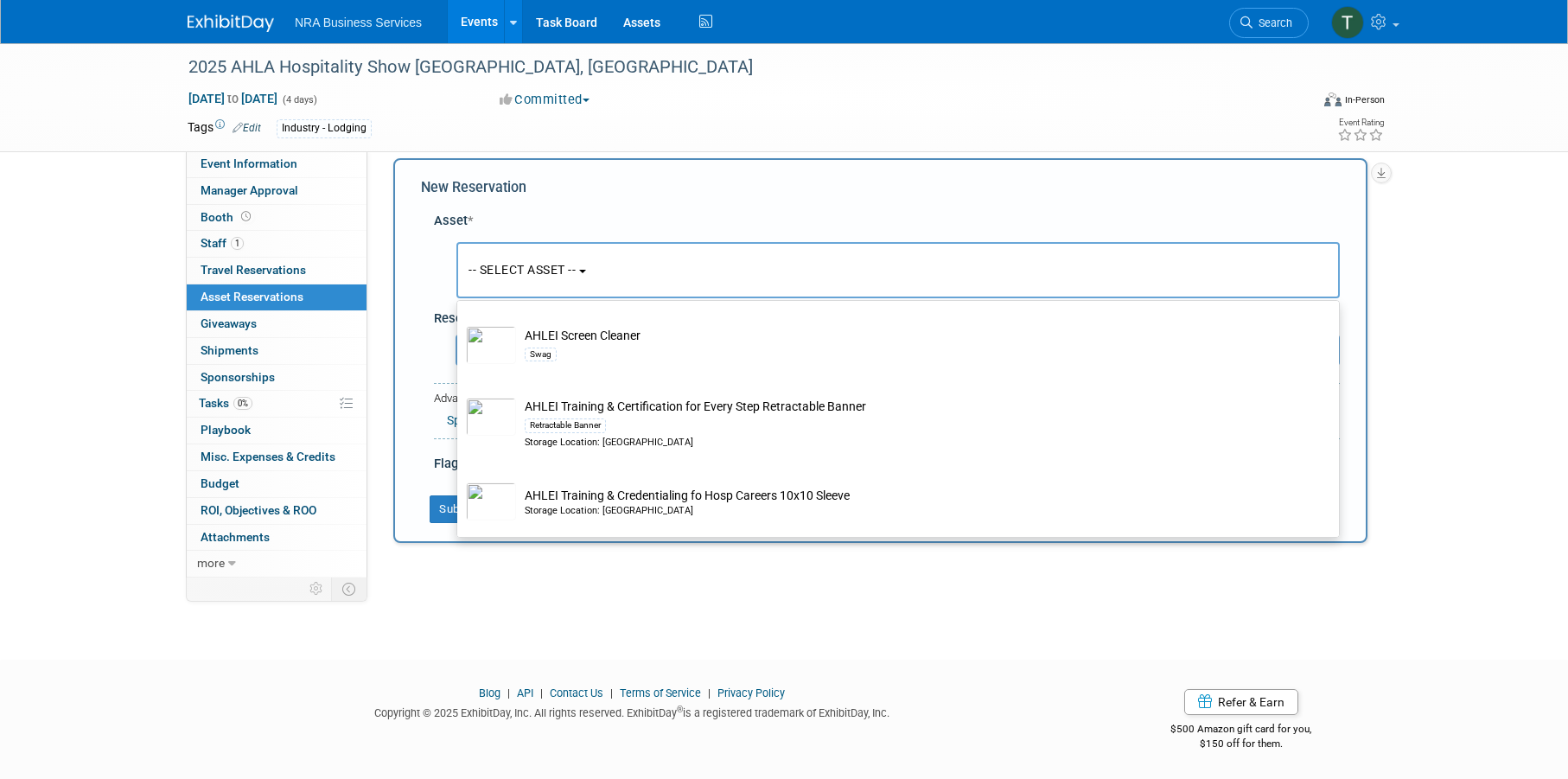
scroll to position [518, 0]
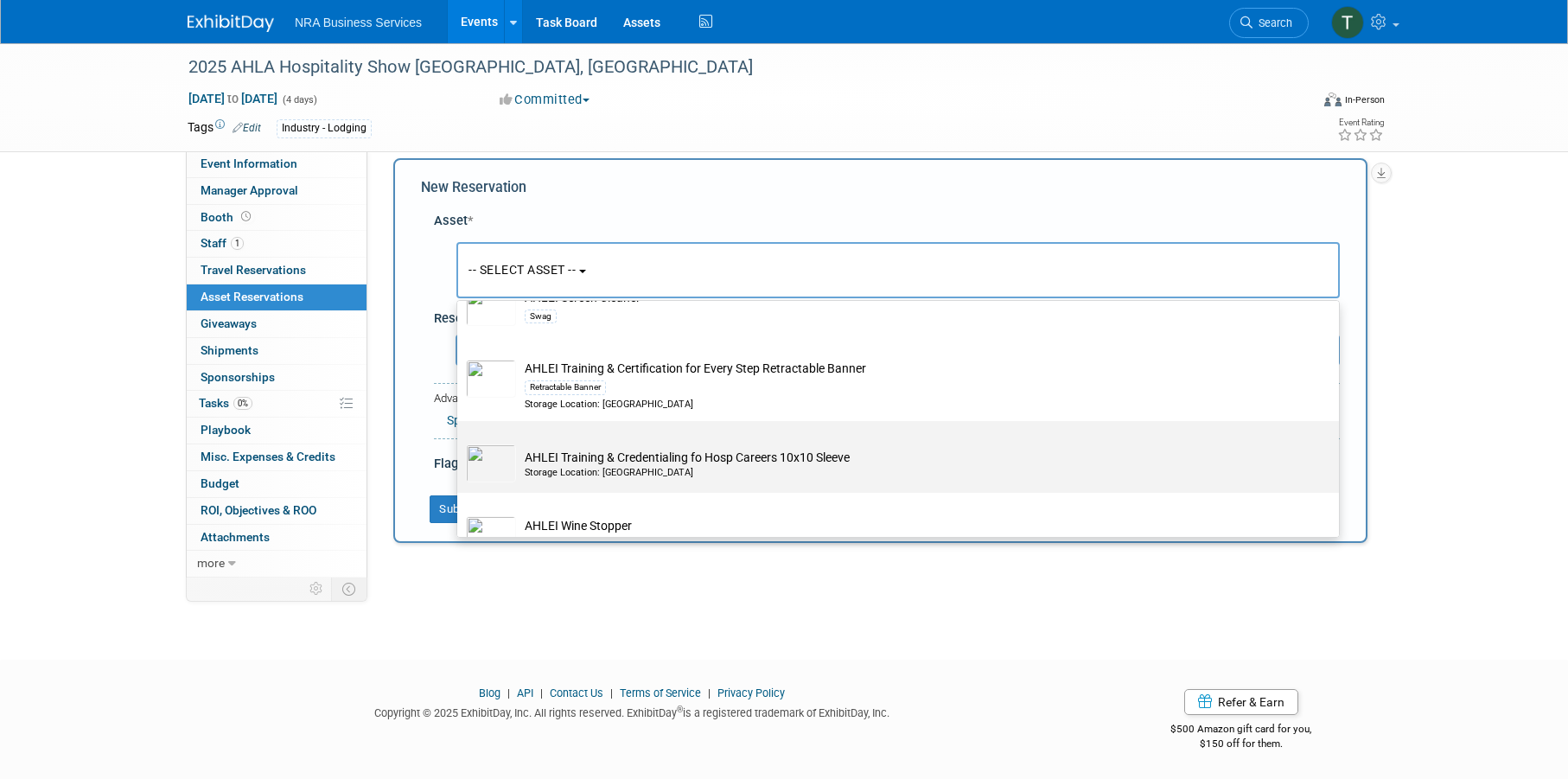
click at [718, 467] on td "AHLEI Training & Credentialing fo Hosp Careers 10x10 Sleeve Storage Location: L…" at bounding box center [910, 463] width 788 height 38
click at [459, 441] on input "AHLEI Training & Credentialing fo Hosp Careers 10x10 Sleeve Storage Location: L…" at bounding box center [454, 436] width 11 height 11
select select "10729310"
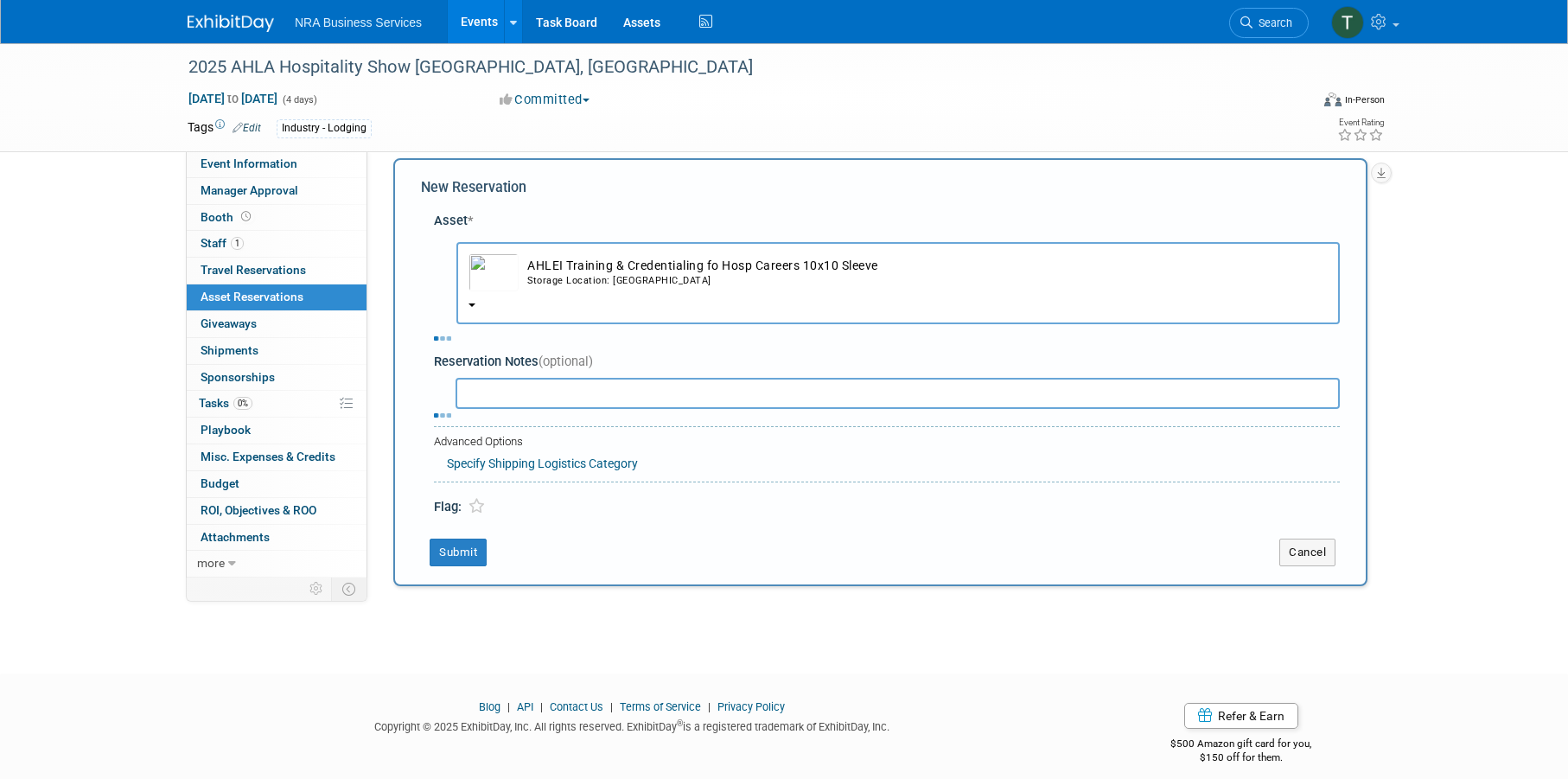
select select "9"
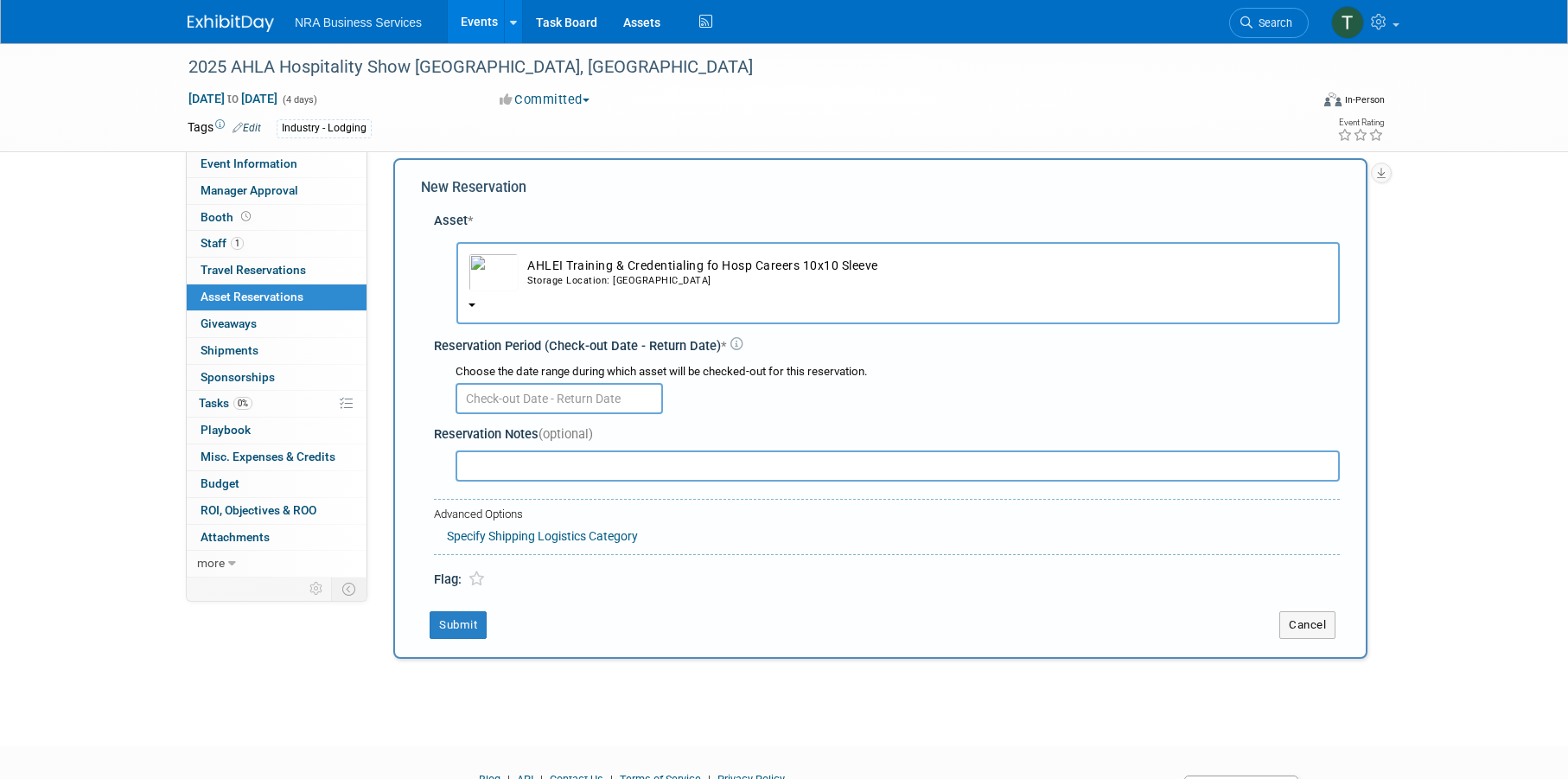
click at [587, 396] on input "text" at bounding box center [559, 399] width 207 height 31
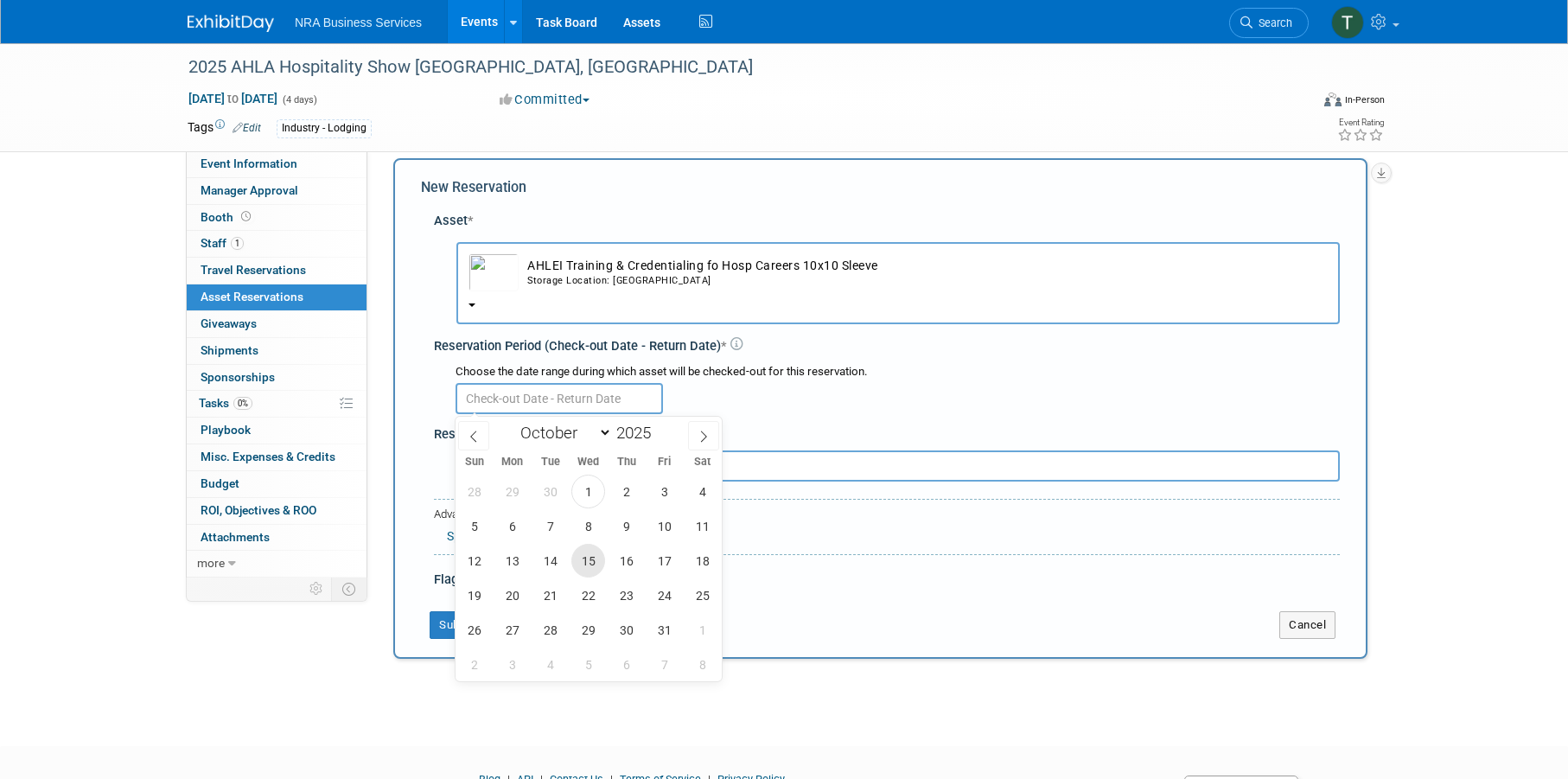
click at [588, 557] on span "15" at bounding box center [587, 560] width 34 height 34
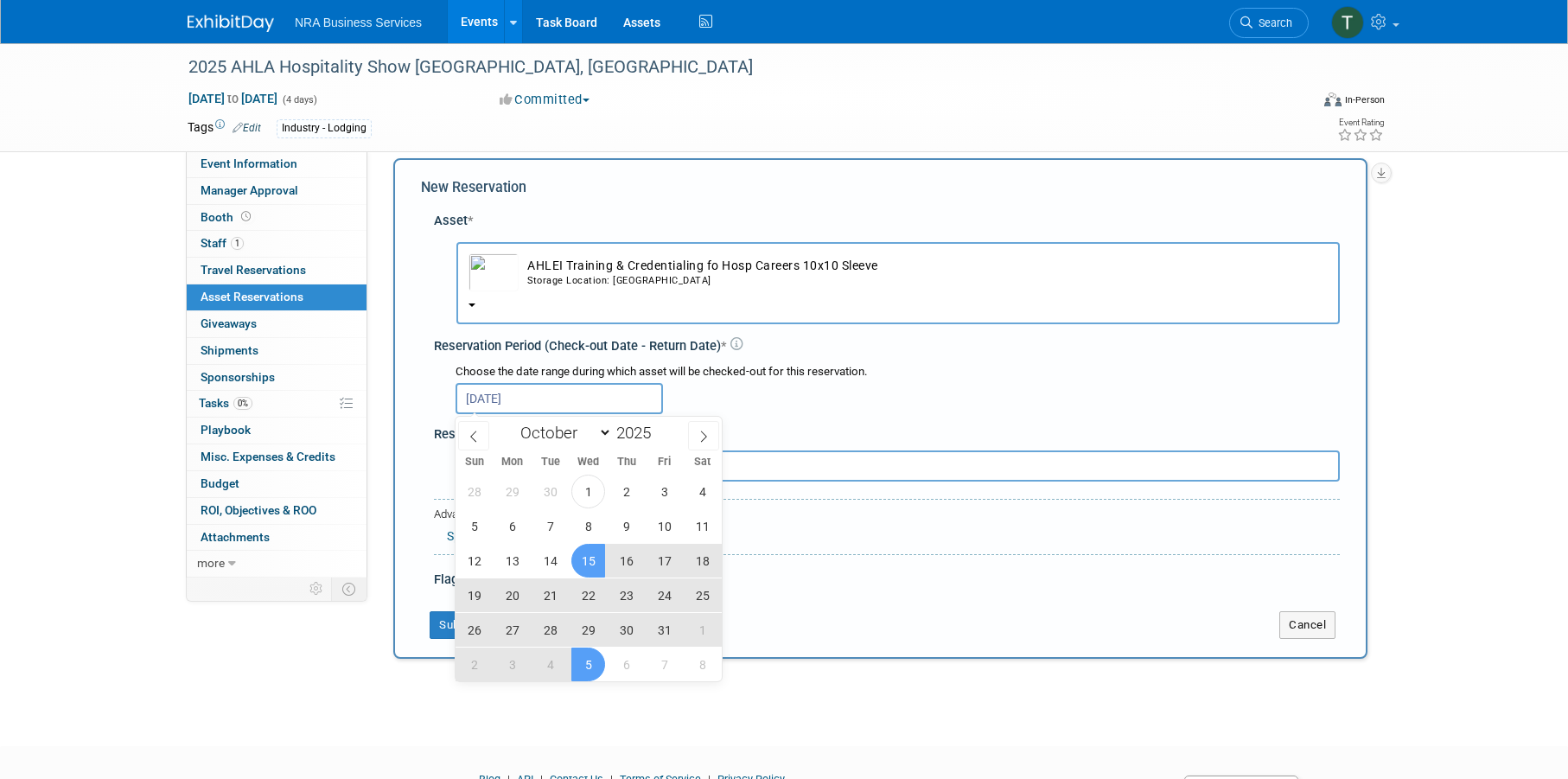
click at [588, 661] on span "5" at bounding box center [587, 664] width 34 height 34
type input "Oct 15, 2025 to Nov 5, 2025"
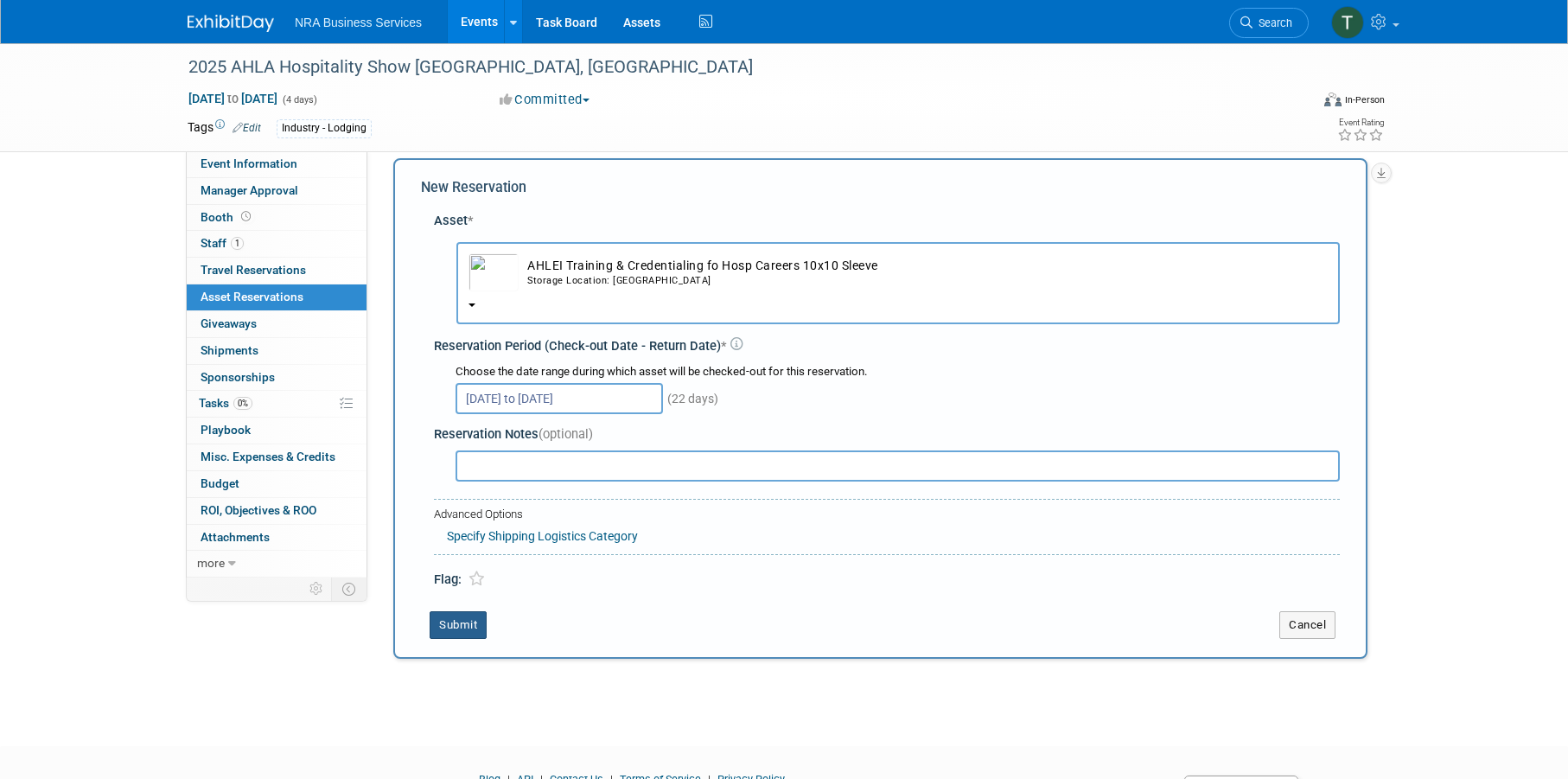
click at [465, 625] on button "Submit" at bounding box center [458, 625] width 57 height 27
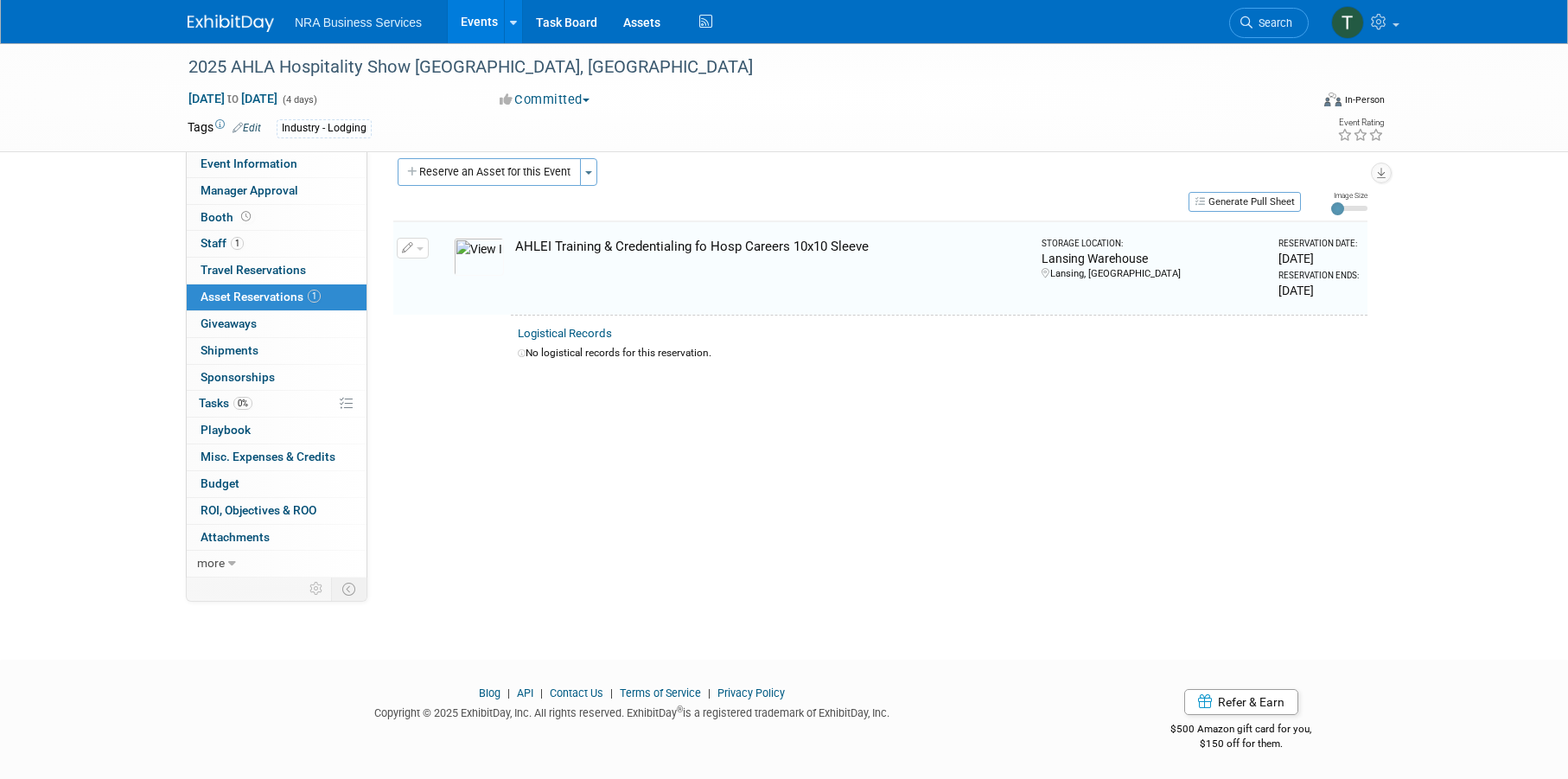
scroll to position [18, 0]
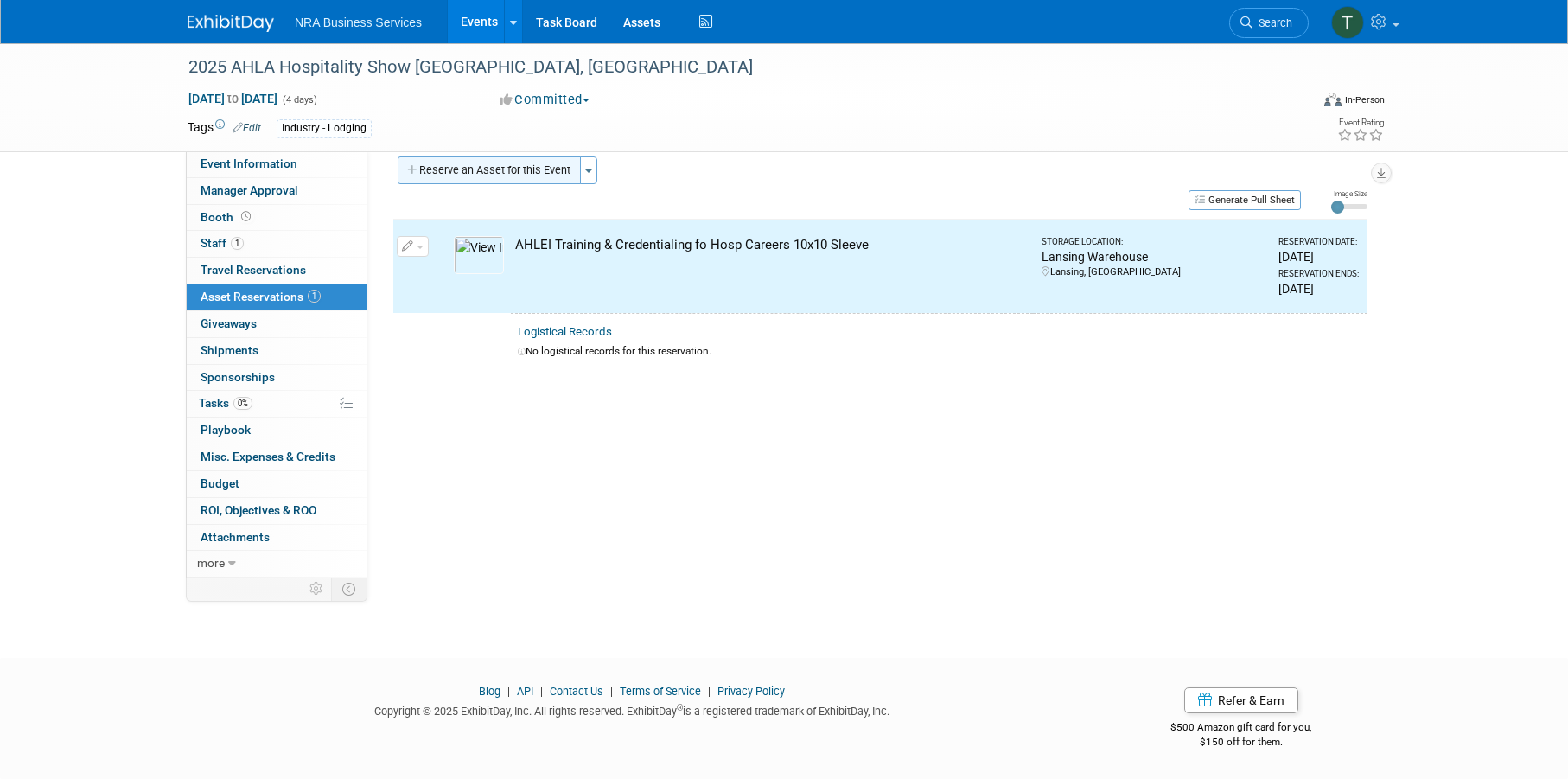
click at [513, 166] on button "Reserve an Asset for this Event" at bounding box center [489, 170] width 183 height 27
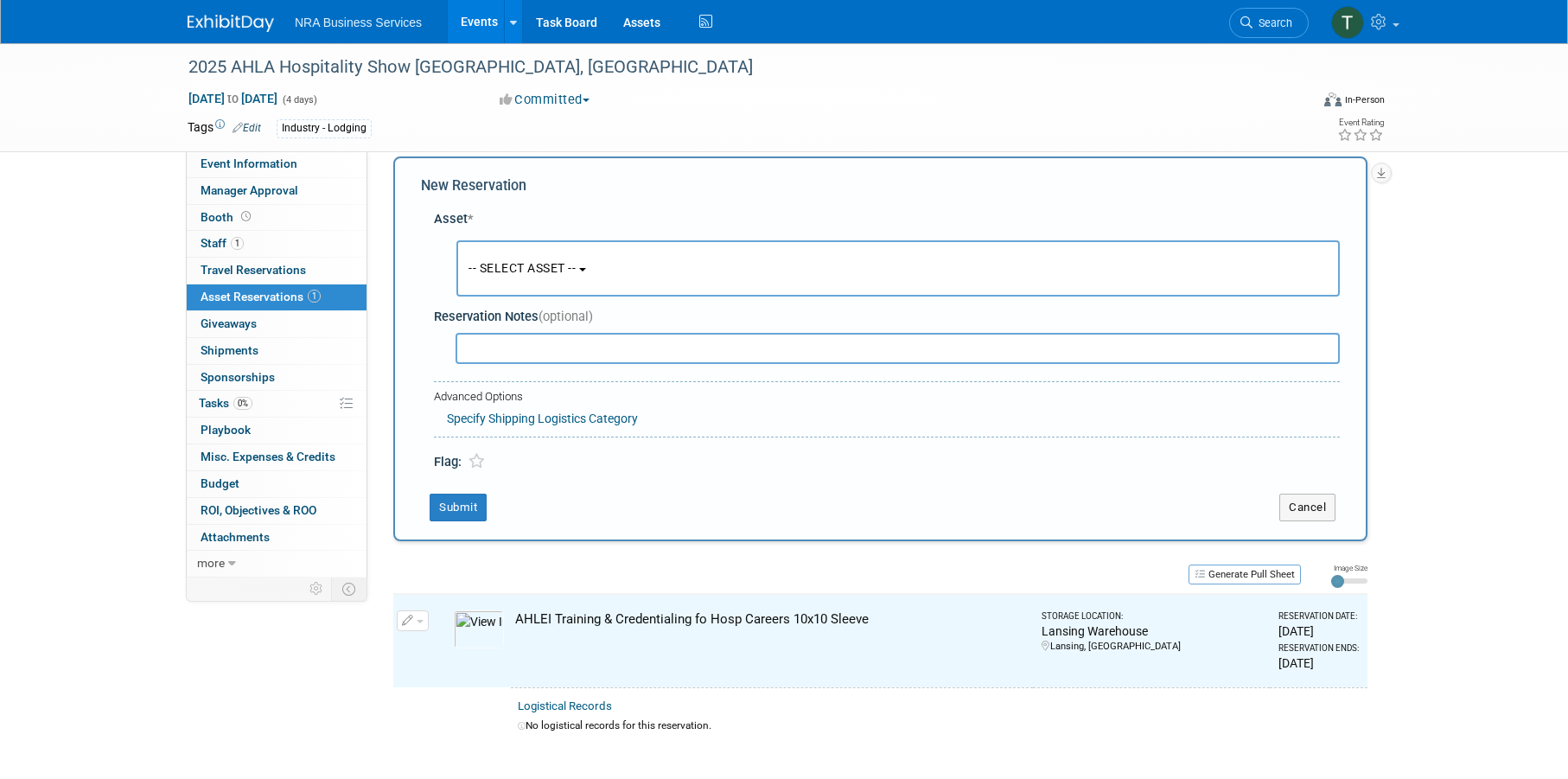
scroll to position [16, 0]
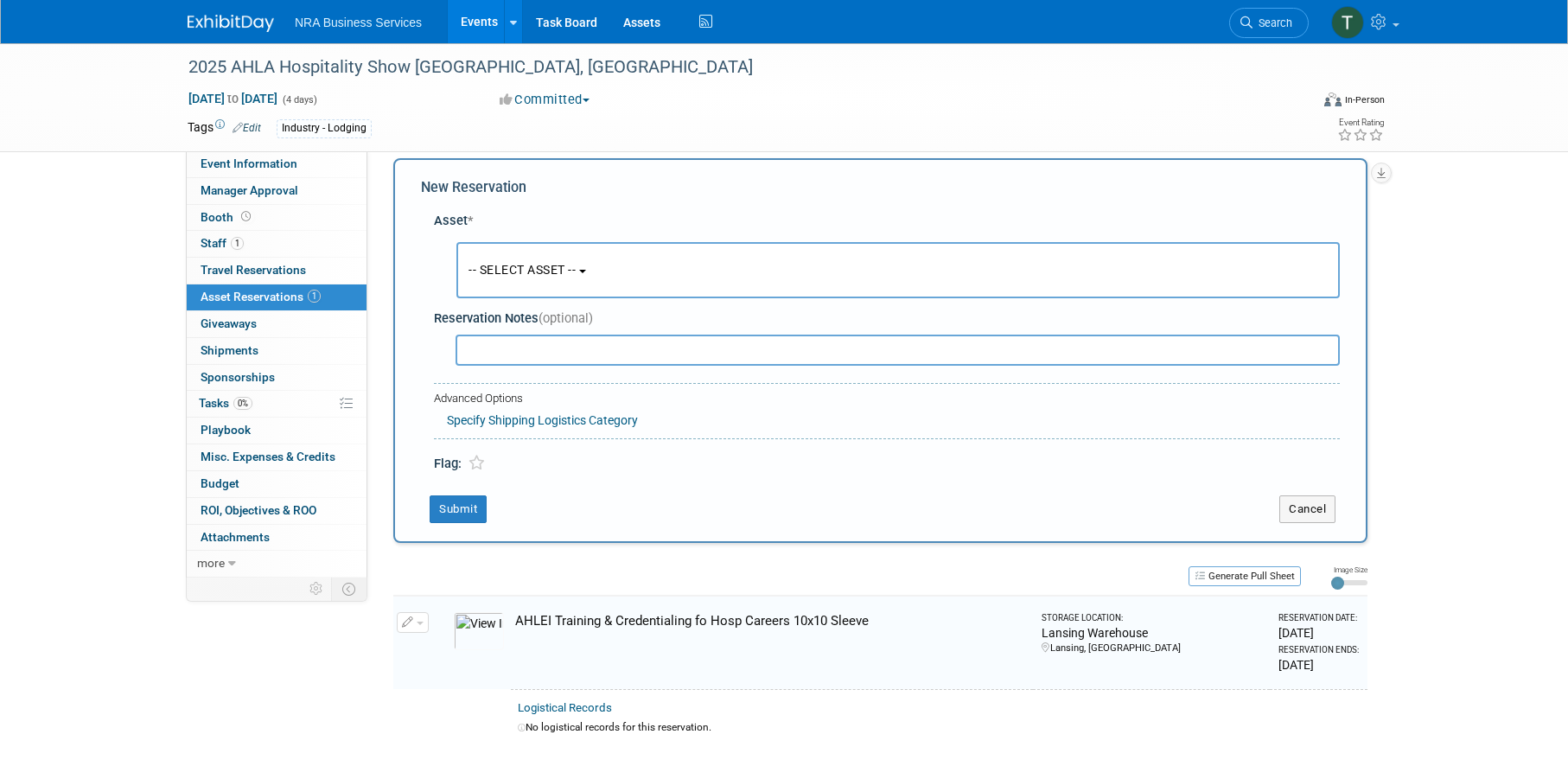
click at [545, 273] on span "-- SELECT ASSET --" at bounding box center [522, 269] width 107 height 14
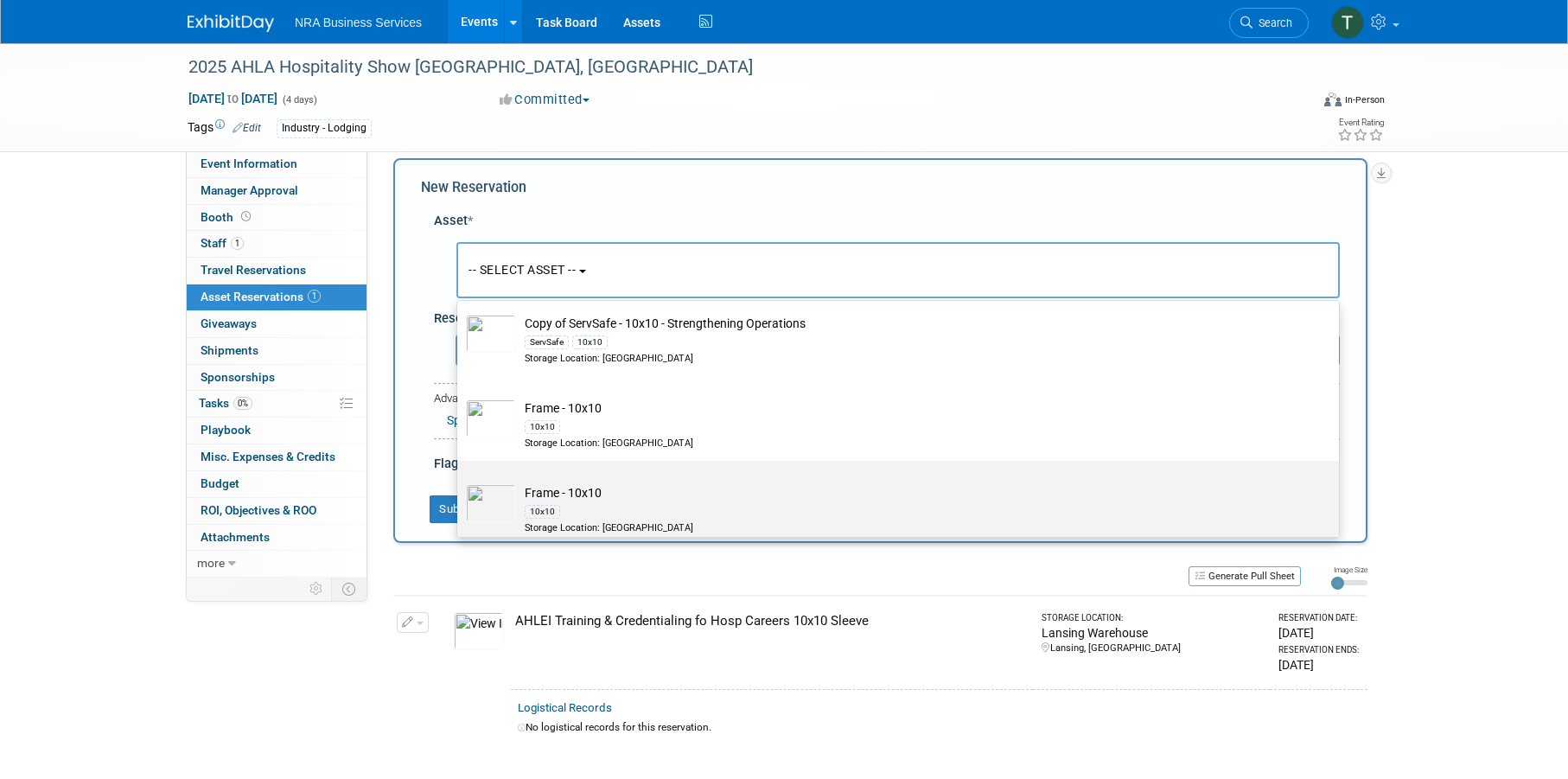
scroll to position [951, 0]
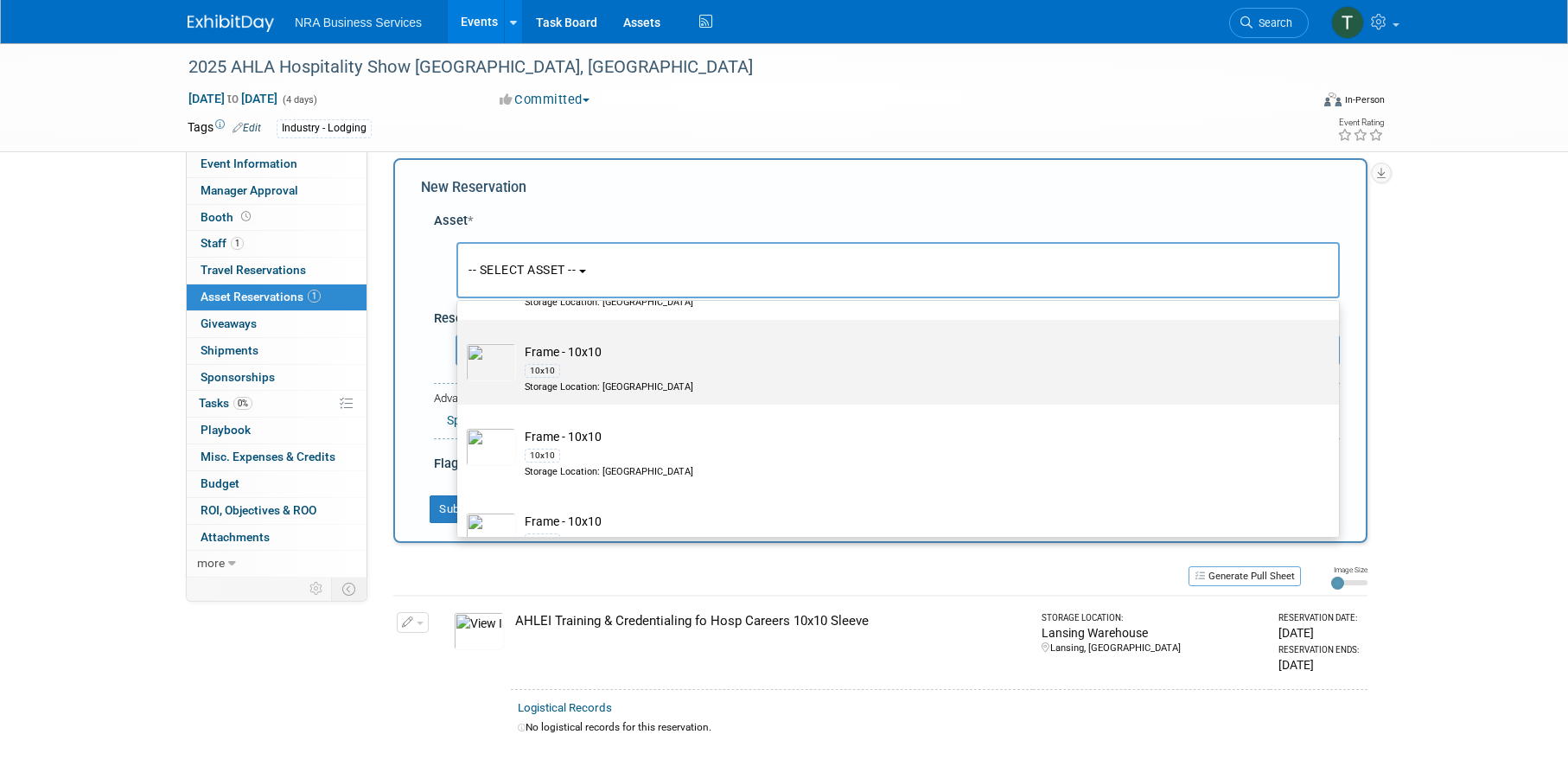
click at [605, 374] on div "10x10" at bounding box center [914, 370] width 780 height 20
click at [459, 340] on input "Frame - 10x10 10x10 Storage Location: Lansing Warehouse" at bounding box center [454, 335] width 11 height 11
select select "10713724"
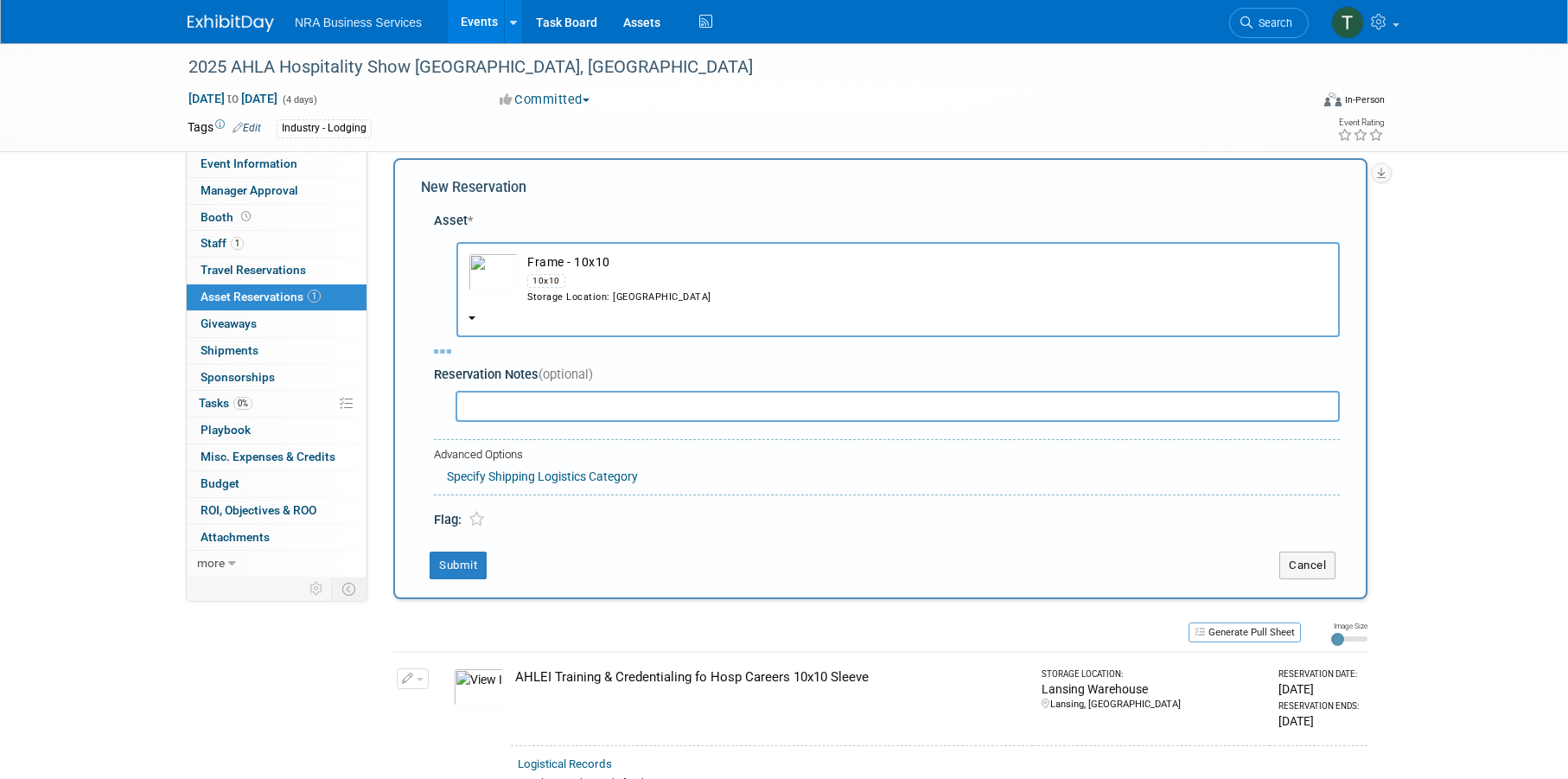
select select "9"
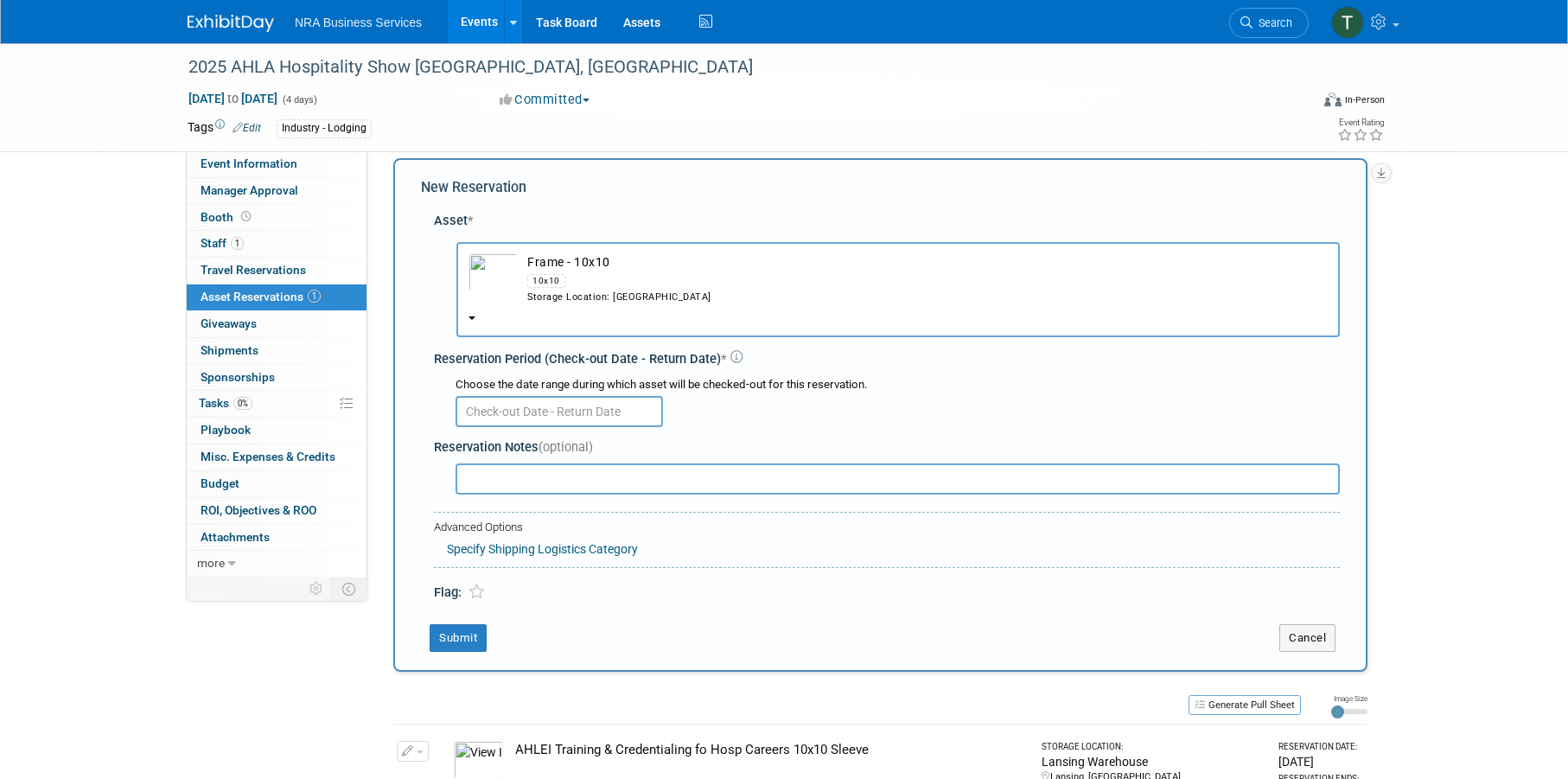
click at [577, 410] on input "text" at bounding box center [559, 411] width 207 height 31
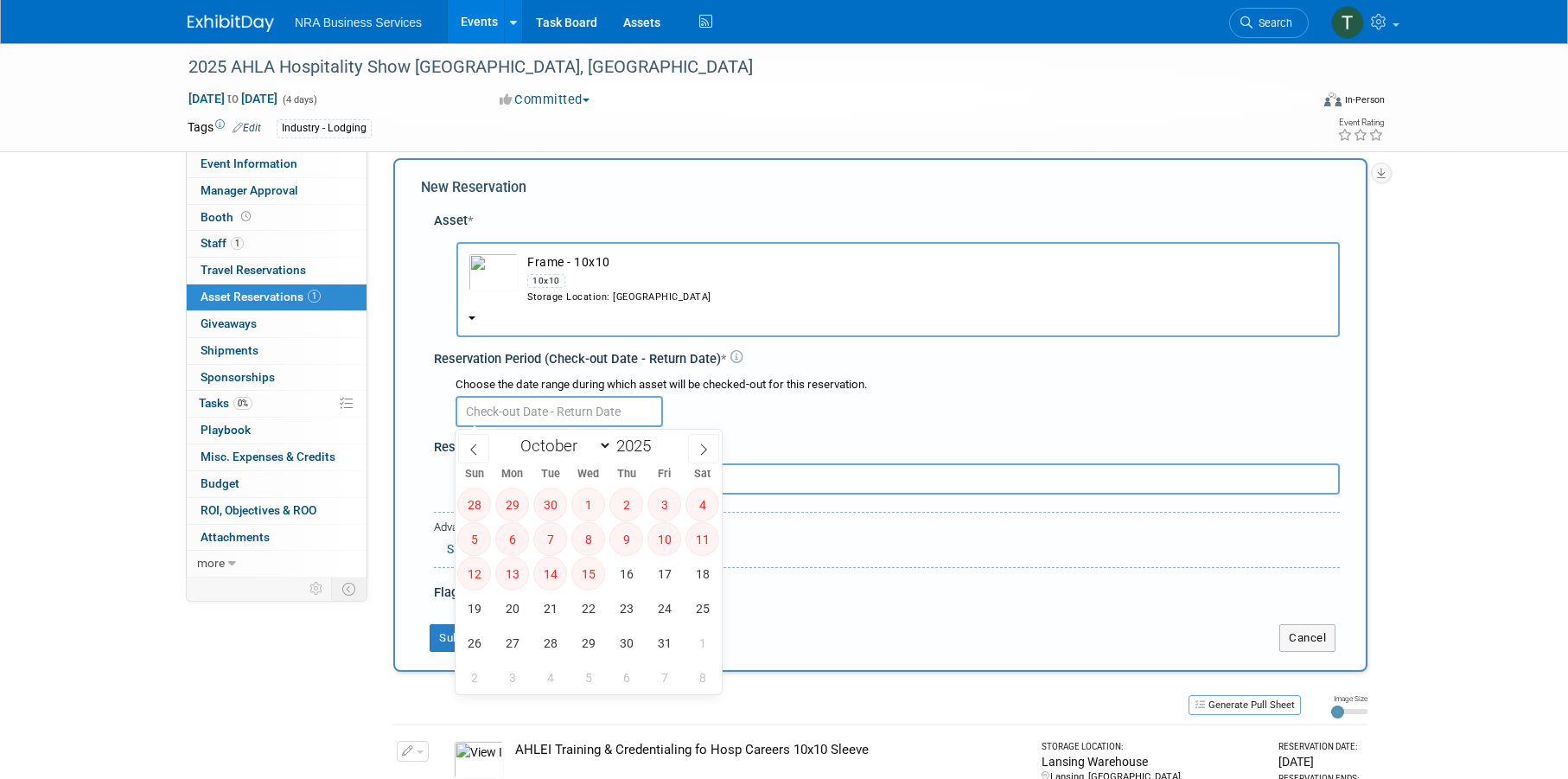
click at [701, 273] on div "10x10" at bounding box center [928, 281] width 801 height 20
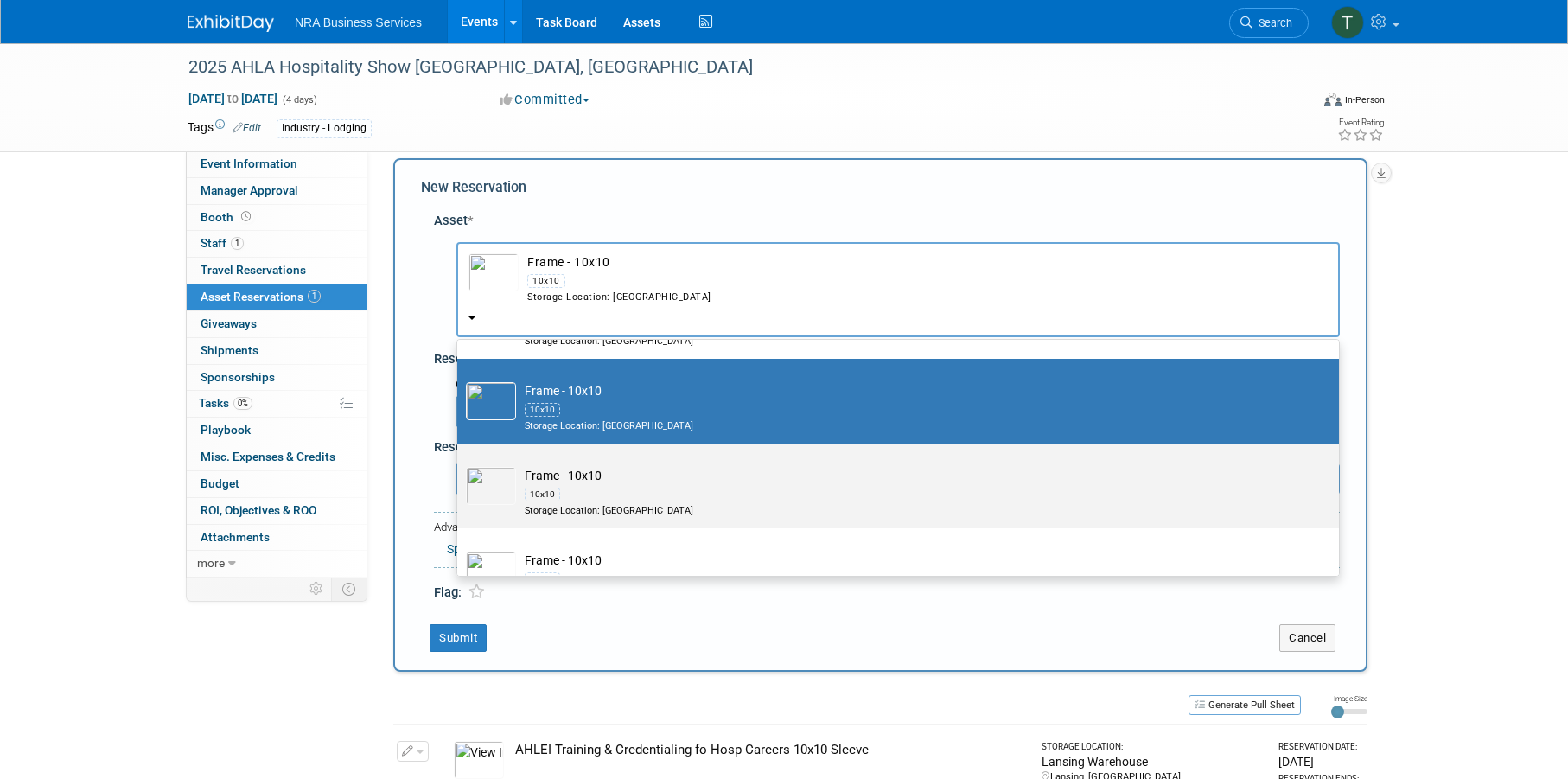
click at [646, 504] on div "10x10" at bounding box center [914, 494] width 780 height 20
click at [459, 464] on input "Frame - 10x10 10x10 Storage Location: Lansing Warehouse" at bounding box center [454, 459] width 11 height 11
select select "10713723"
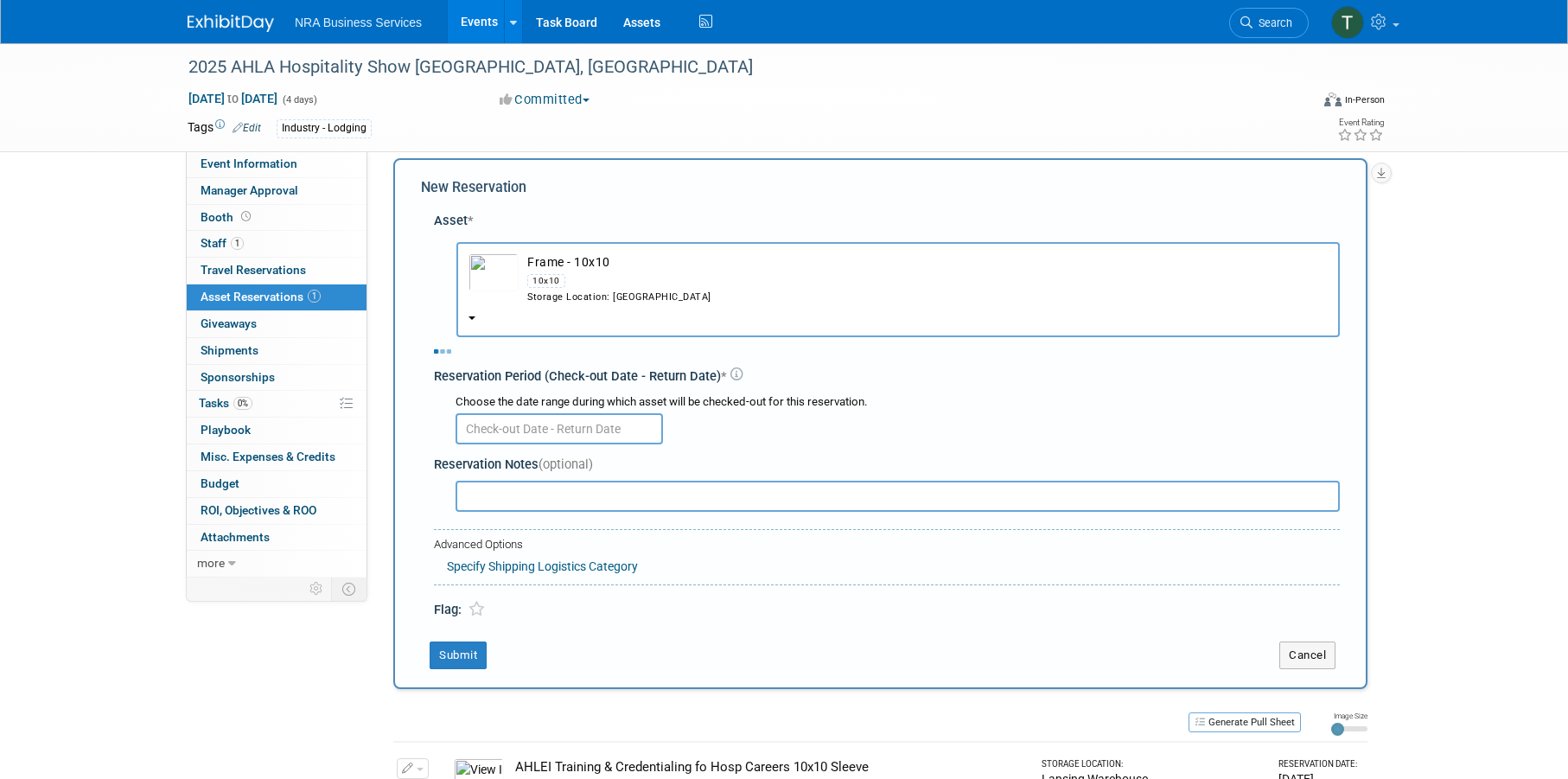
select select "9"
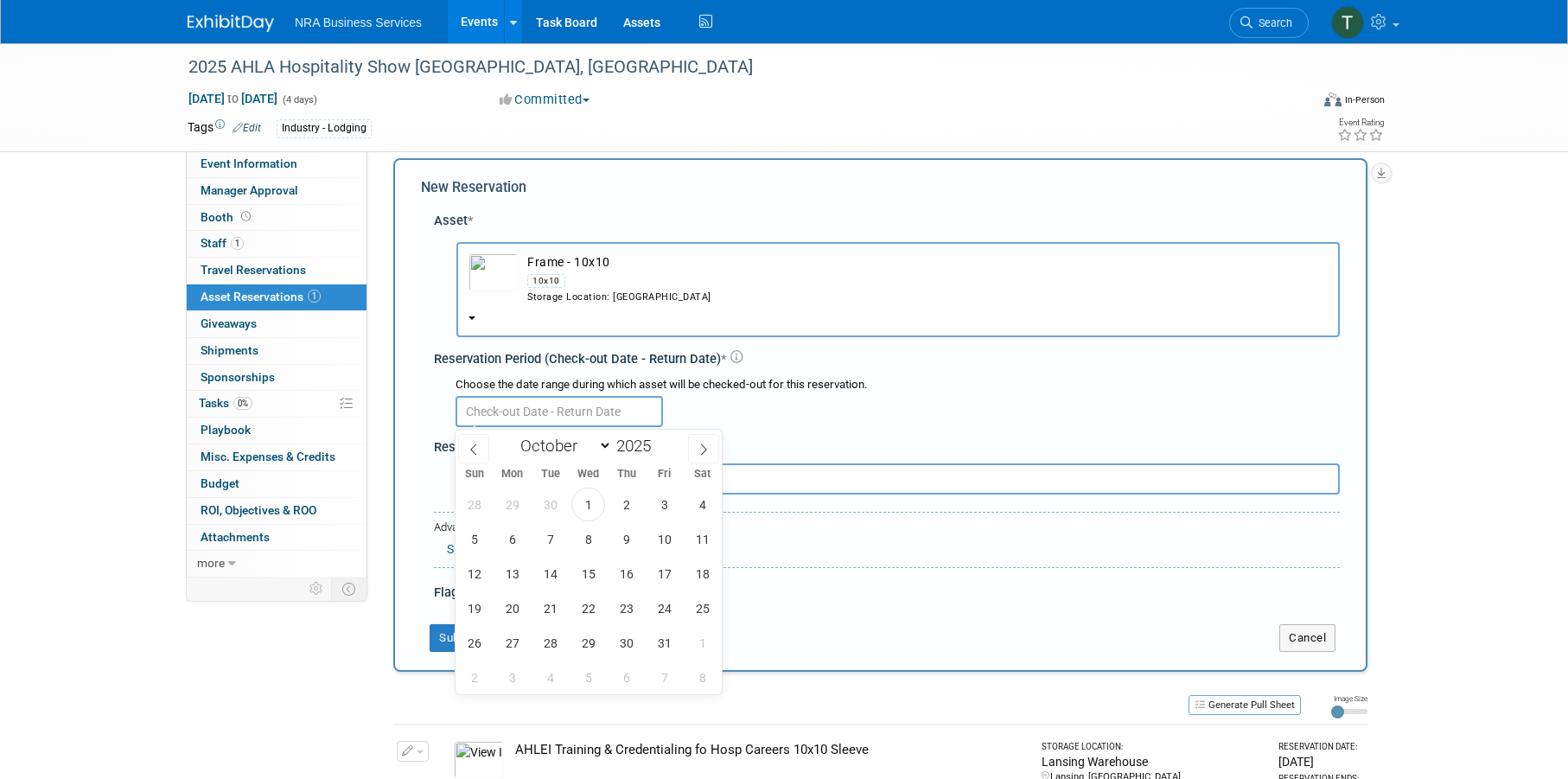
click at [617, 408] on input "text" at bounding box center [559, 411] width 207 height 31
click at [589, 567] on span "15" at bounding box center [587, 573] width 34 height 34
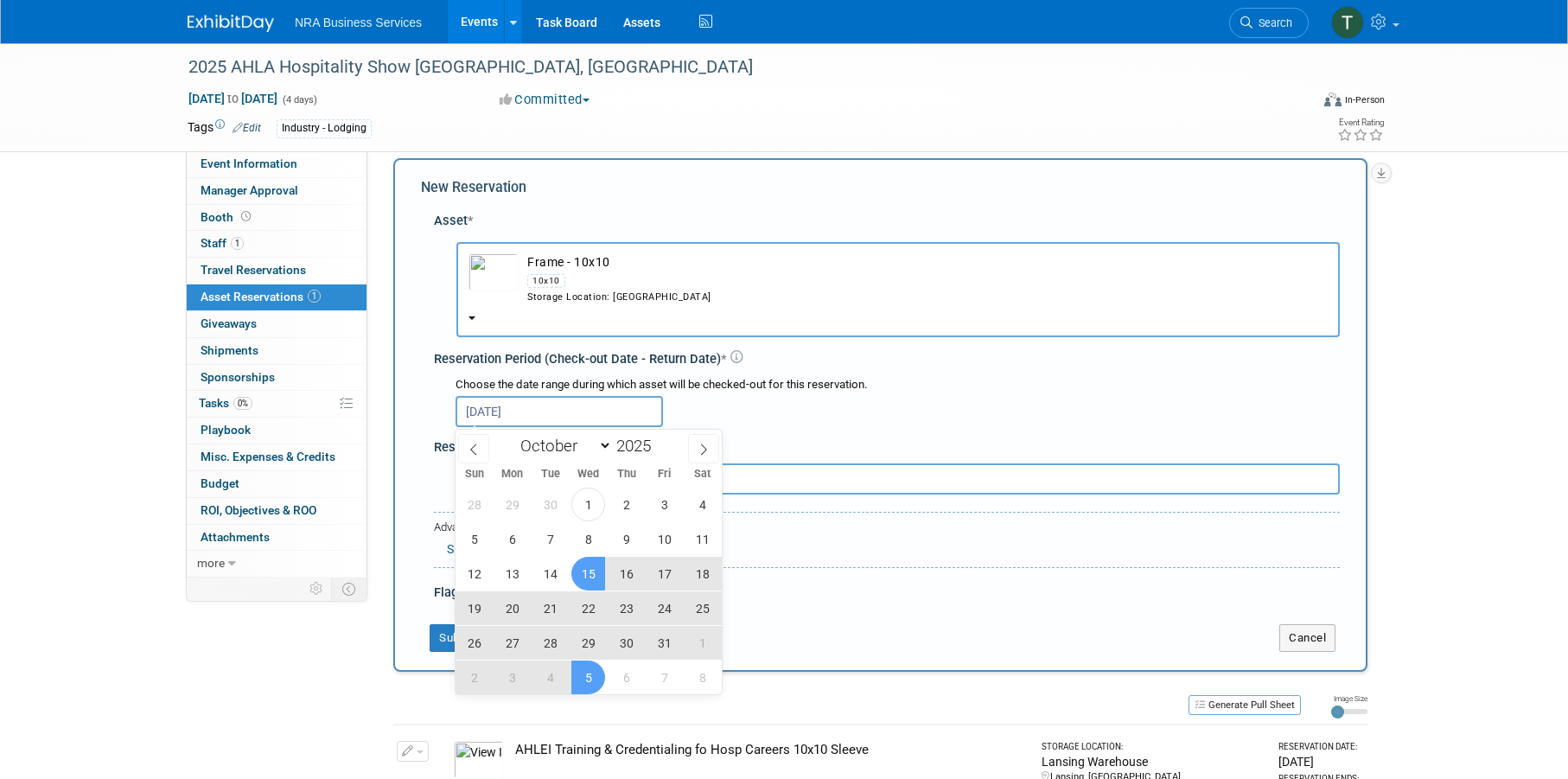
click at [589, 670] on span "5" at bounding box center [587, 676] width 34 height 34
type input "Oct 15, 2025 to Nov 5, 2025"
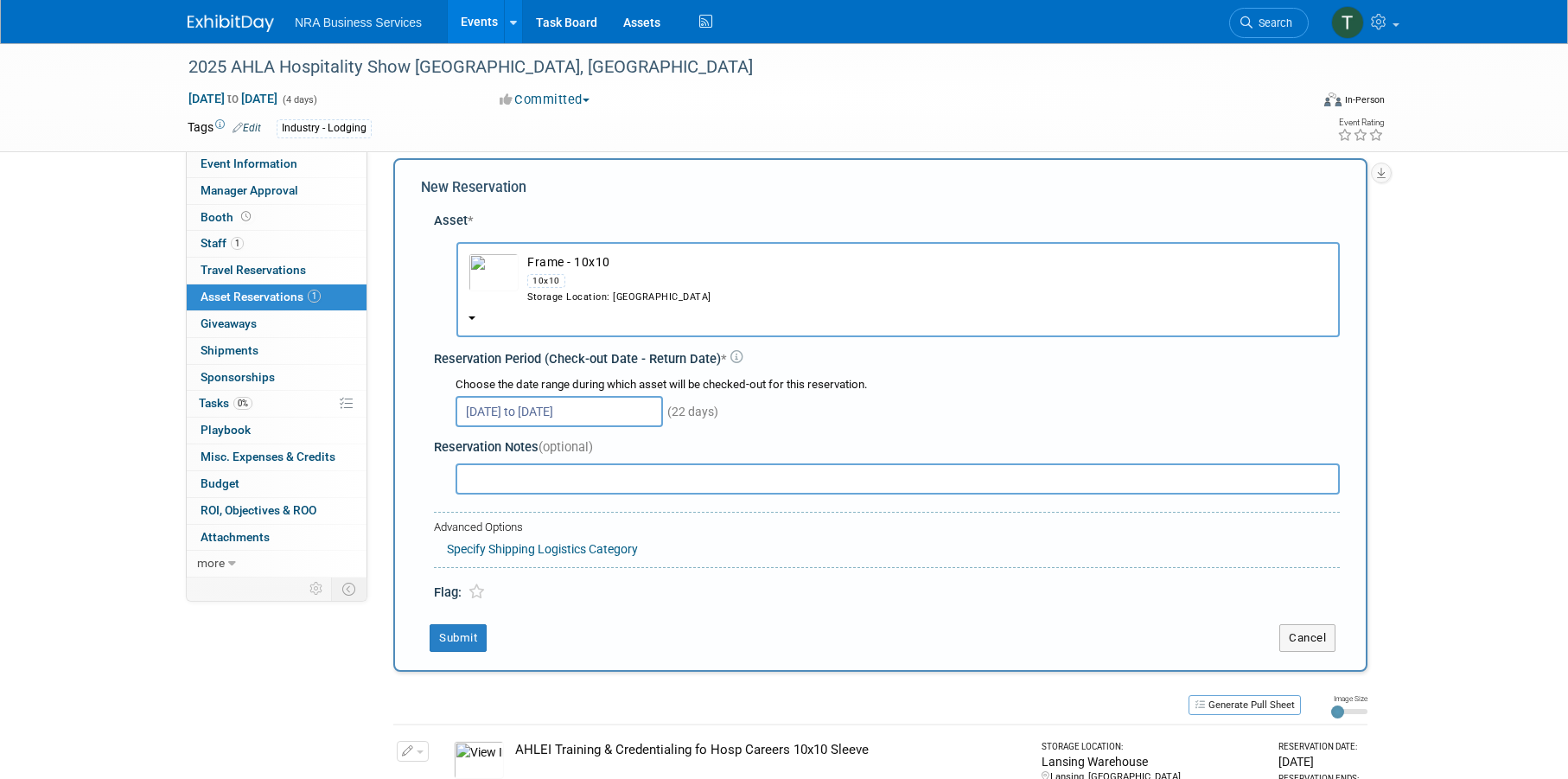
click at [848, 403] on div "Oct 15, 2025 to Nov 5, 2025 (22 days)" at bounding box center [898, 409] width 884 height 34
click at [451, 643] on button "Submit" at bounding box center [458, 637] width 57 height 27
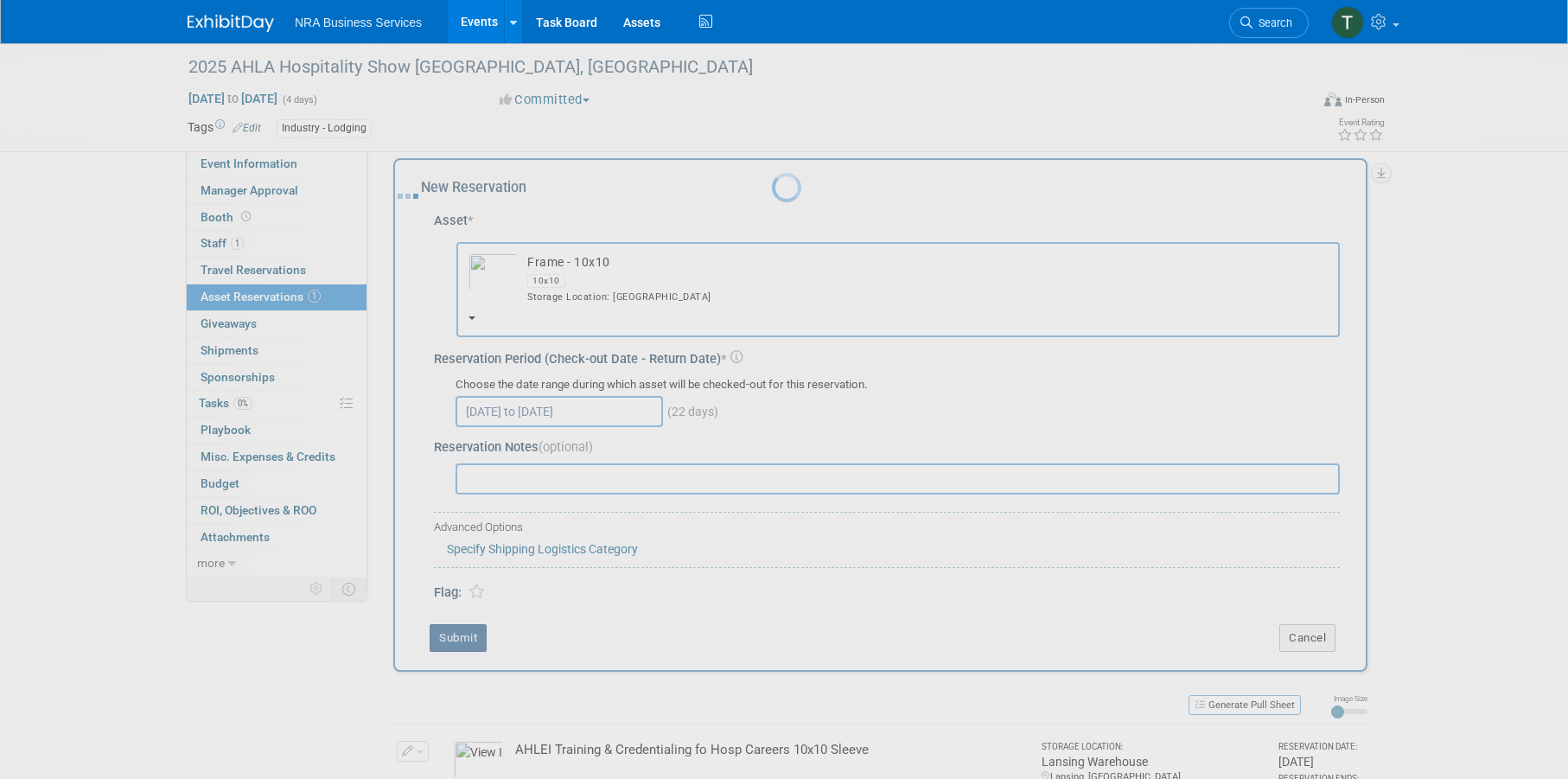
scroll to position [18, 0]
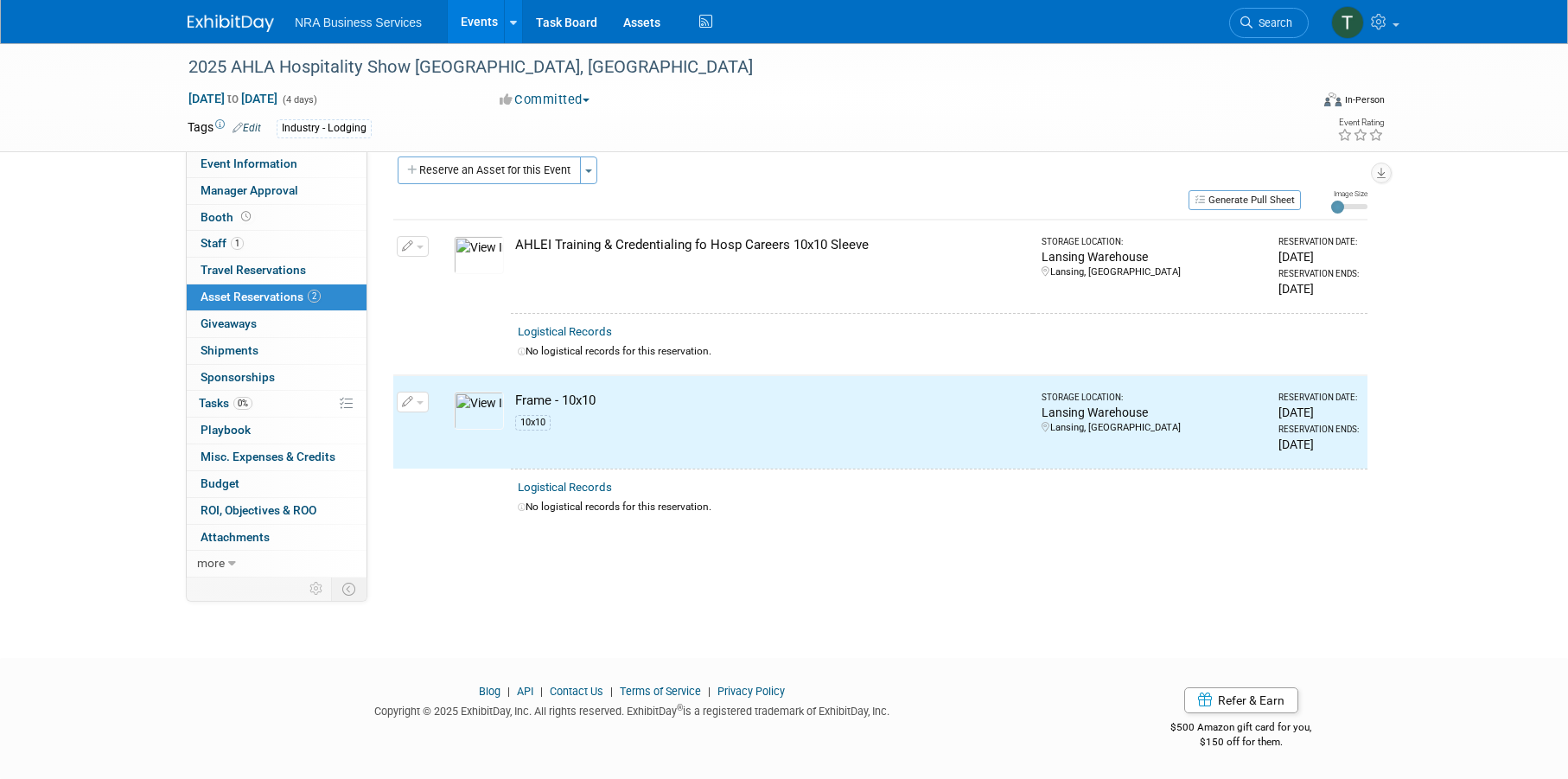
click at [533, 171] on button "Reserve an Asset for this Event" at bounding box center [489, 170] width 183 height 27
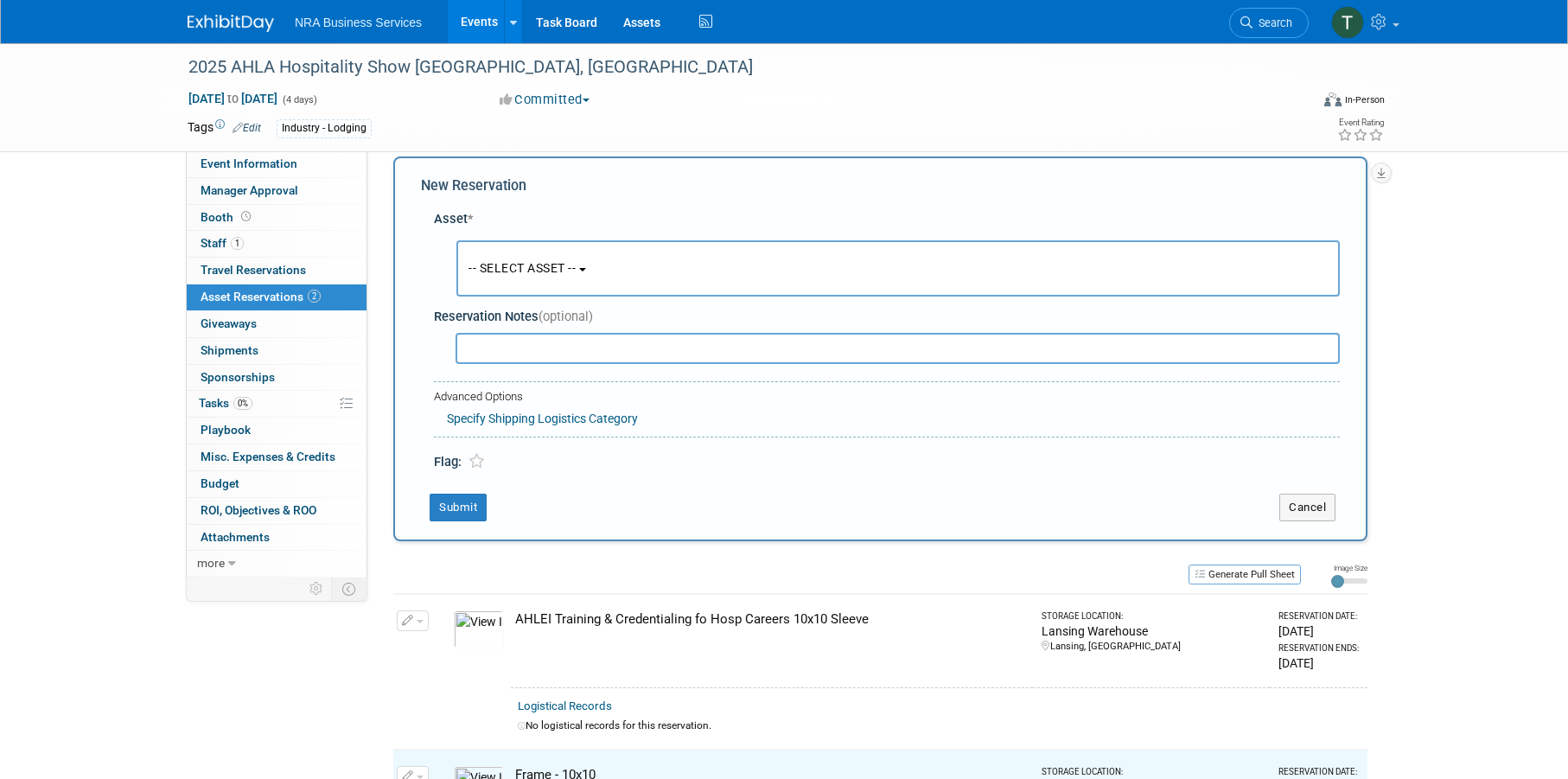
scroll to position [16, 0]
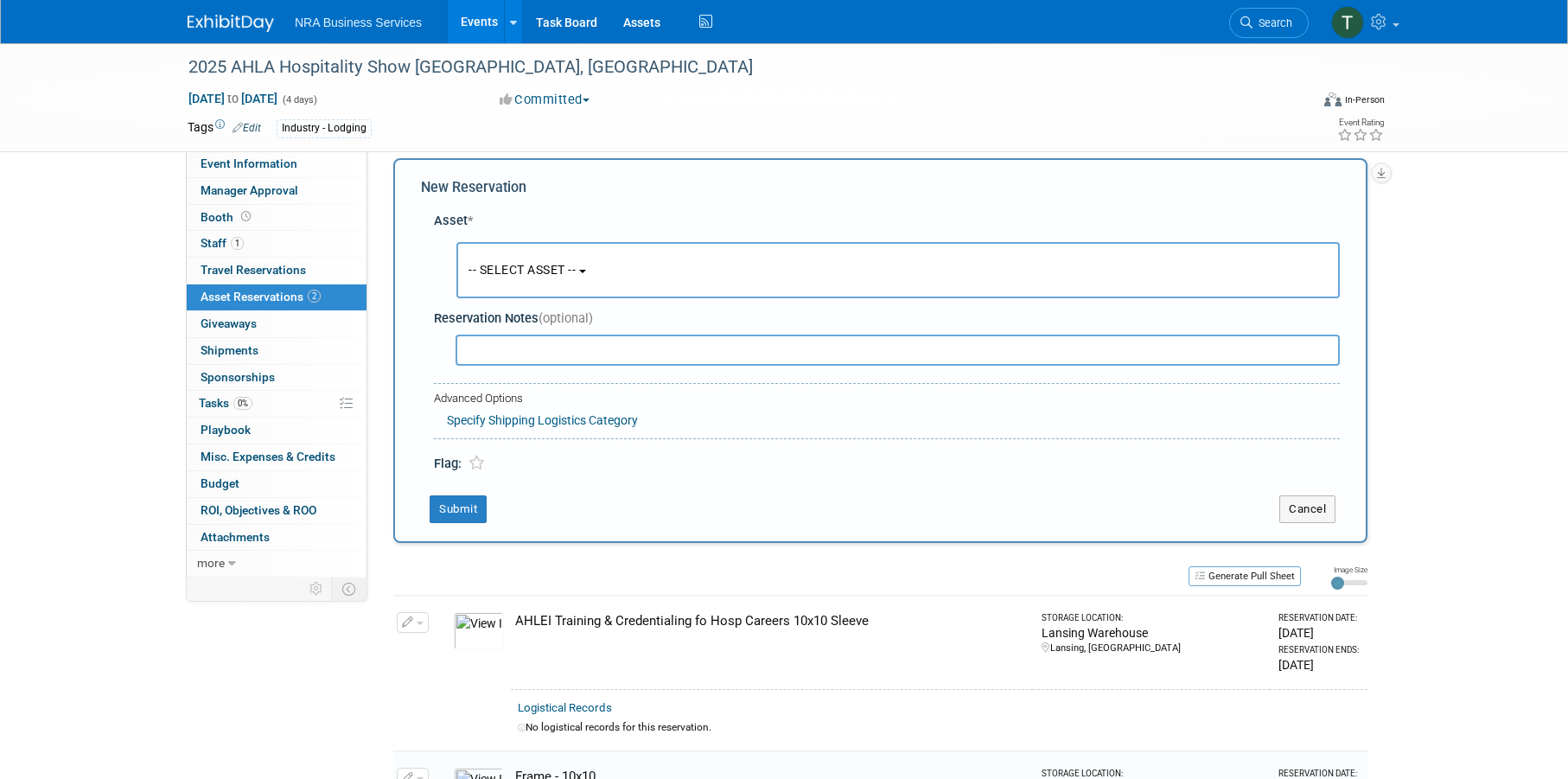
click at [567, 274] on span "-- SELECT ASSET --" at bounding box center [522, 269] width 107 height 14
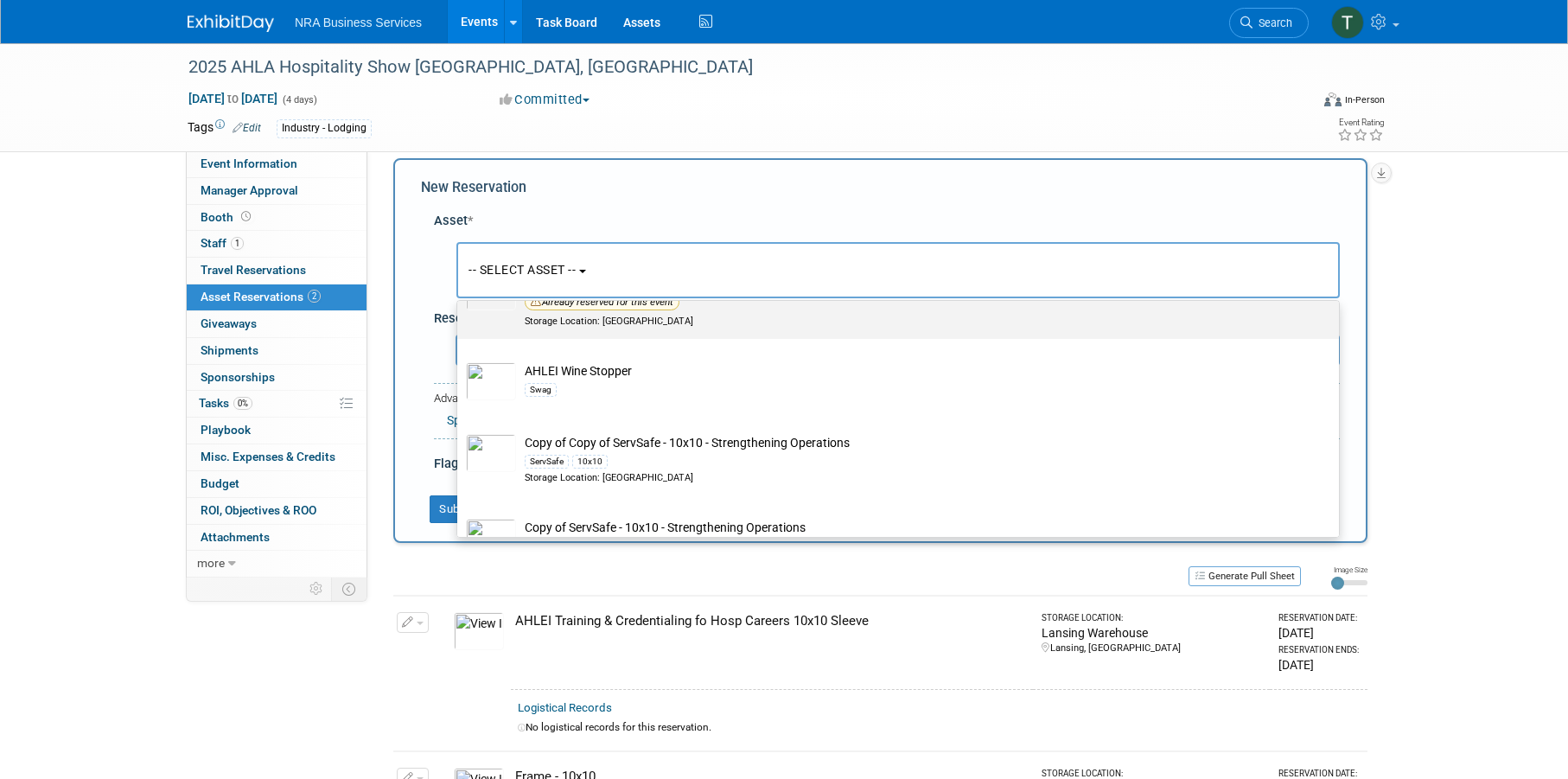
scroll to position [692, 0]
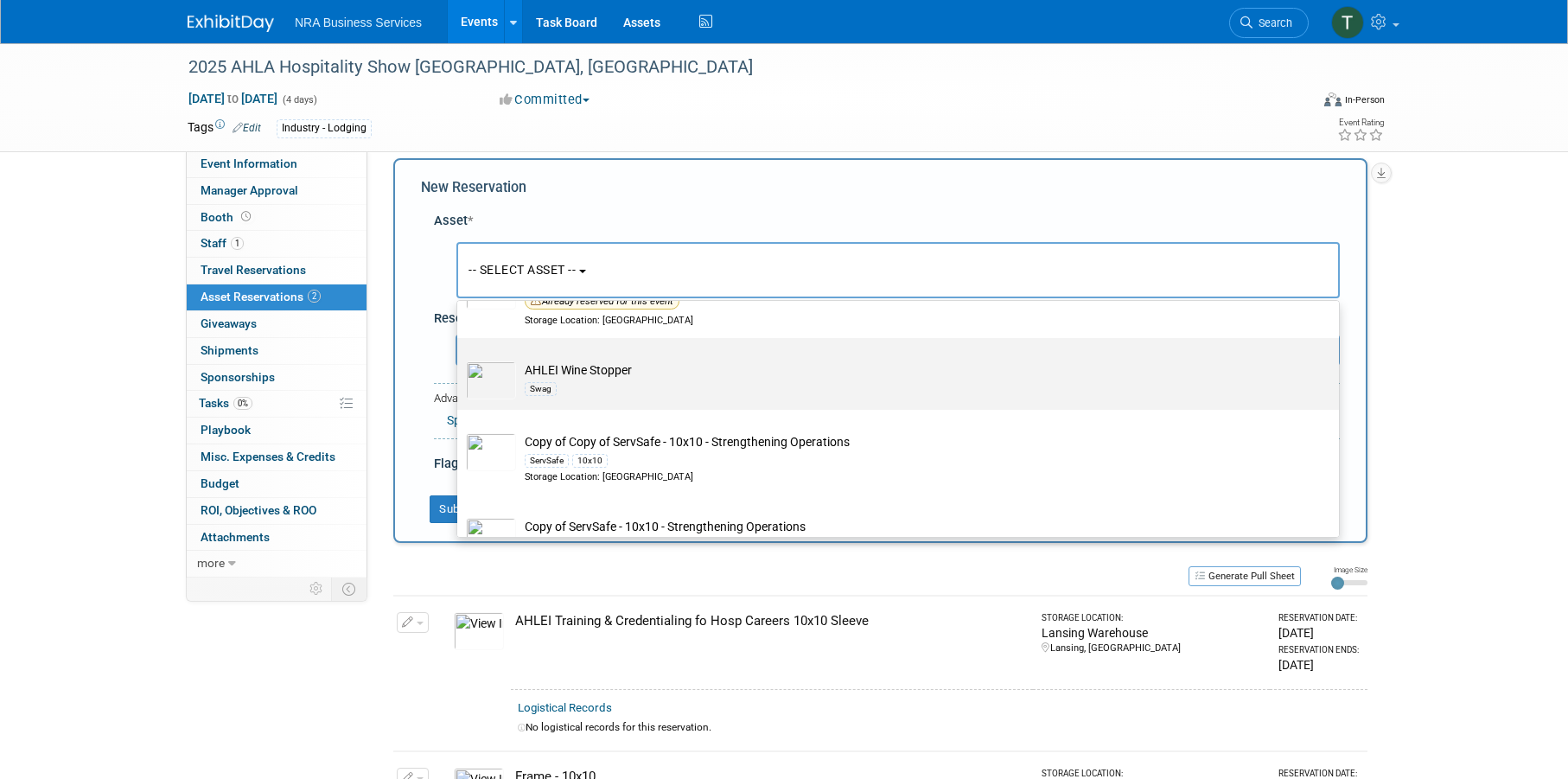
click at [590, 374] on td "AHLEI Wine Stopper Swag" at bounding box center [910, 380] width 788 height 38
click at [459, 359] on input "AHLEI Wine Stopper Swag" at bounding box center [454, 353] width 11 height 11
select select "10729038"
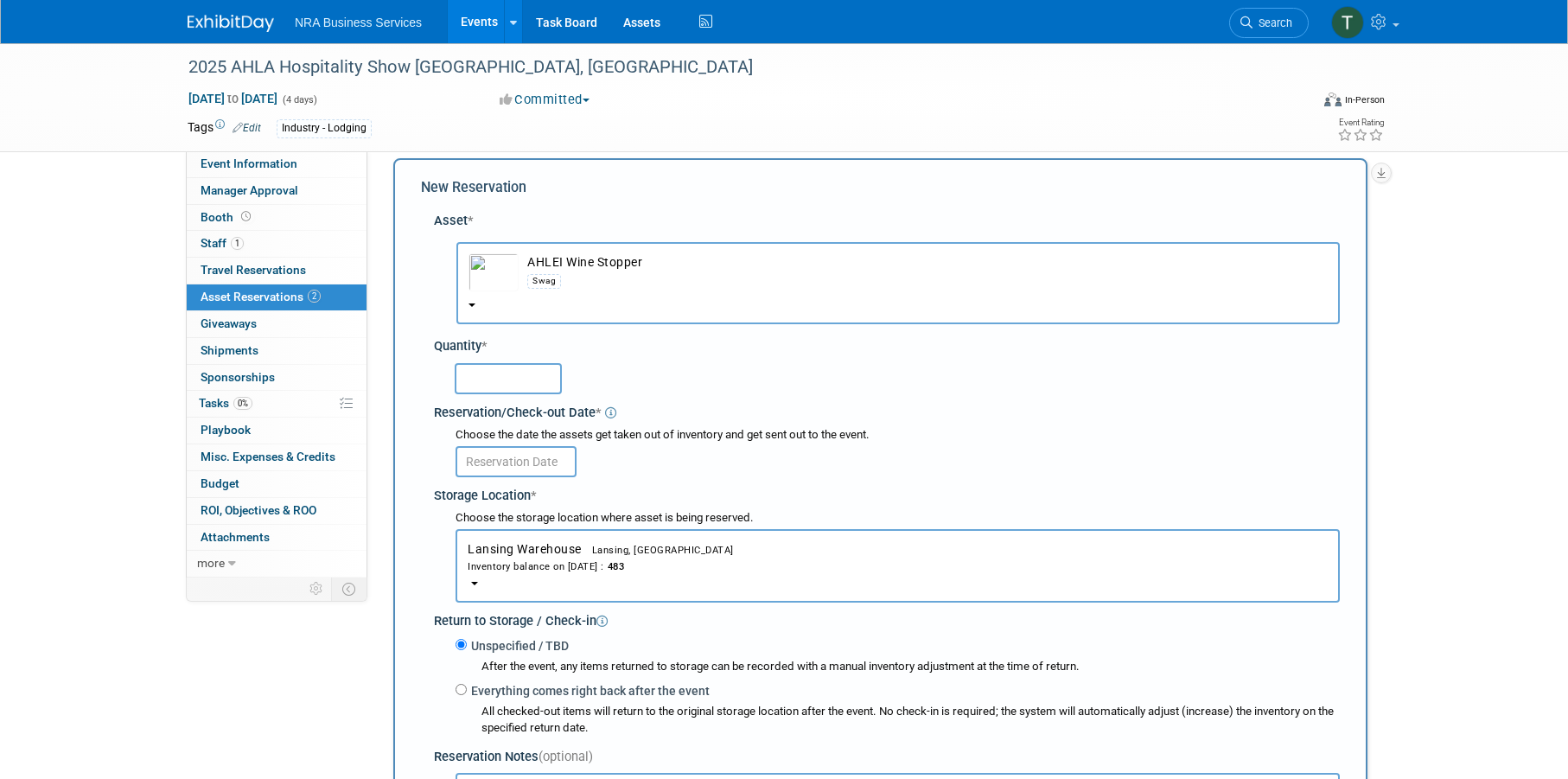
click at [531, 378] on input "text" at bounding box center [508, 379] width 107 height 31
type input "200"
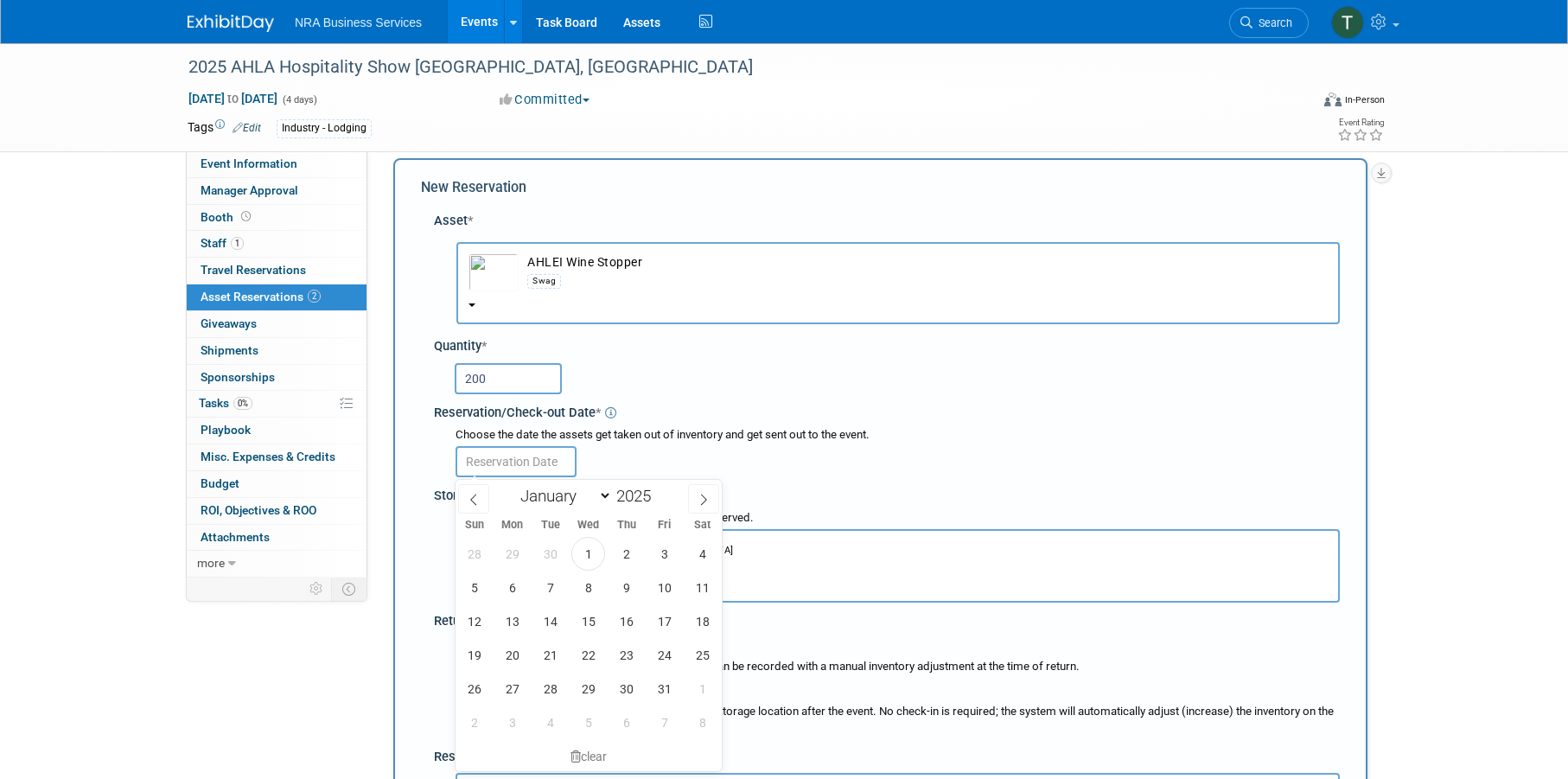
click at [531, 466] on input "text" at bounding box center [516, 461] width 121 height 31
click at [595, 624] on span "15" at bounding box center [587, 620] width 34 height 34
type input "Oct 15, 2025"
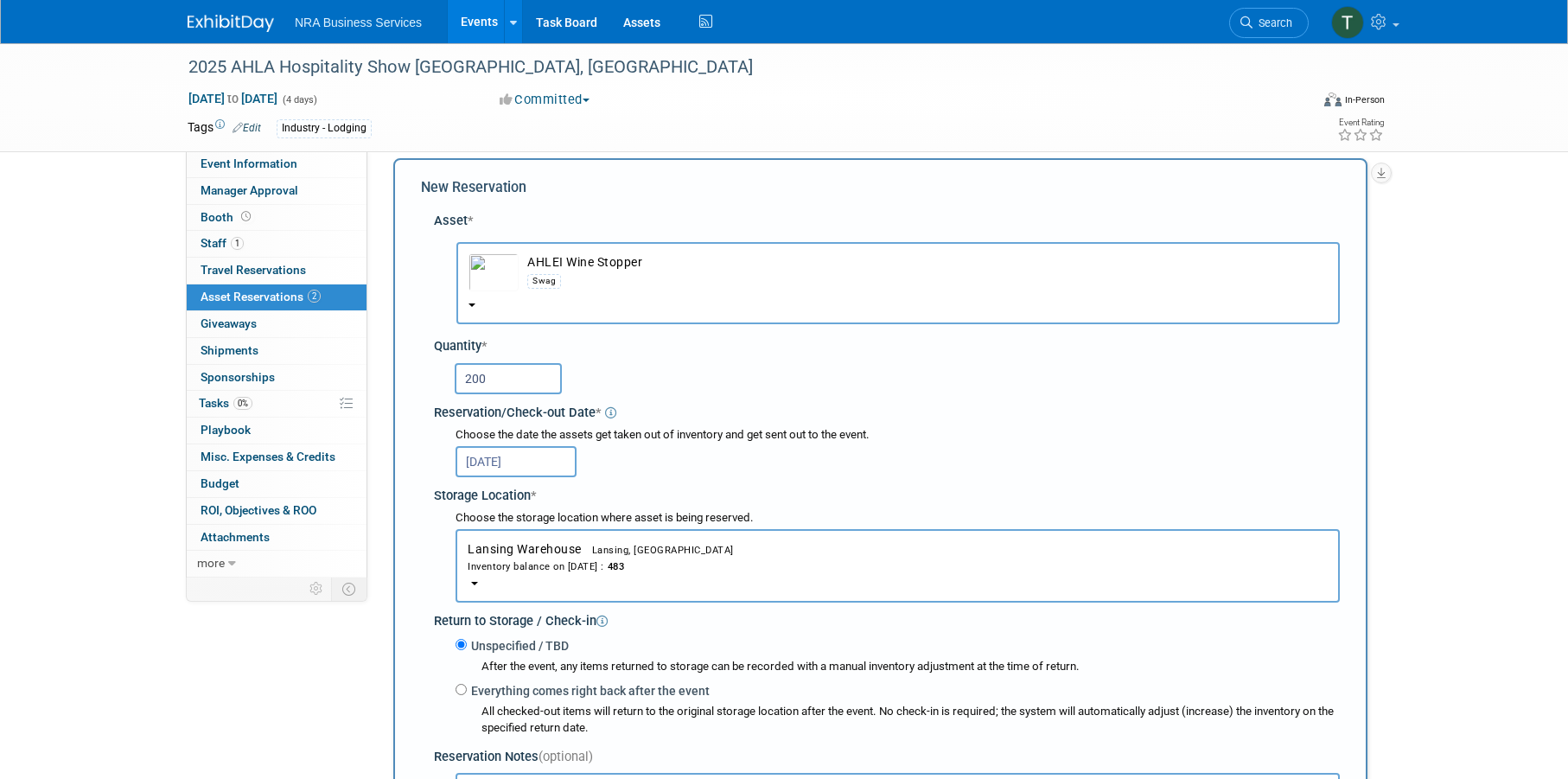
click at [985, 409] on div "Reservation/Check-out Date *" at bounding box center [887, 410] width 906 height 24
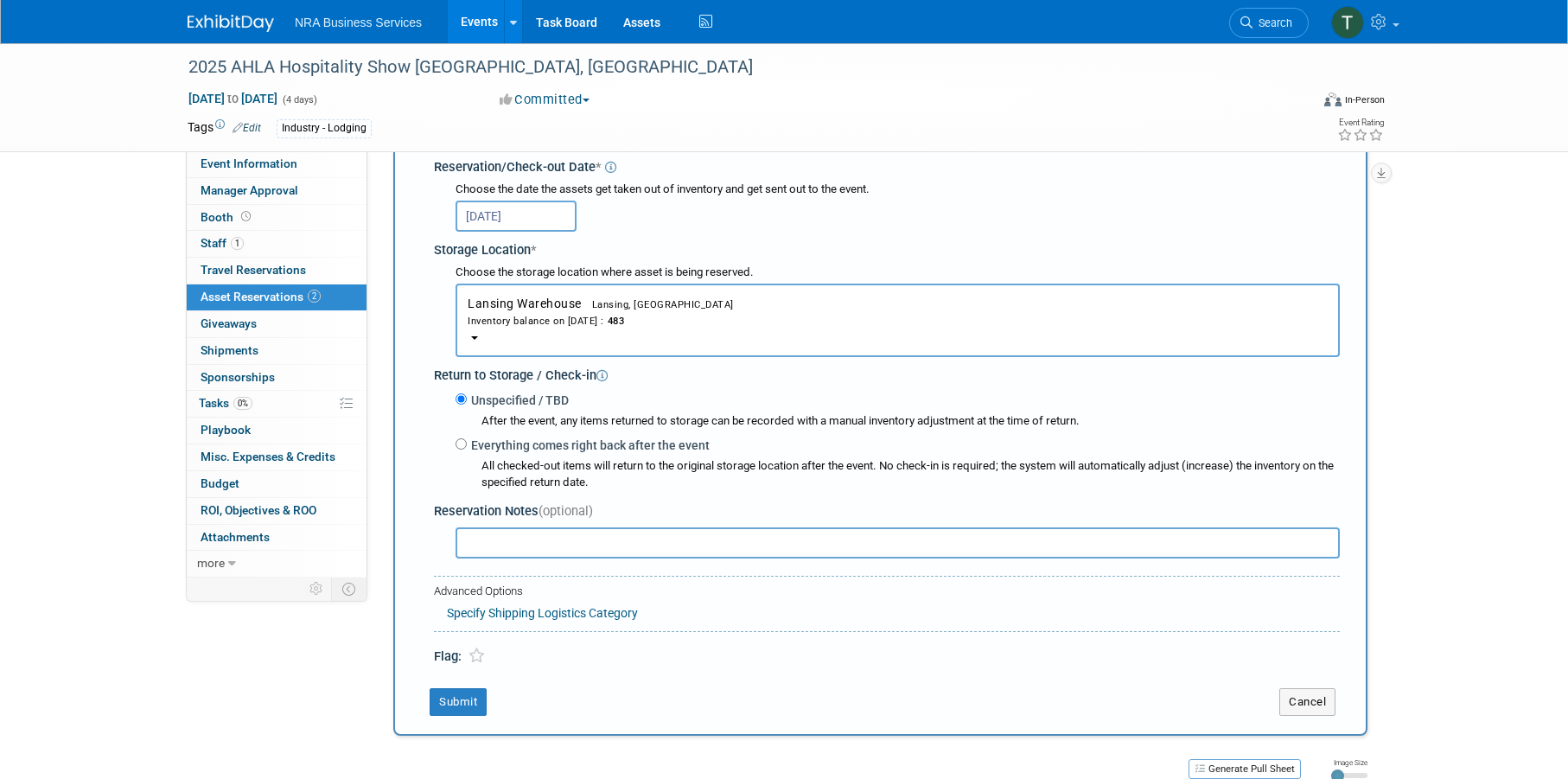
scroll to position [276, 0]
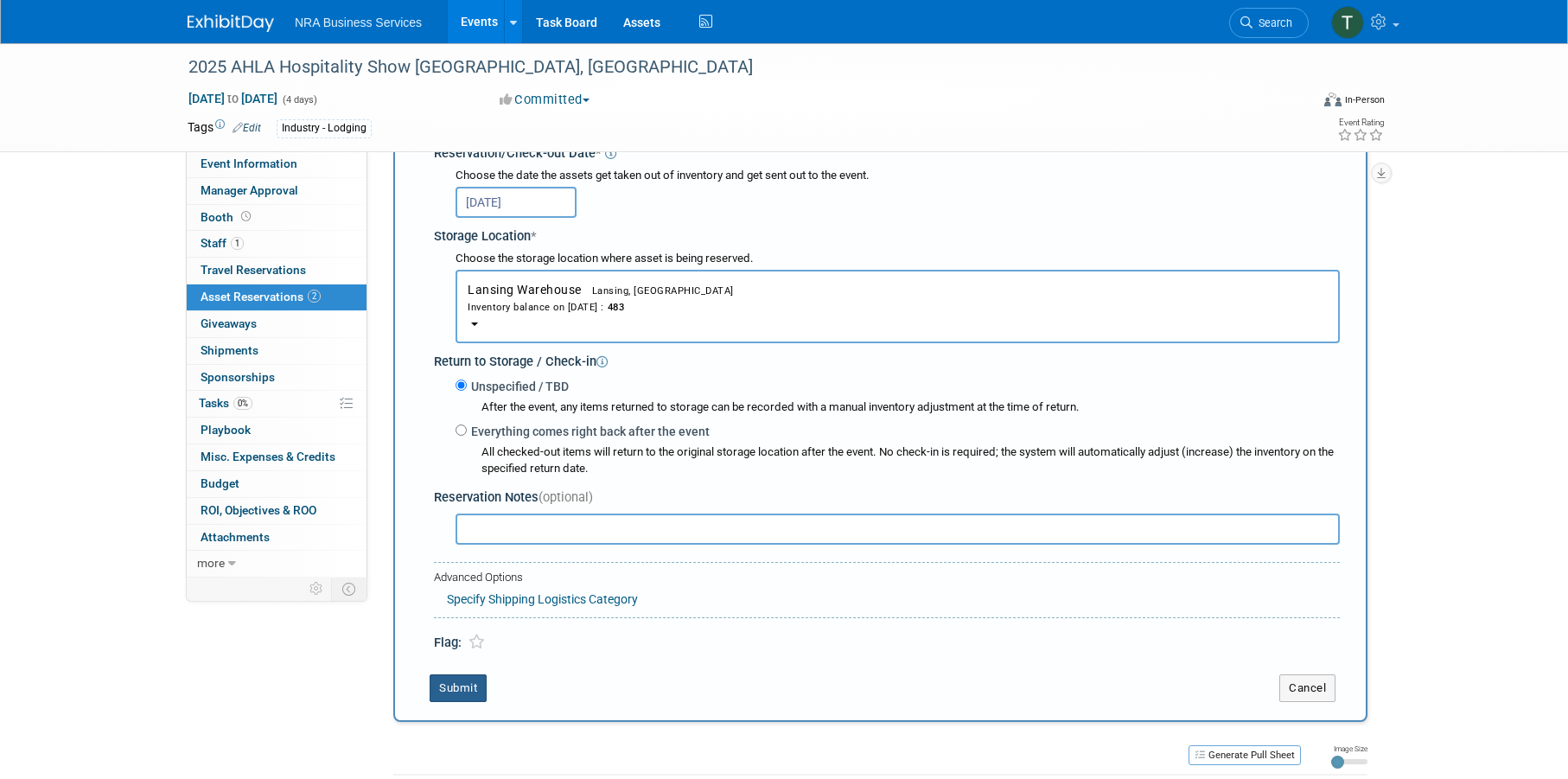
click at [456, 693] on button "Submit" at bounding box center [458, 688] width 57 height 27
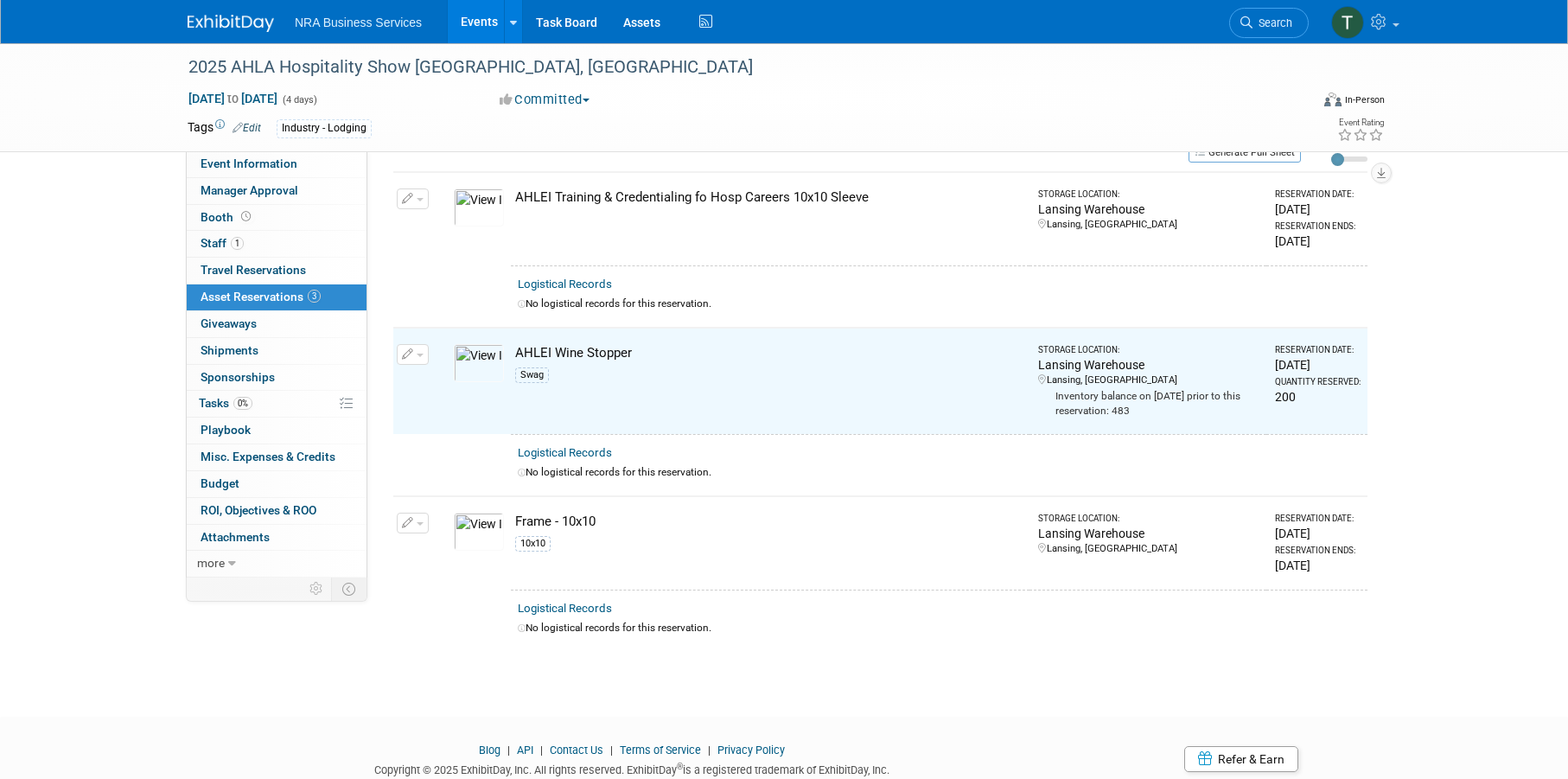
scroll to position [0, 0]
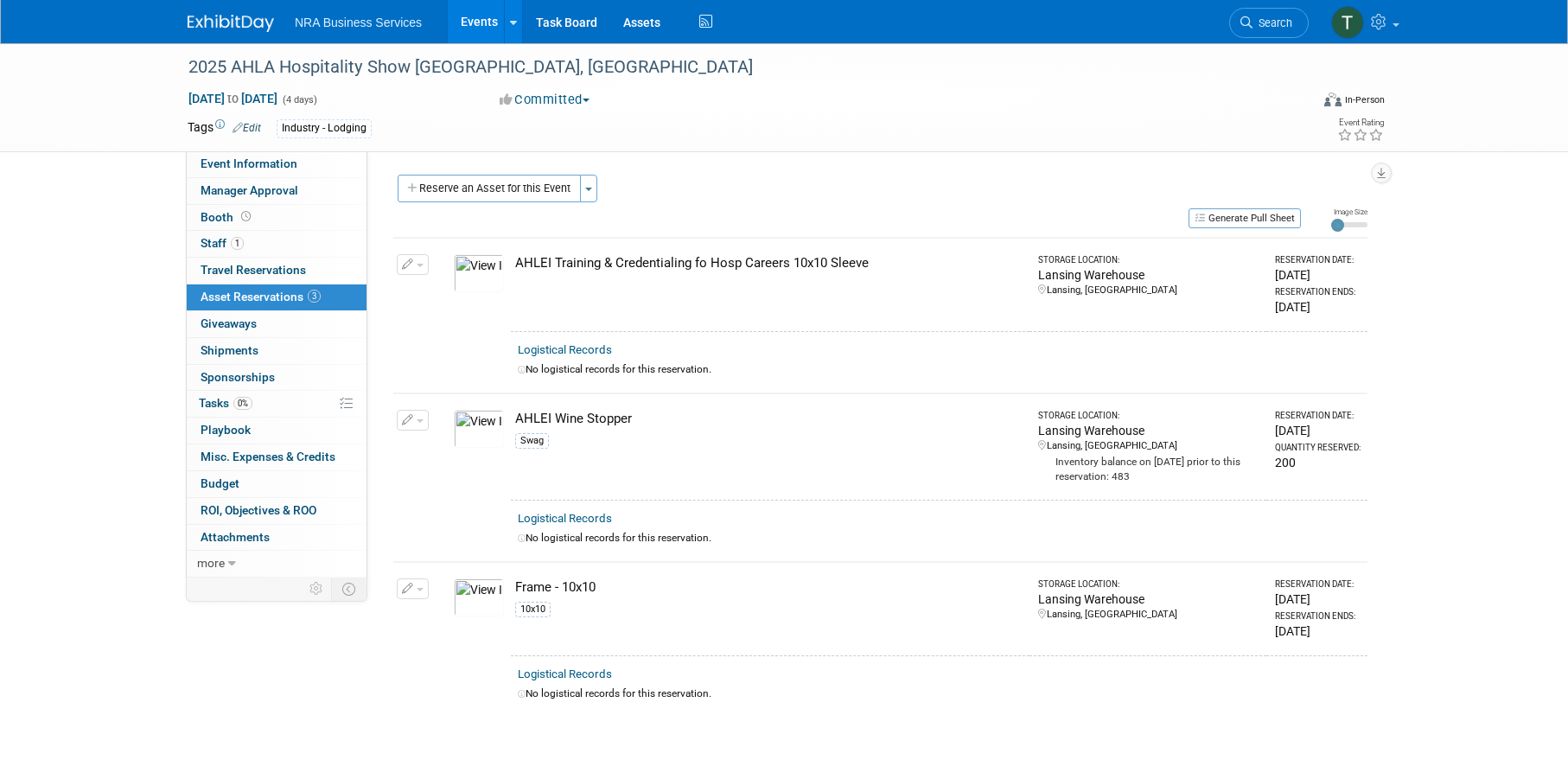
click at [229, 690] on div "Event Information Event Info Manager Approval Manager Approval Booth Booth 1 St…" at bounding box center [784, 380] width 1218 height 674
click at [229, 15] on img at bounding box center [231, 23] width 86 height 17
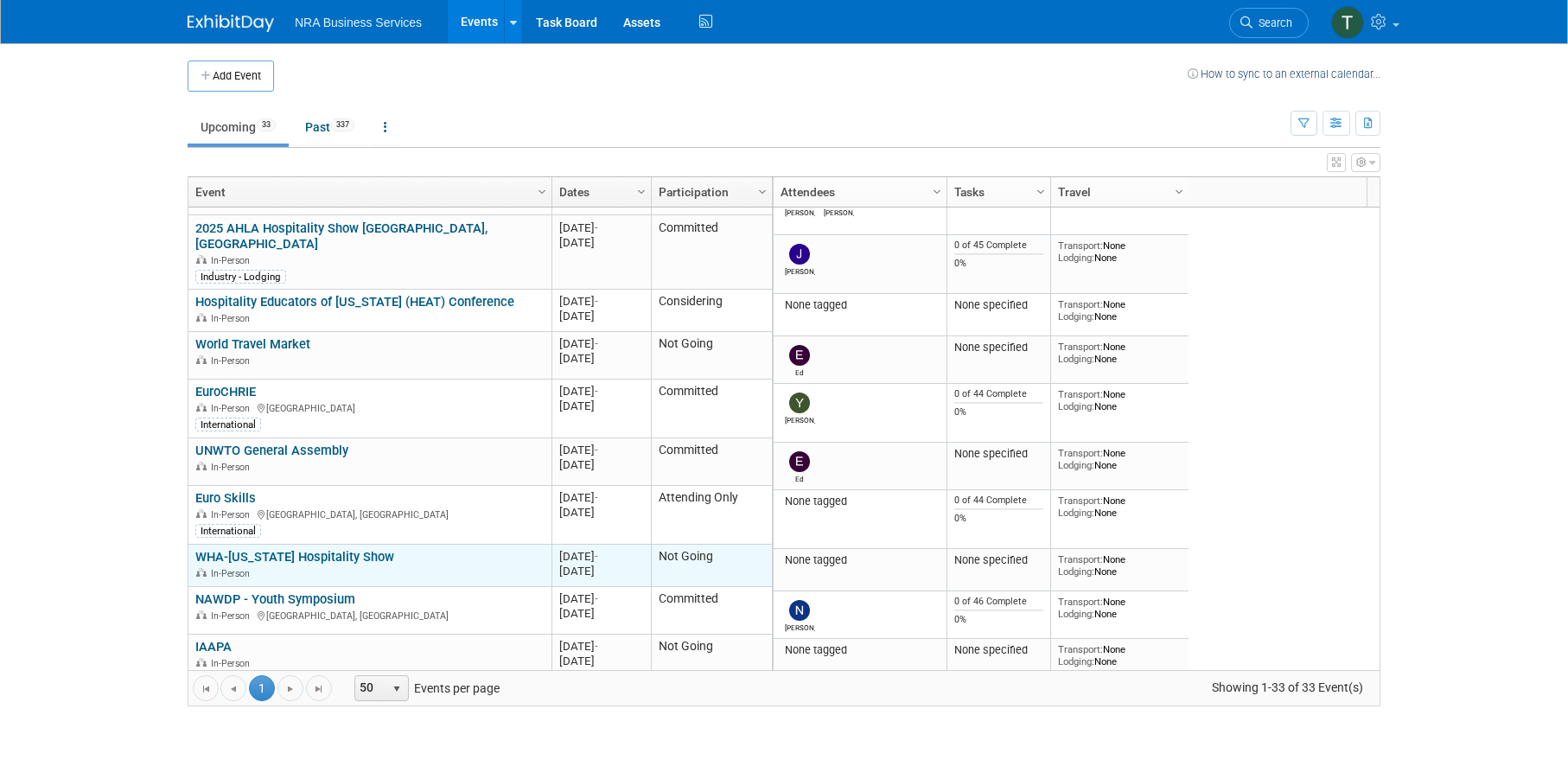
scroll to position [862, 0]
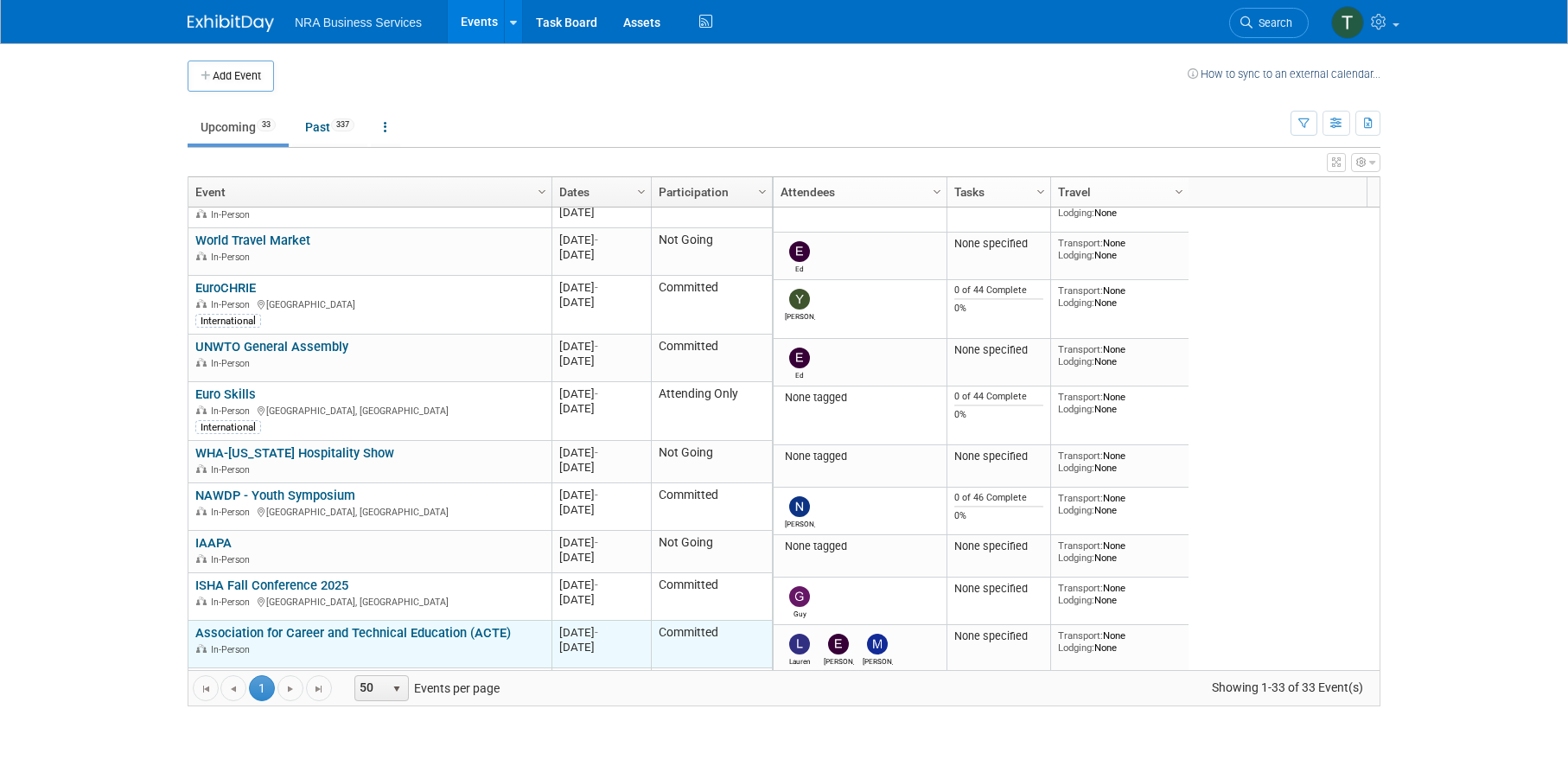
click at [374, 625] on link "Association for Career and Technical Education (ACTE)" at bounding box center [352, 632] width 315 height 15
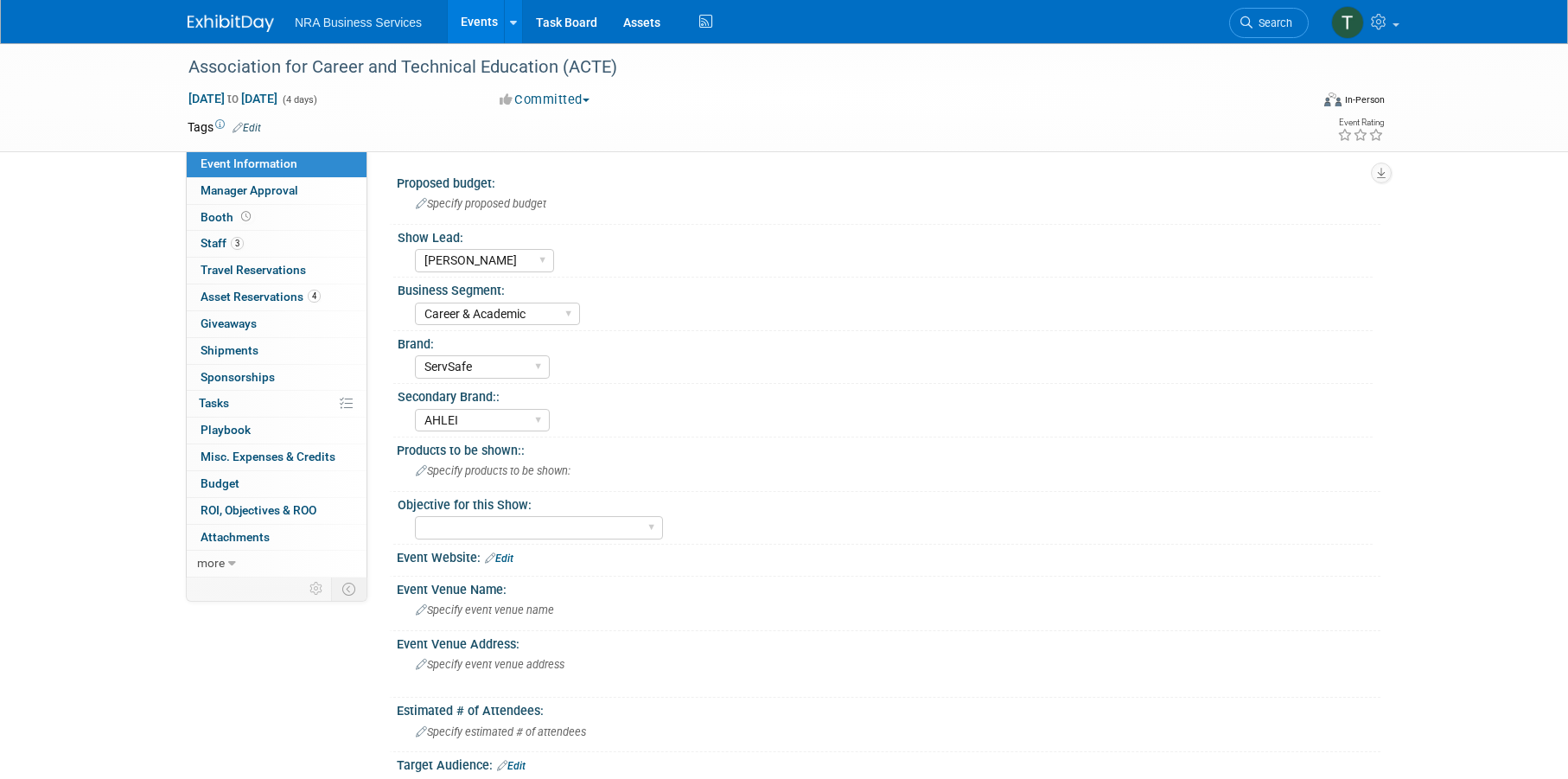
select select "[PERSON_NAME]"
select select "Career & Academic"
select select "ServSafe"
select select "AHLEI"
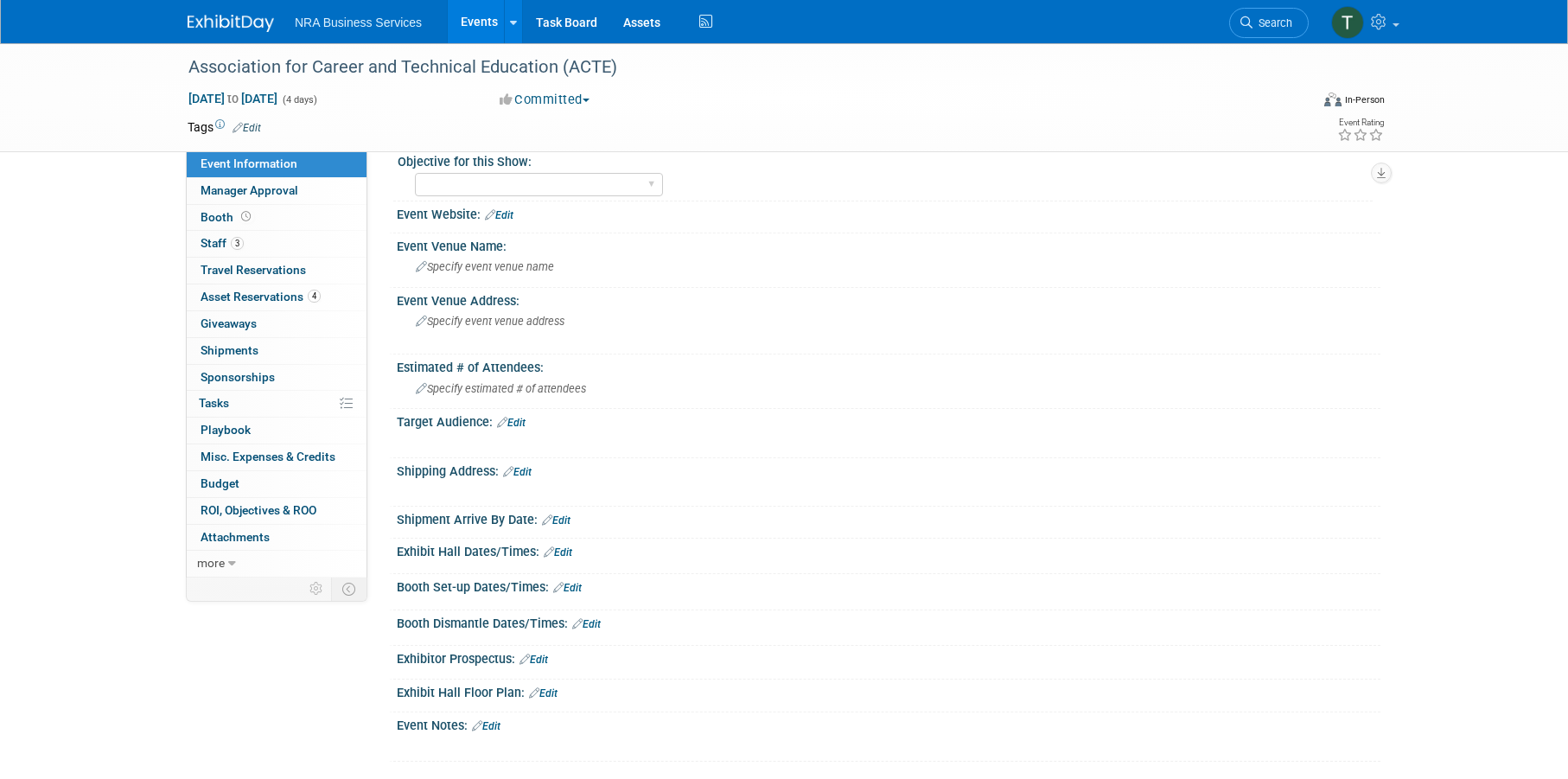
scroll to position [346, 0]
click at [264, 300] on span "Asset Reservations 4" at bounding box center [261, 296] width 120 height 14
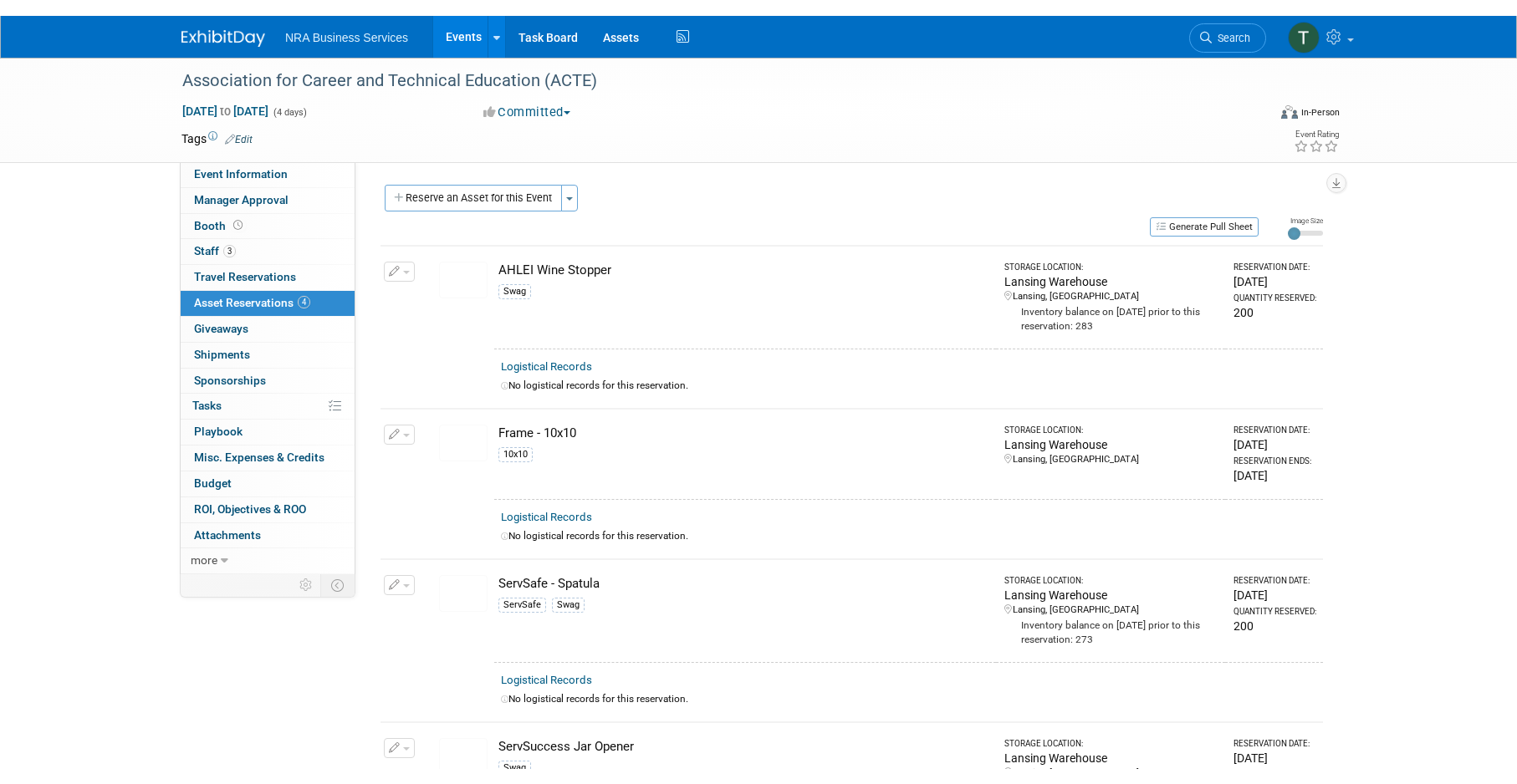
scroll to position [83, 0]
